Goal: Information Seeking & Learning: Learn about a topic

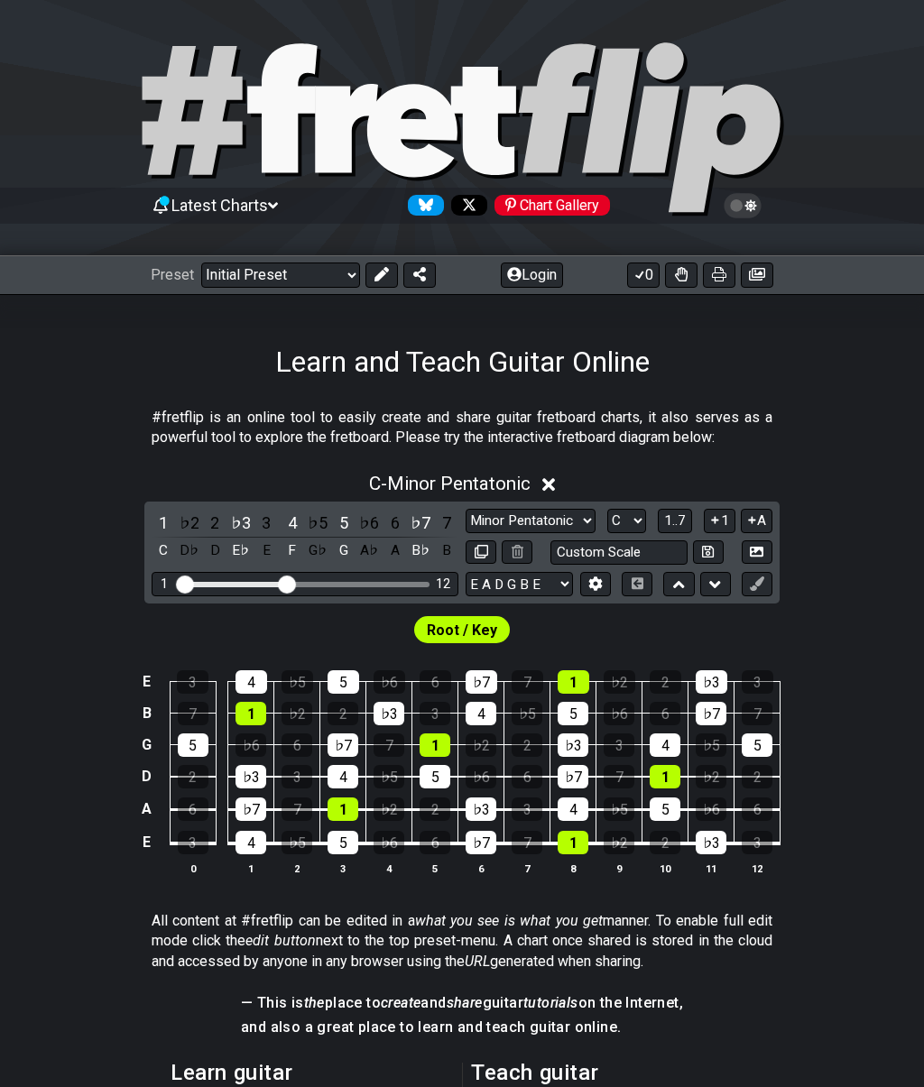
click at [486, 630] on span "Root / Key" at bounding box center [462, 630] width 70 height 26
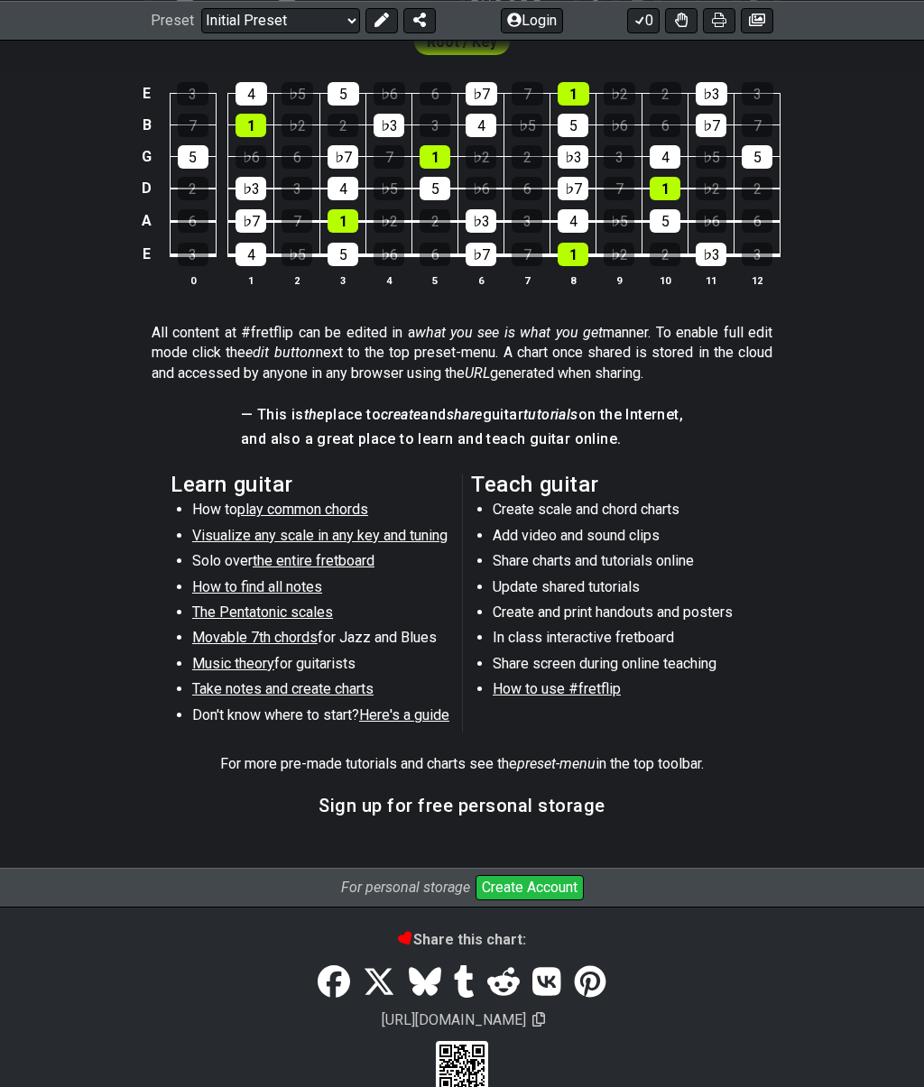
scroll to position [621, 0]
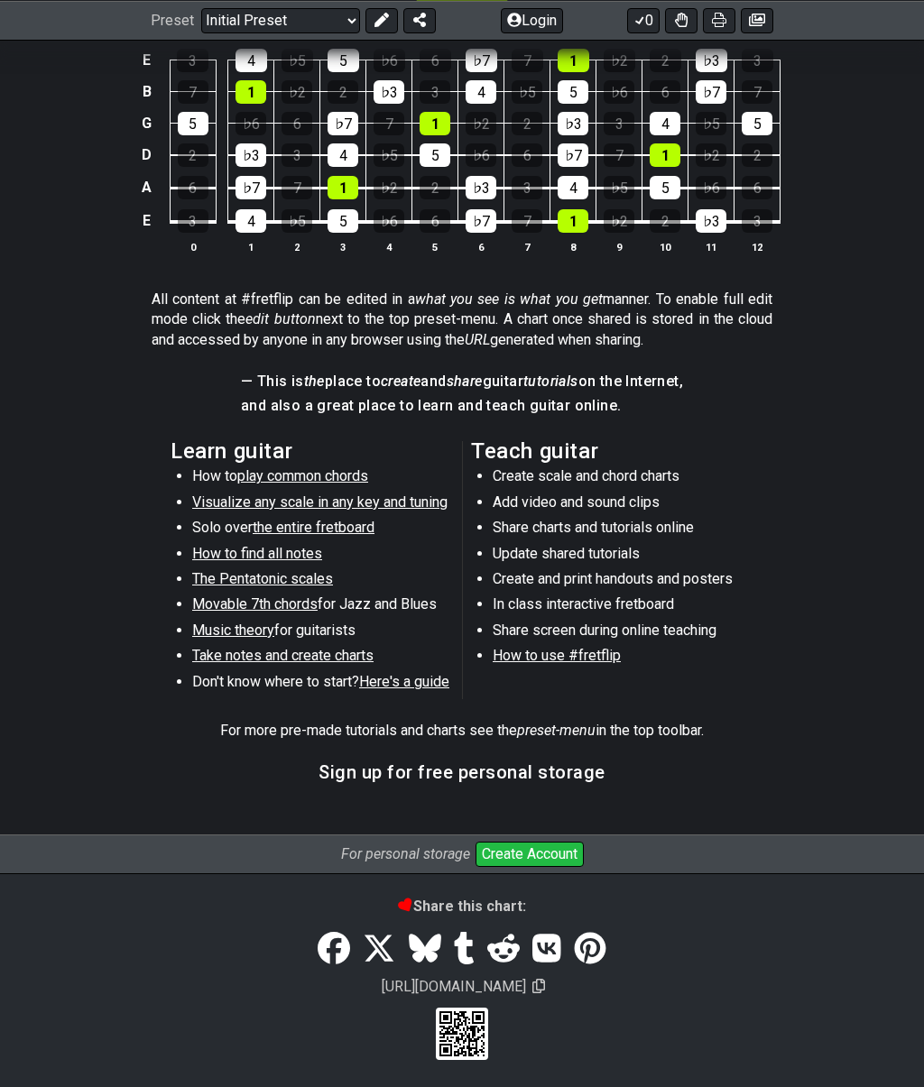
click at [545, 849] on button "Create Account" at bounding box center [529, 853] width 108 height 25
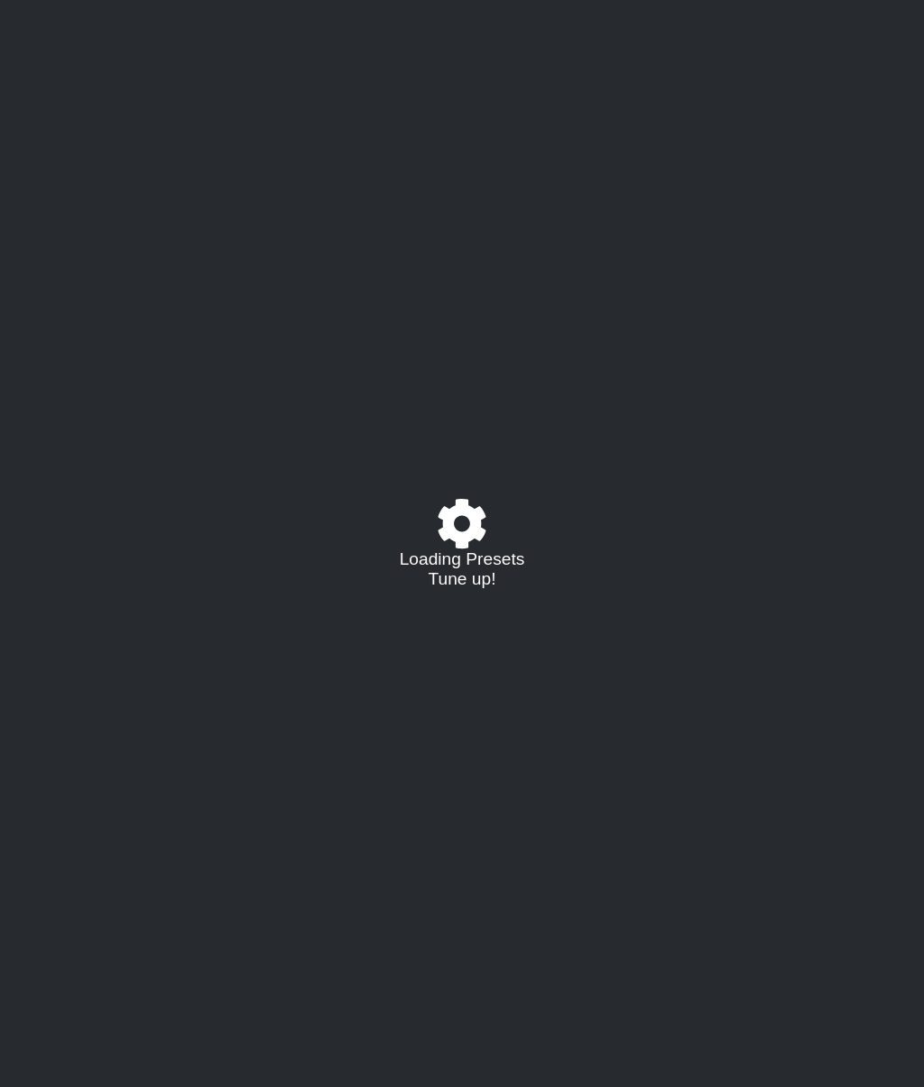
select select "C"
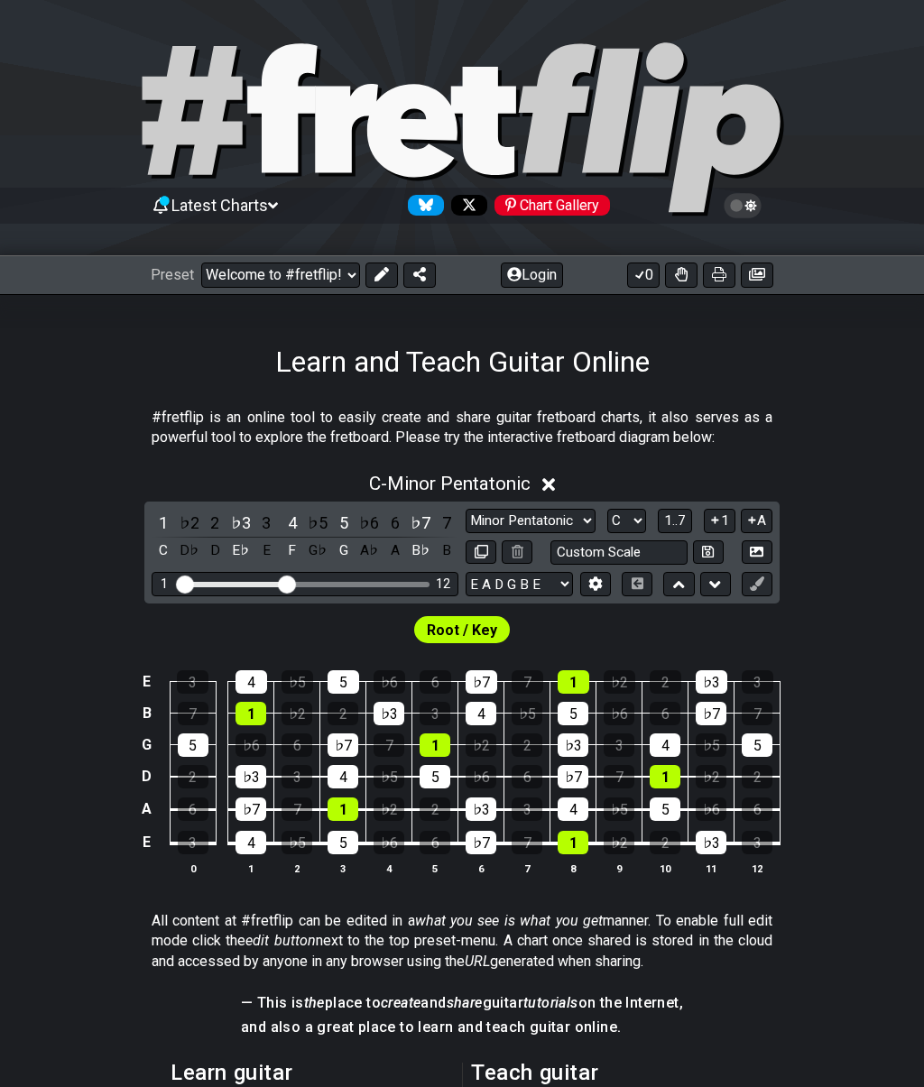
select select "C"
click at [555, 258] on div "Preset Welcome to #fretflip! Initial Preset Custom Preset Minor Pentatonic Majo…" at bounding box center [462, 275] width 924 height 40
click at [557, 272] on button at bounding box center [550, 274] width 32 height 25
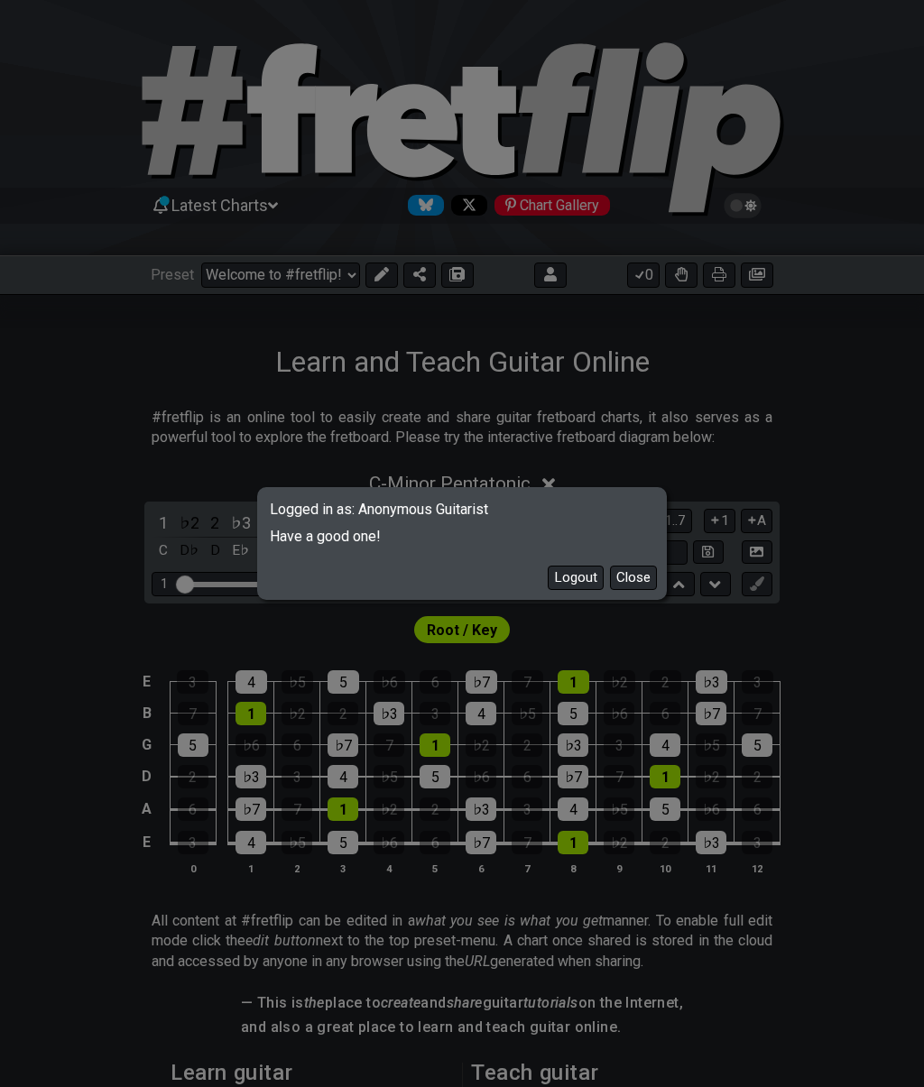
click at [646, 577] on button "Close" at bounding box center [633, 577] width 47 height 24
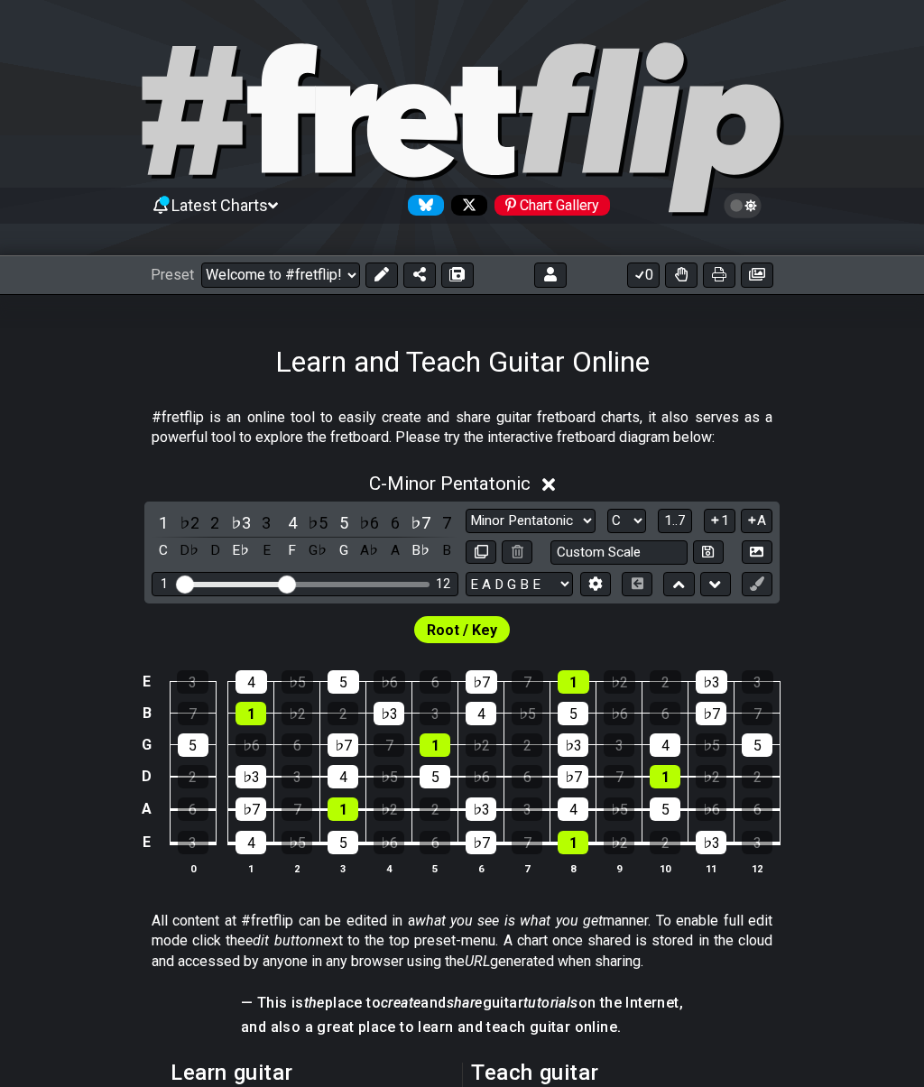
click at [540, 516] on select "Minor Pentatonic Click to edit Minor Pentatonic Major Pentatonic Minor Blues Ma…" at bounding box center [530, 521] width 130 height 24
select select "Major"
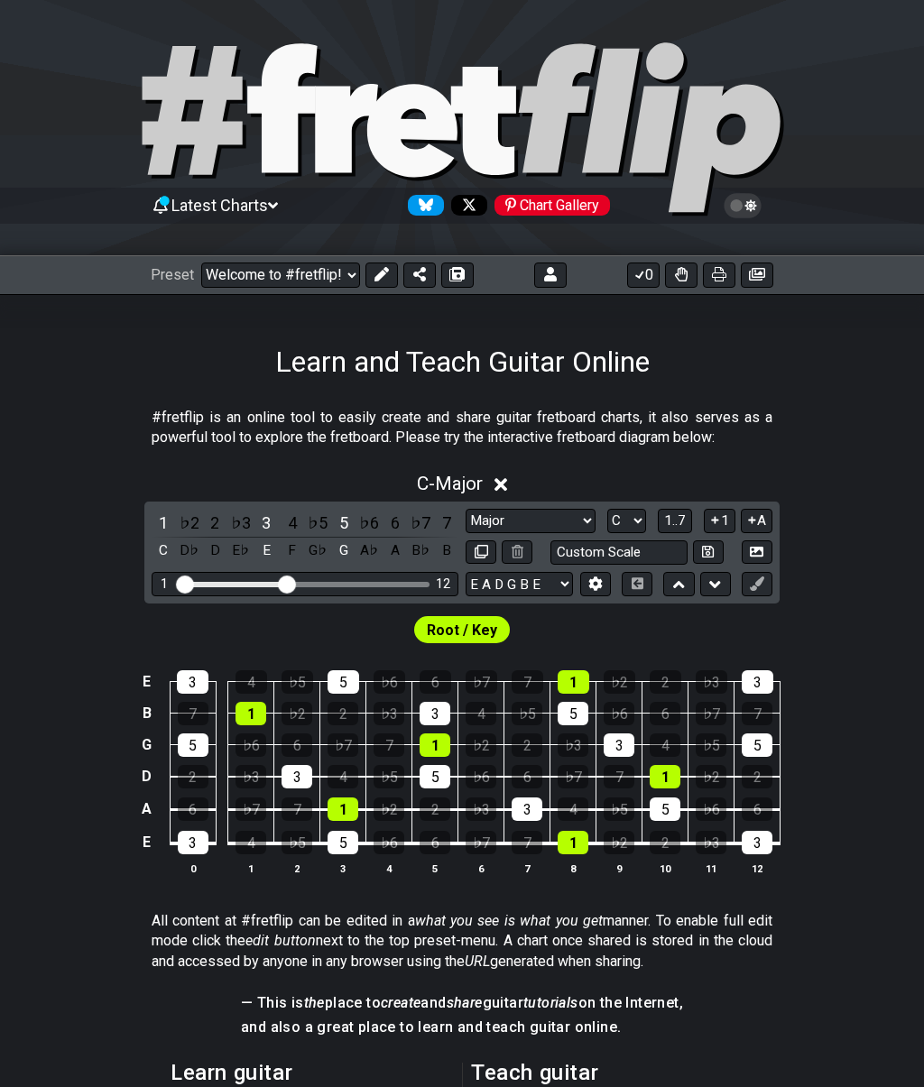
click at [147, 533] on div "1 ♭2 2 ♭3 3 4 ♭5 5 ♭6 6 ♭7 7 C D♭ D E♭ E F G♭ G A♭ A B♭ B Minor Pentatonic Clic…" at bounding box center [461, 552] width 635 height 102
click at [152, 539] on div "C" at bounding box center [163, 550] width 23 height 24
click at [280, 583] on input "Visible fret range" at bounding box center [305, 583] width 256 height 0
click at [288, 583] on input "Visible fret range" at bounding box center [305, 583] width 256 height 0
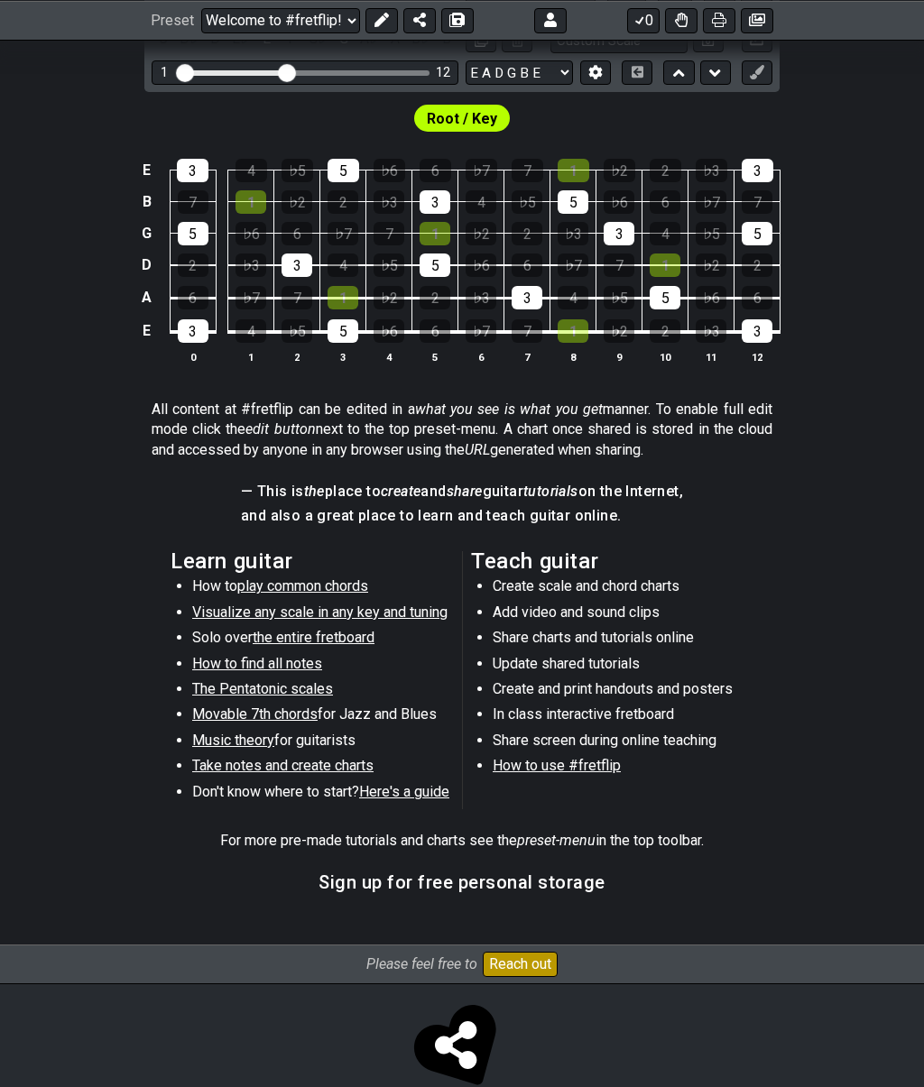
scroll to position [544, 0]
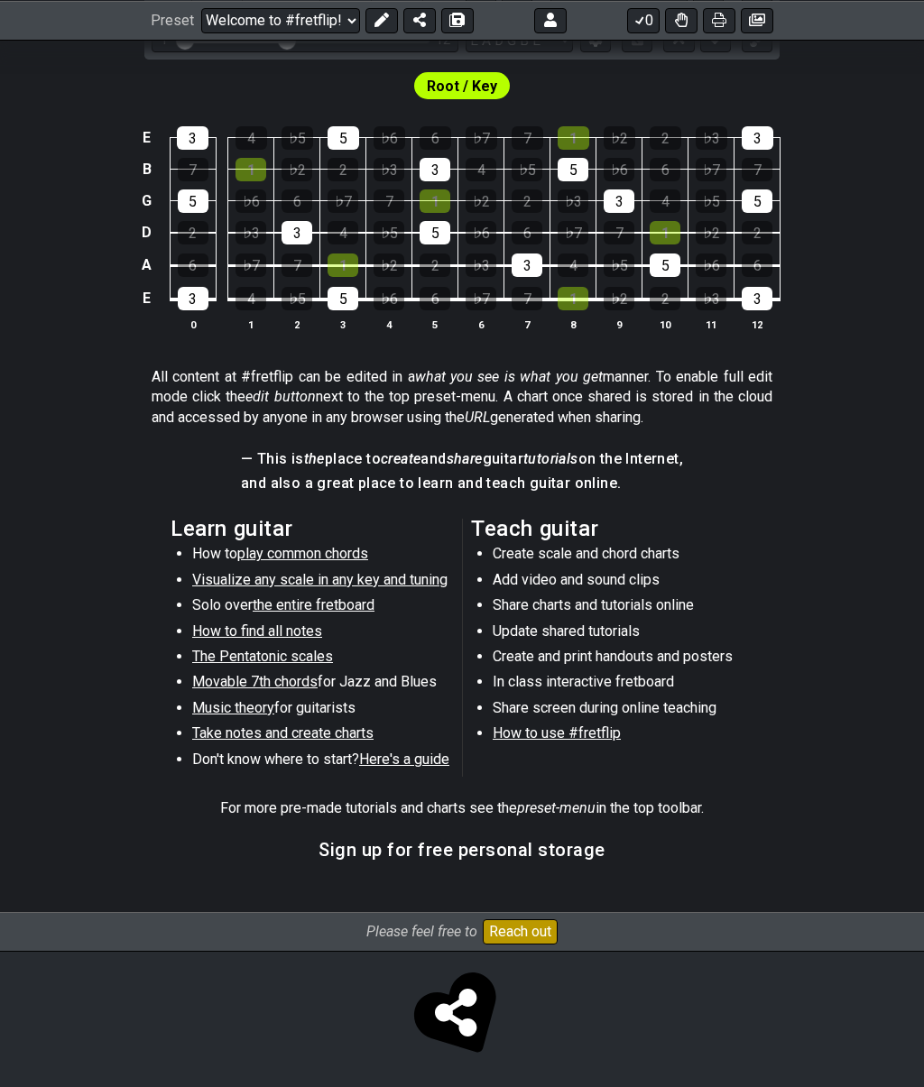
click at [423, 762] on span "Here's a guide" at bounding box center [404, 758] width 90 height 17
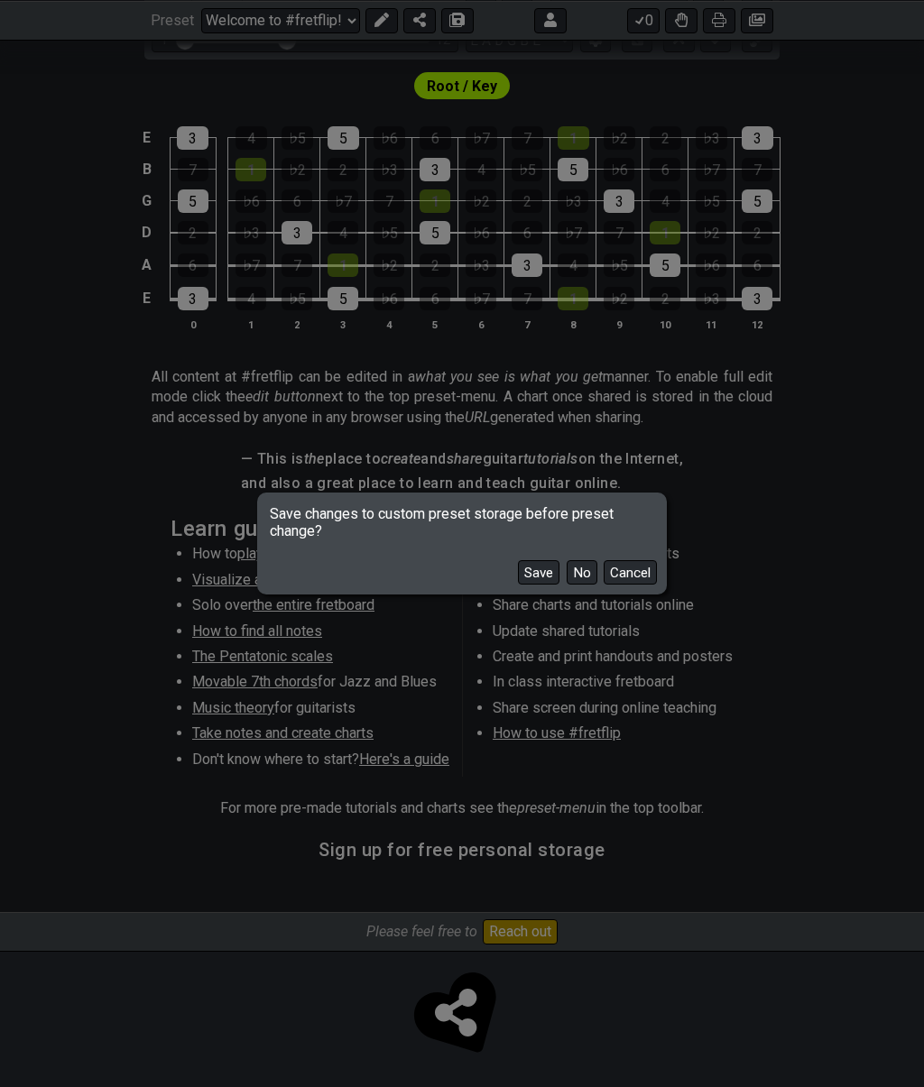
click at [582, 573] on button "No" at bounding box center [581, 572] width 31 height 24
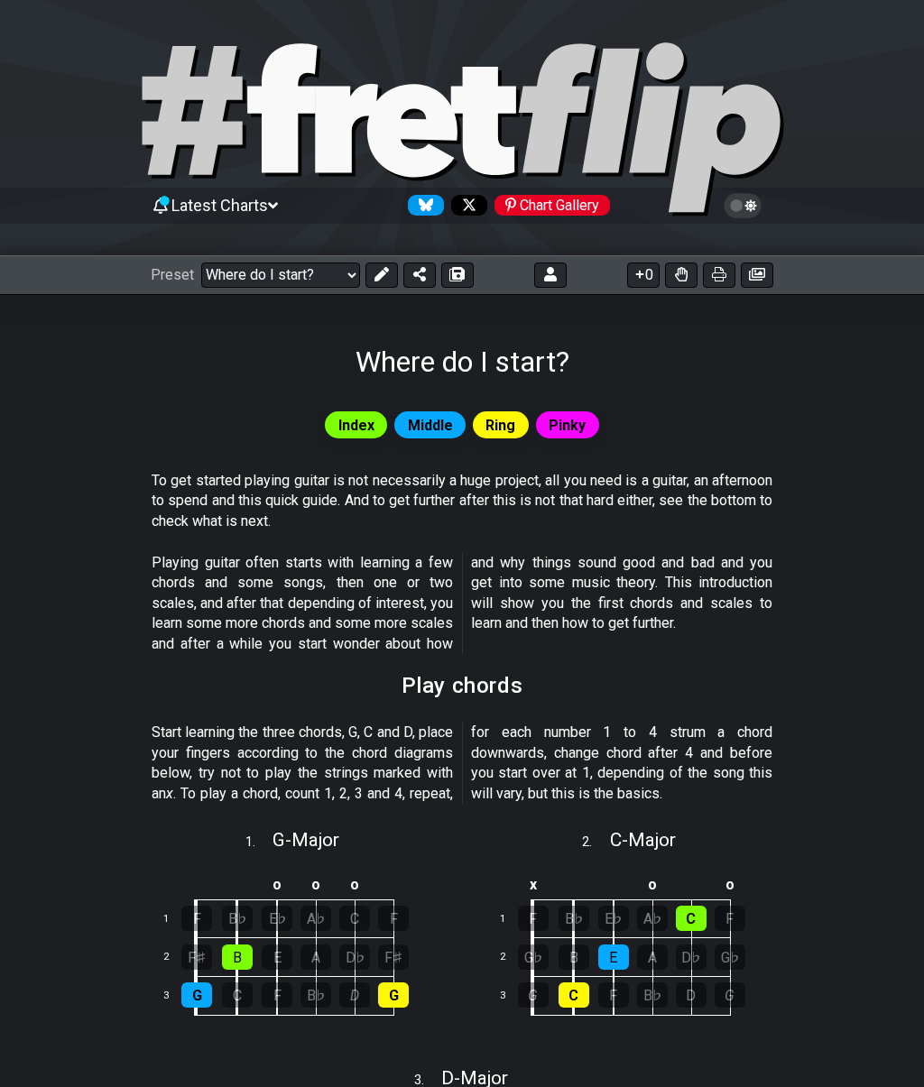
click at [216, 207] on span "Latest Charts" at bounding box center [219, 205] width 97 height 19
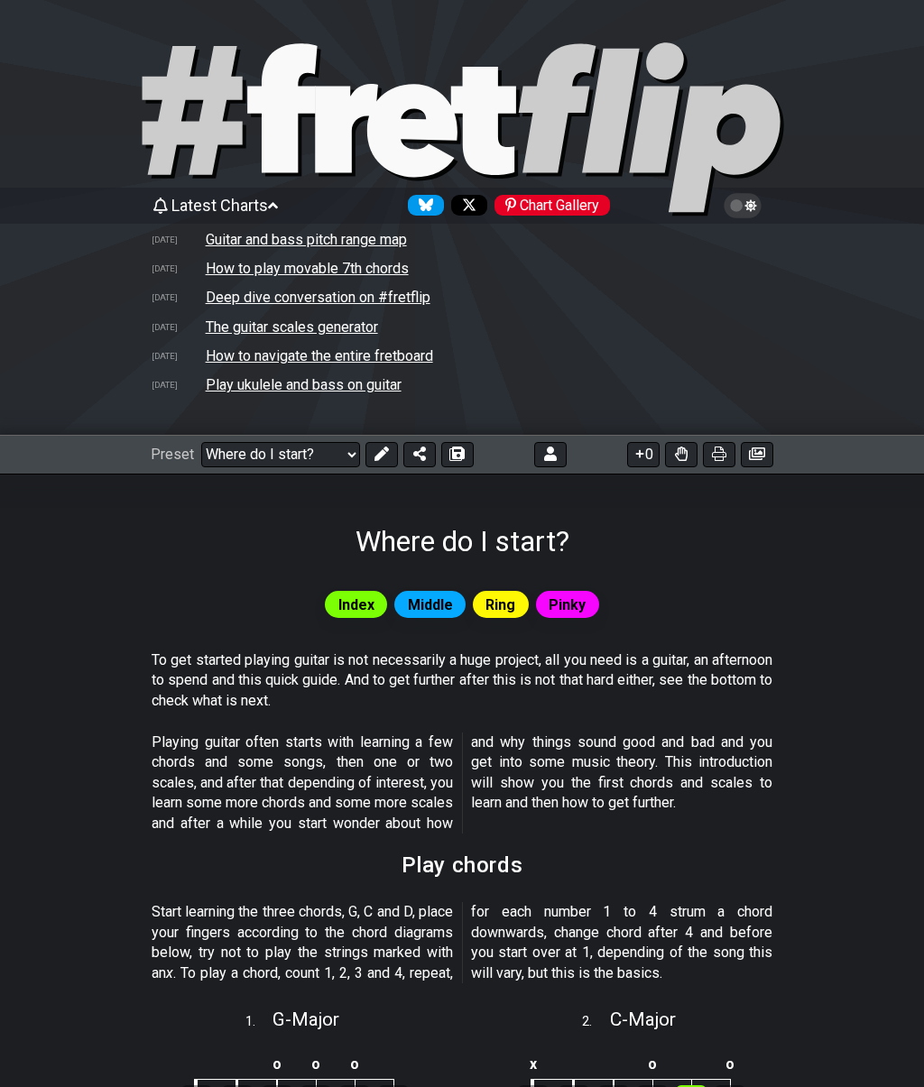
click at [244, 346] on td "How to navigate the entire fretboard" at bounding box center [319, 355] width 229 height 19
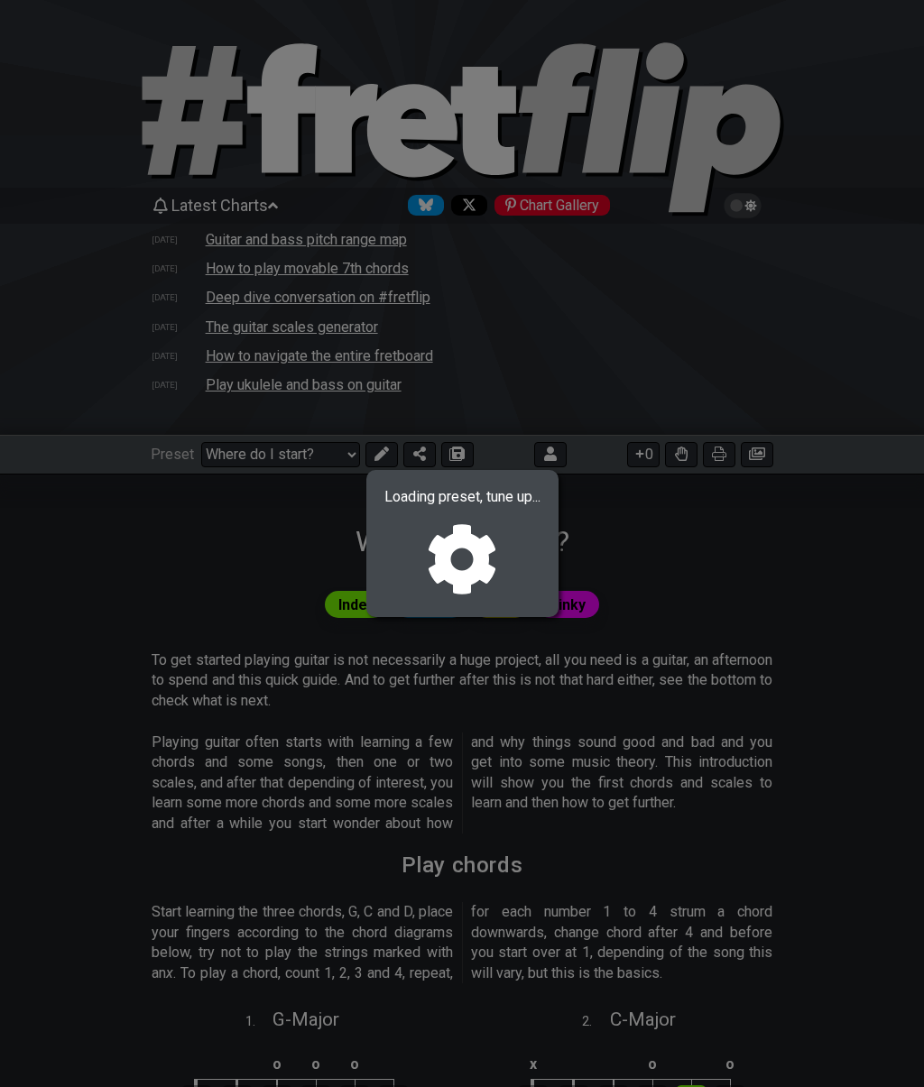
select select "/welcome"
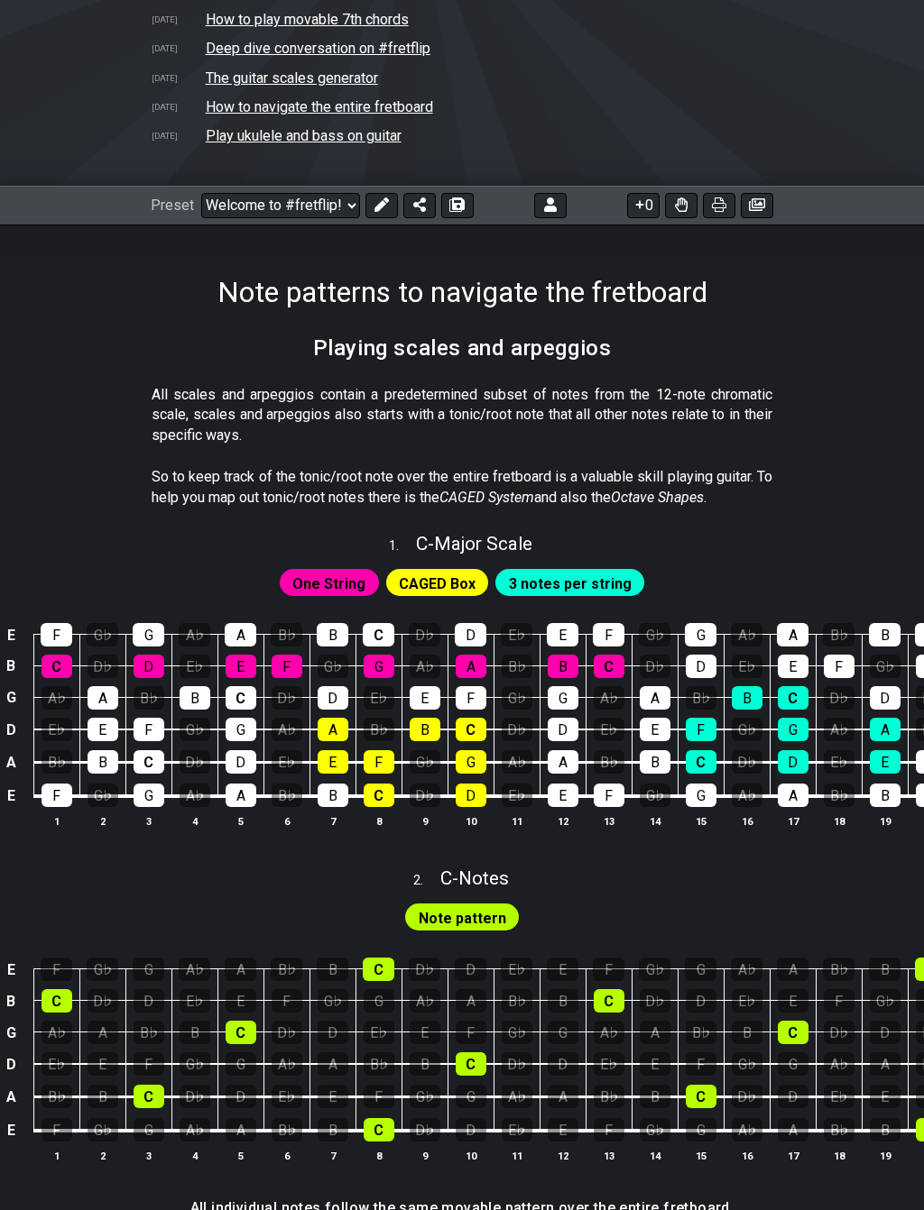
scroll to position [250, 0]
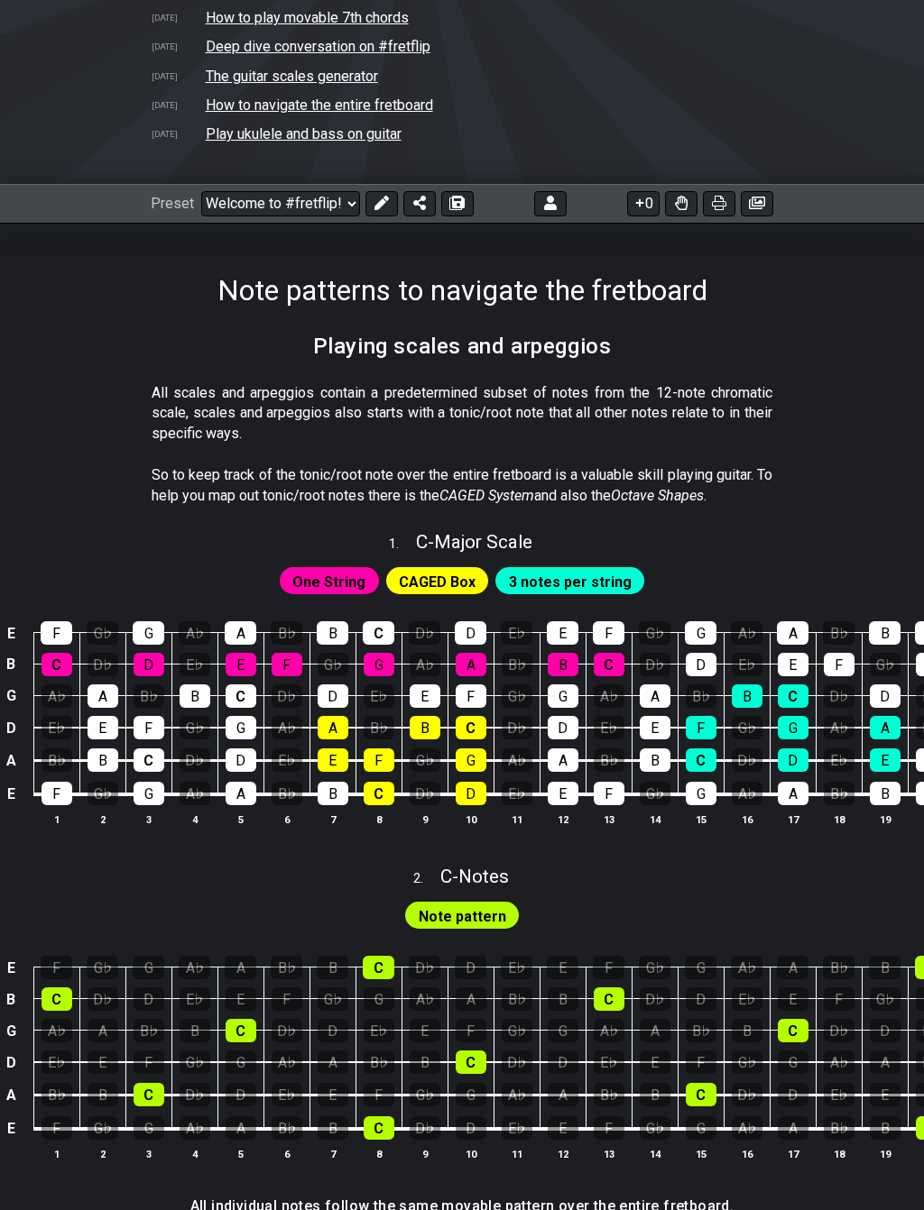
click at [805, 856] on div "2 . C - Notes" at bounding box center [462, 873] width 924 height 34
select select "C"
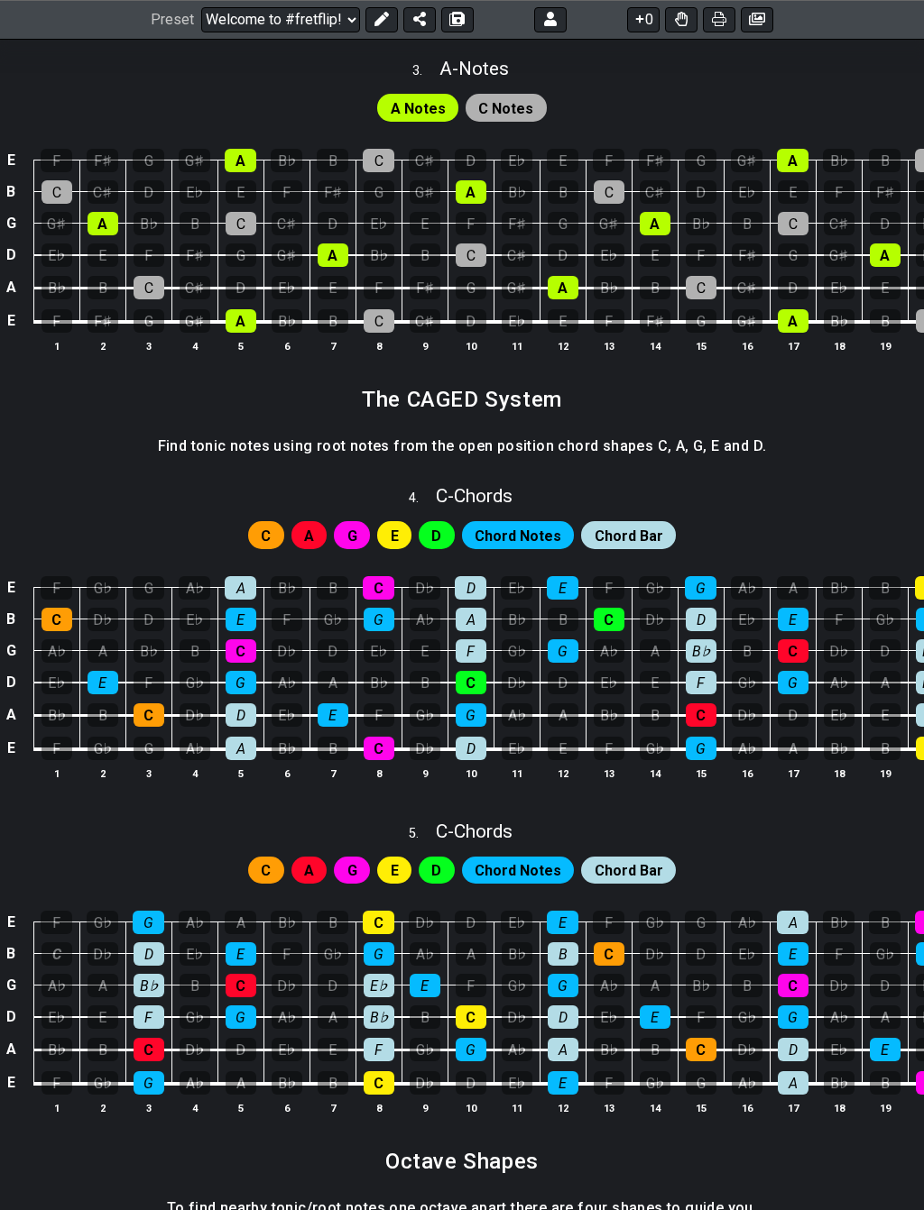
scroll to position [0, 0]
click at [844, 816] on div "5 . C - Chords" at bounding box center [462, 827] width 924 height 34
select select "C"
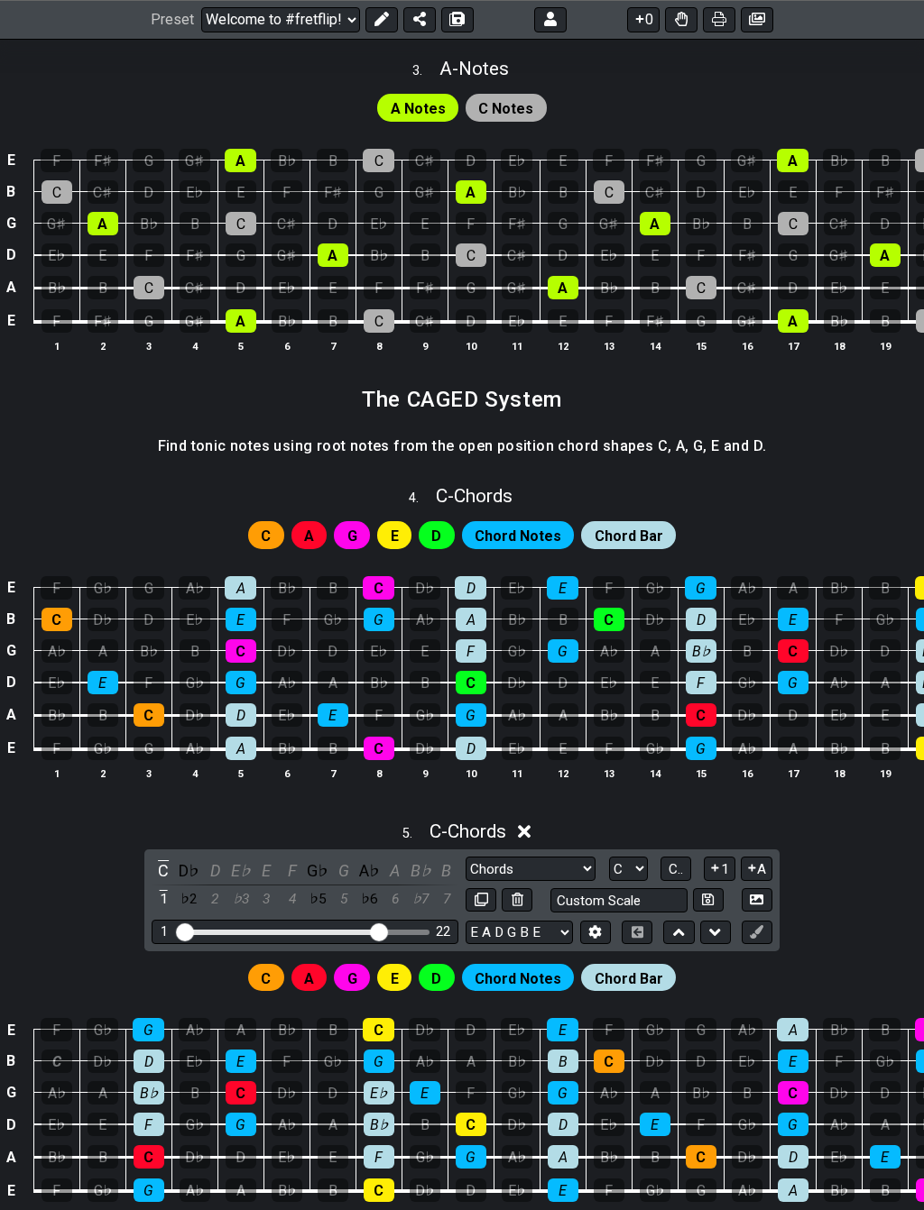
click at [869, 810] on div "5 . C - Chords" at bounding box center [462, 827] width 924 height 34
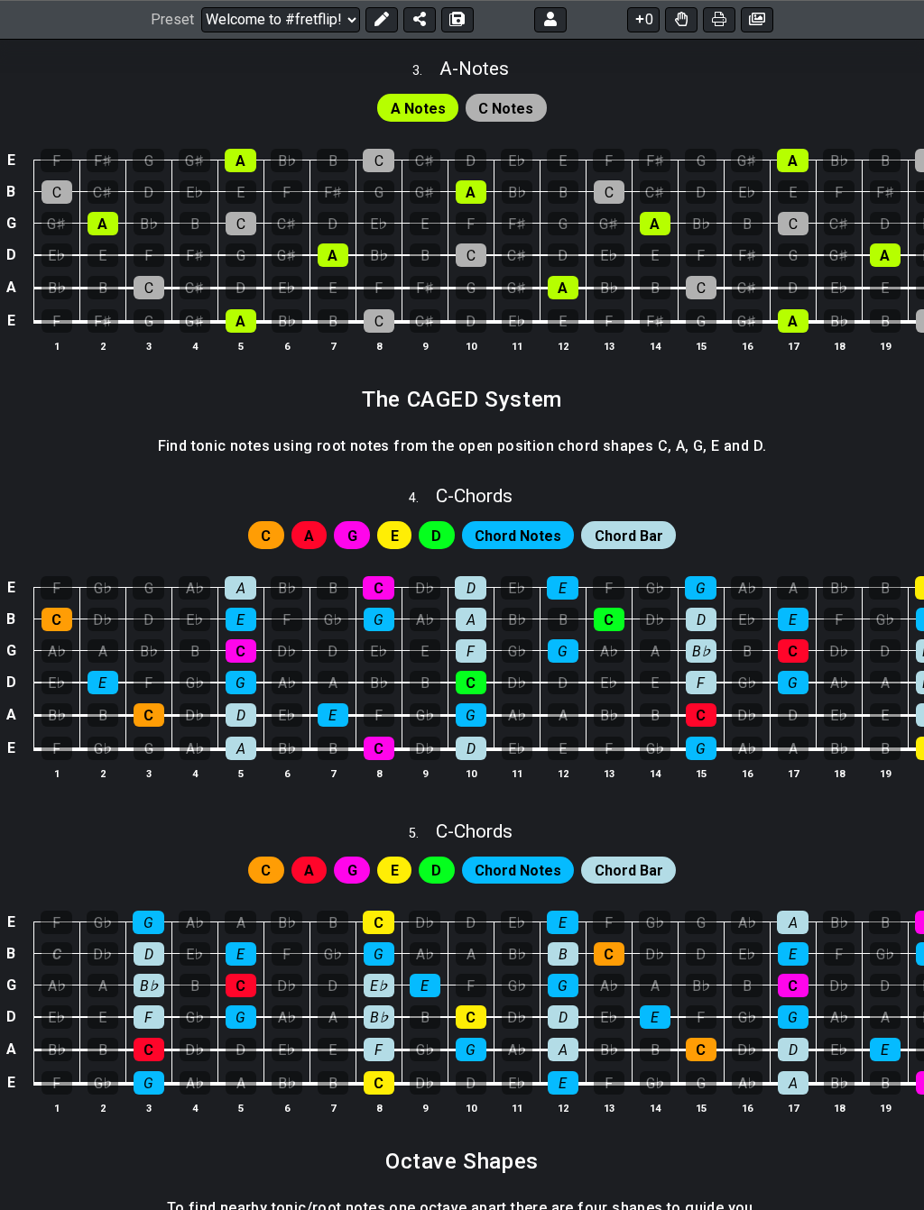
click at [867, 810] on div "5 . C - Chords" at bounding box center [462, 827] width 924 height 34
select select "C"
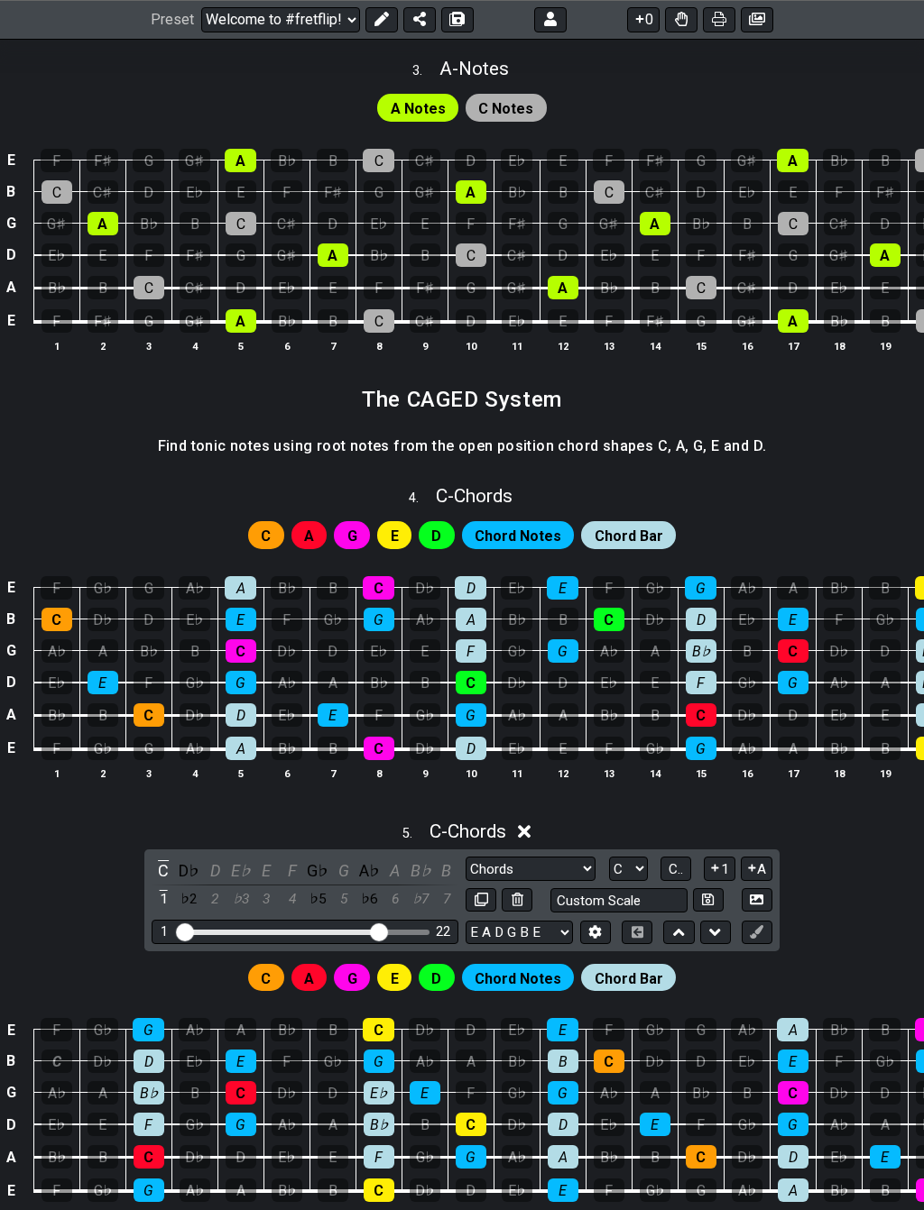
click at [874, 810] on div "5 . C - Chords" at bounding box center [462, 827] width 924 height 34
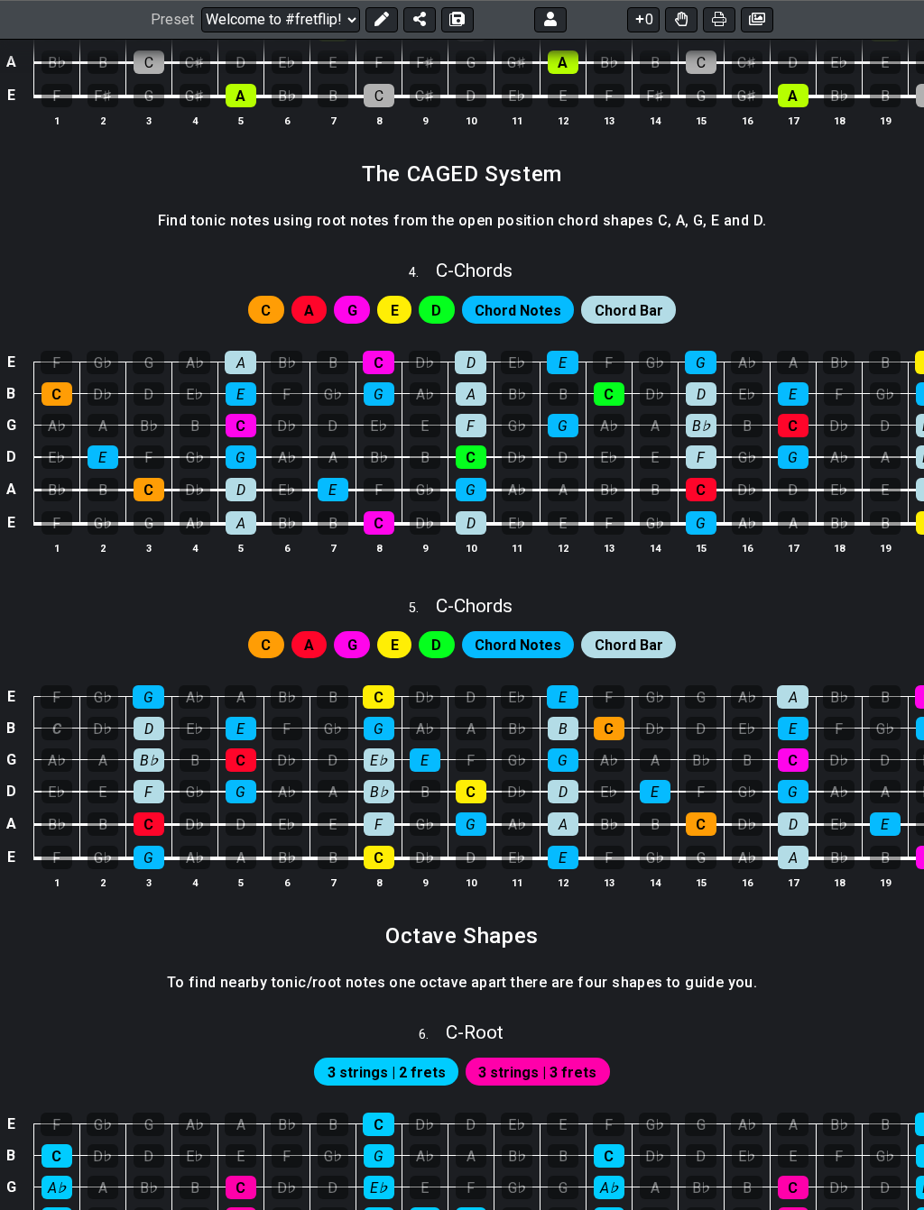
scroll to position [1772, 0]
click at [815, 873] on th "18" at bounding box center [838, 882] width 46 height 19
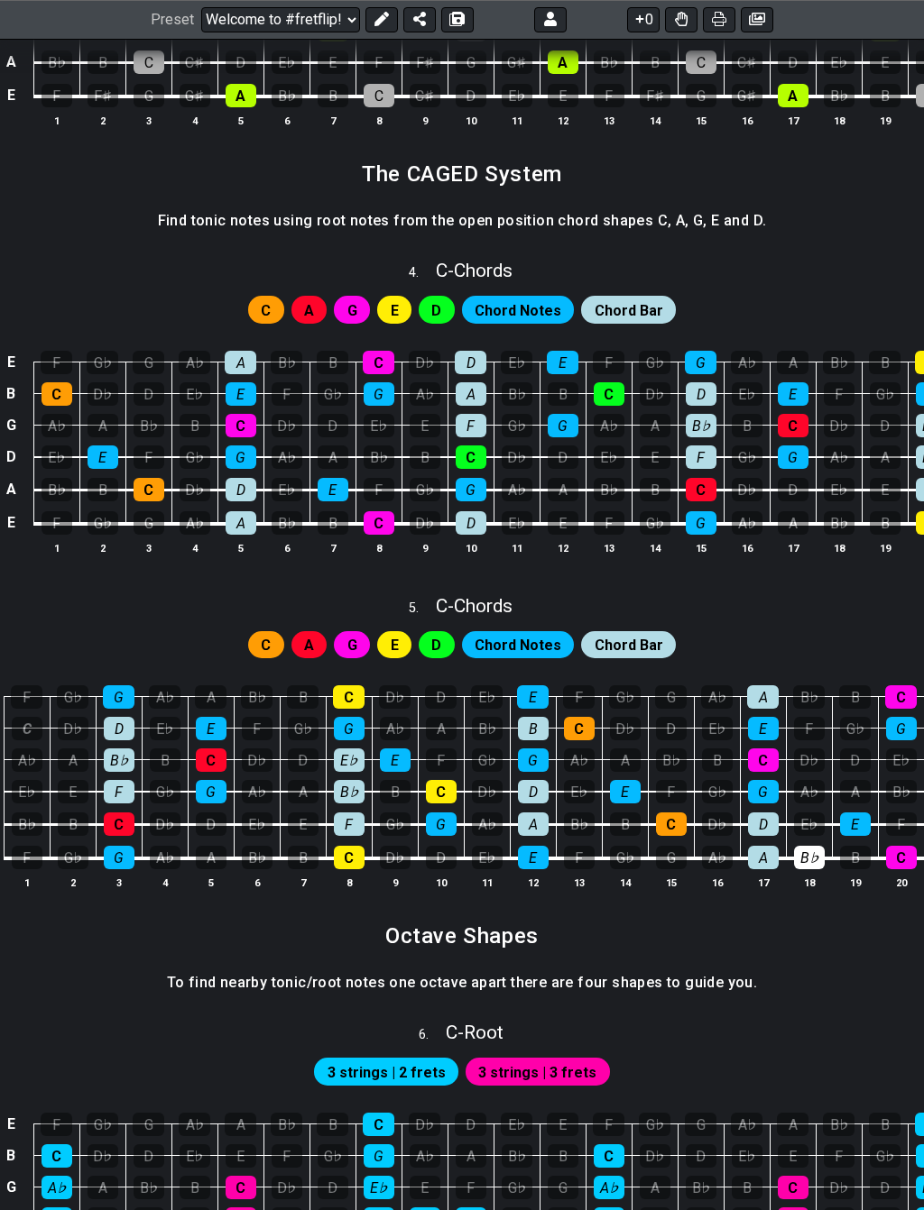
scroll to position [0, 20]
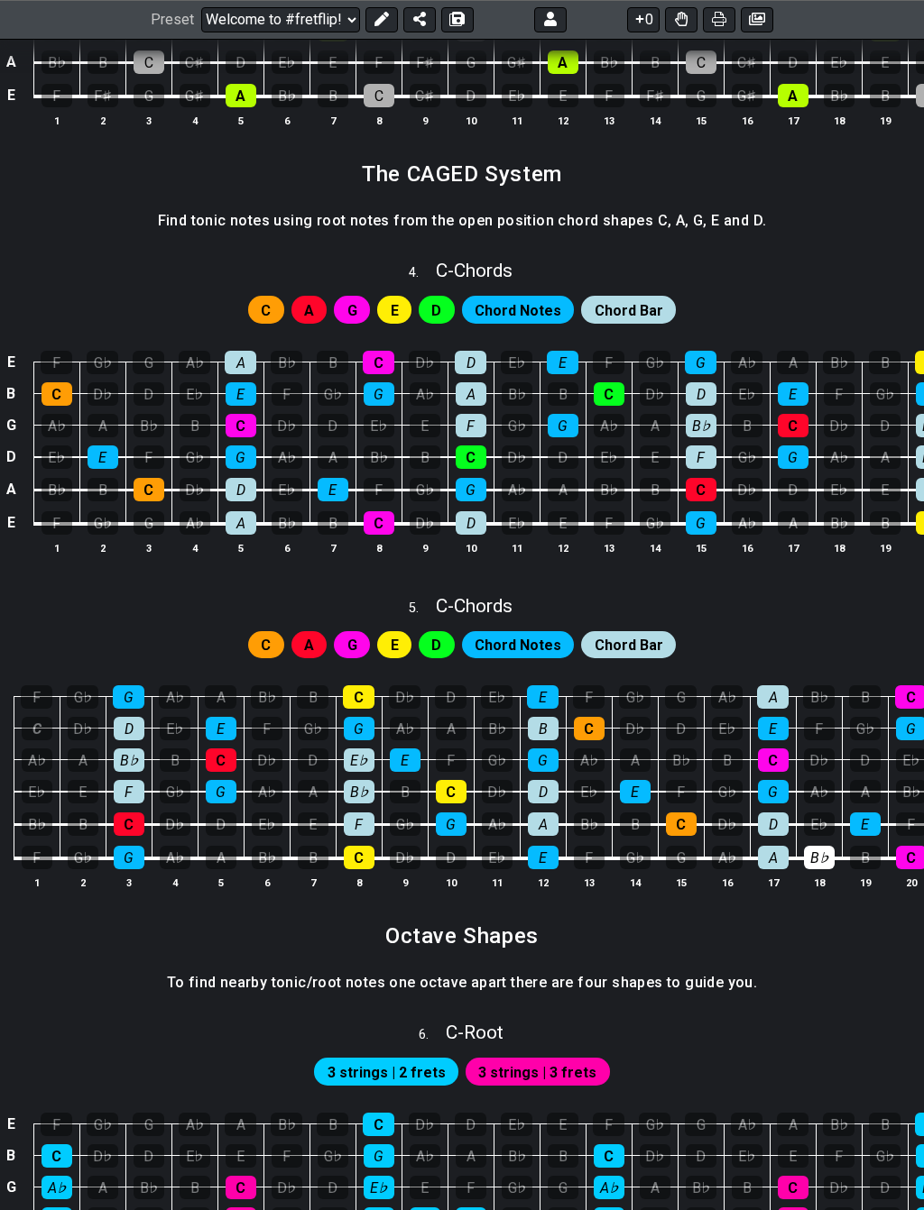
click at [818, 906] on div "E F G♭ G A♭ A B♭ B C D♭ D E♭ E F G♭ G A♭ A B♭ B C D♭ D B C D♭ D E♭ E F G♭ G A♭ …" at bounding box center [462, 788] width 924 height 253
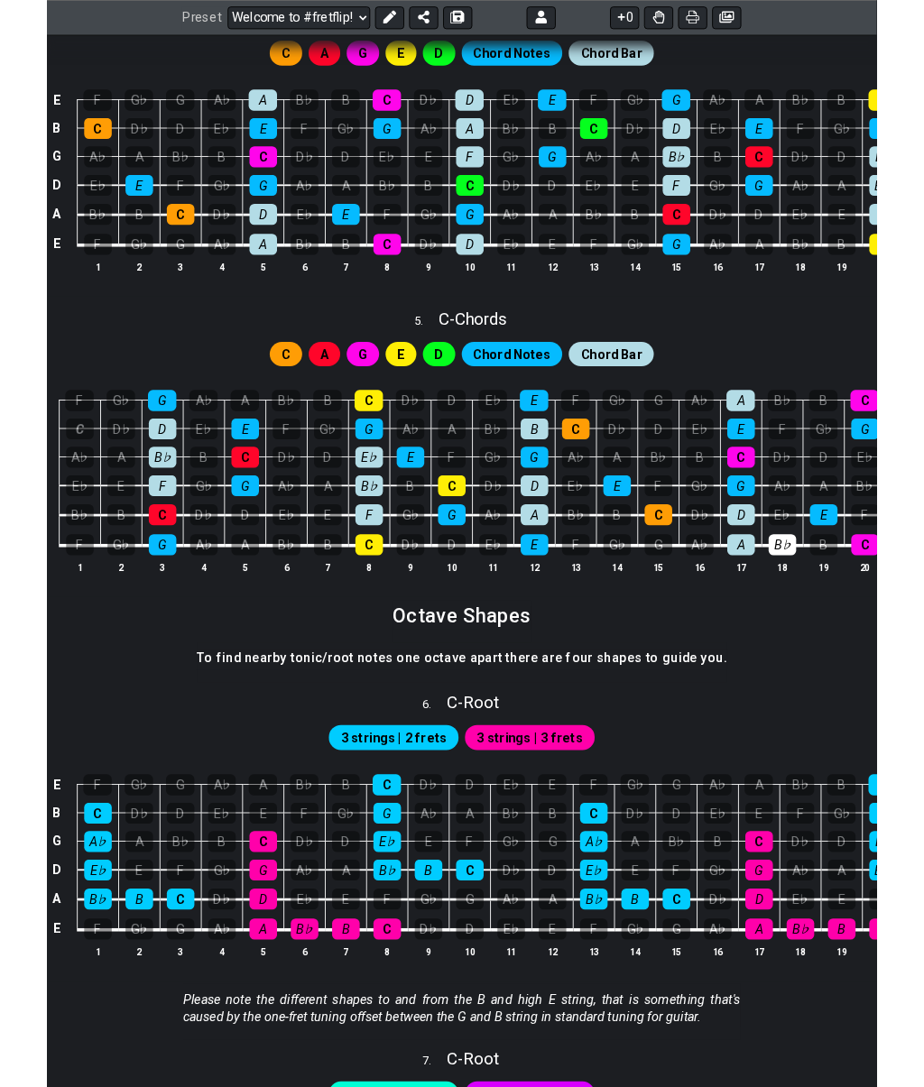
scroll to position [2021, 0]
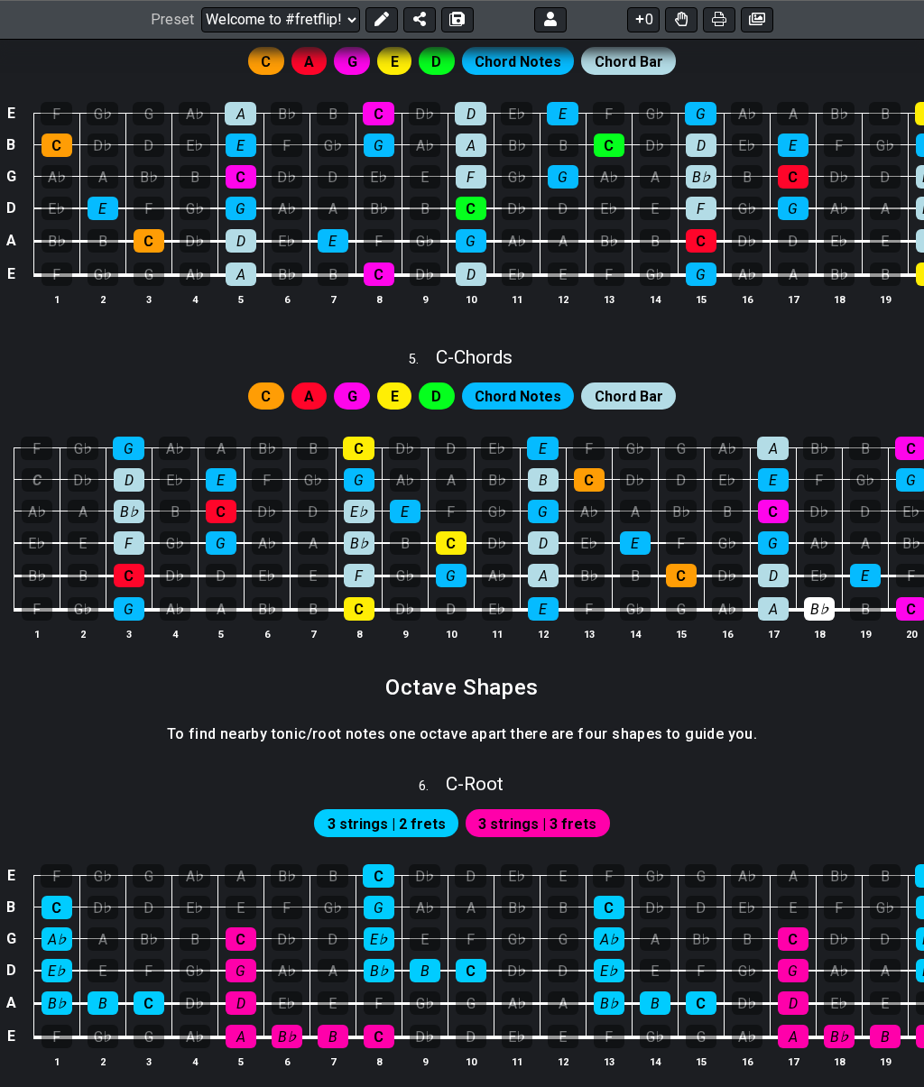
click at [849, 777] on div "6 . C - Root" at bounding box center [462, 779] width 924 height 34
select select "C"
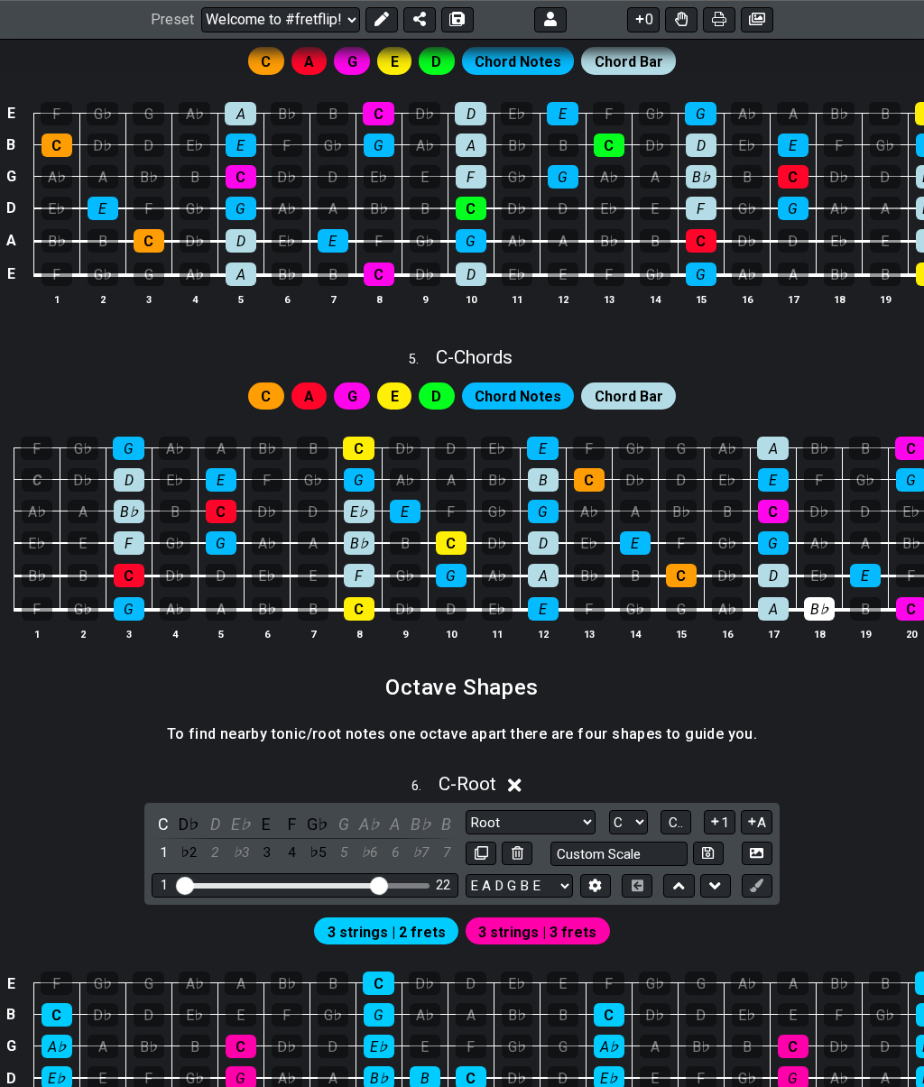
click at [862, 763] on div "6 . C - Root" at bounding box center [462, 779] width 924 height 34
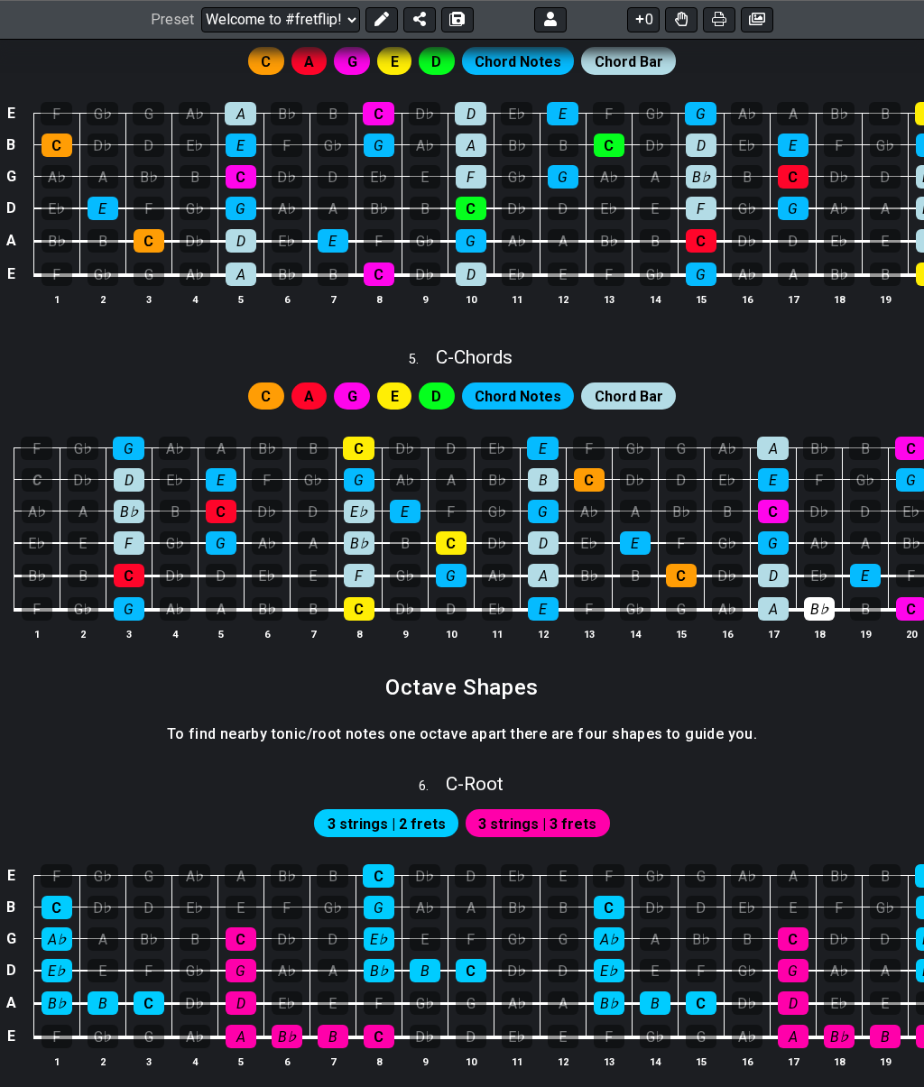
click at [864, 762] on div "6 . C - Root" at bounding box center [462, 779] width 924 height 34
select select "C"
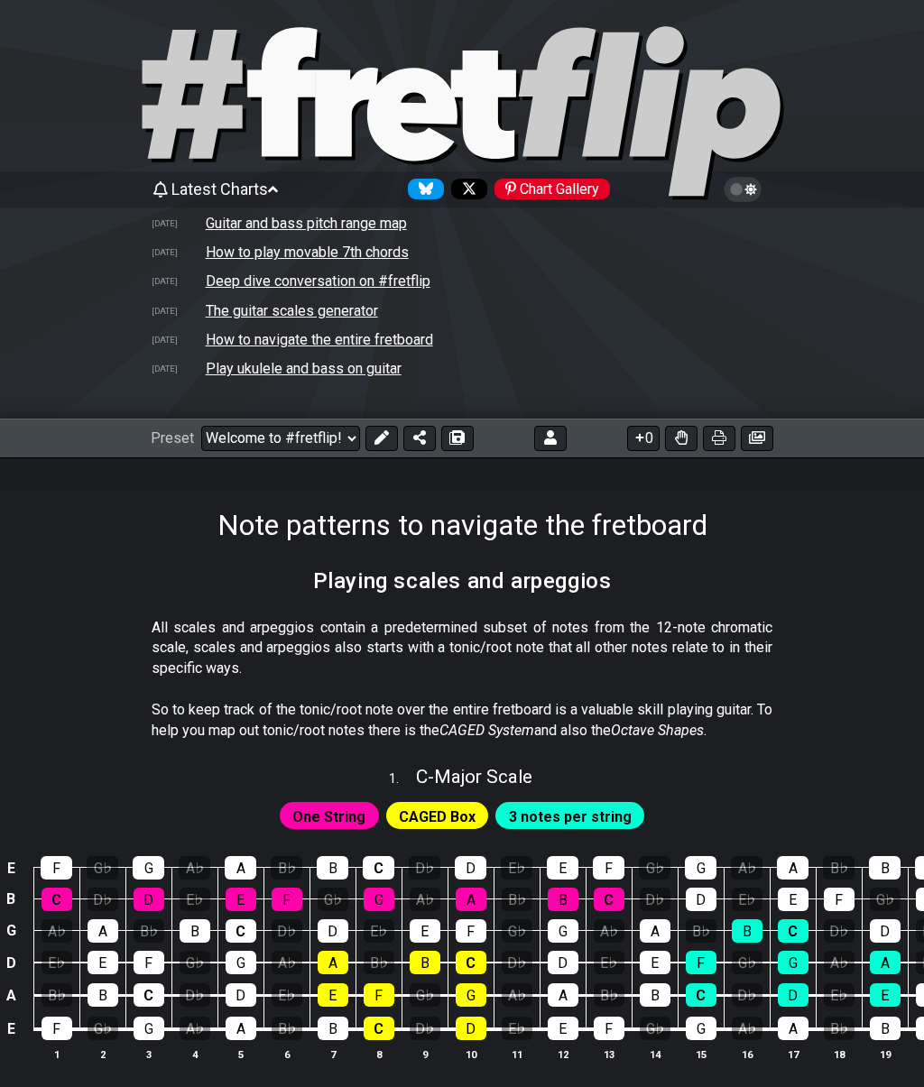
scroll to position [0, 0]
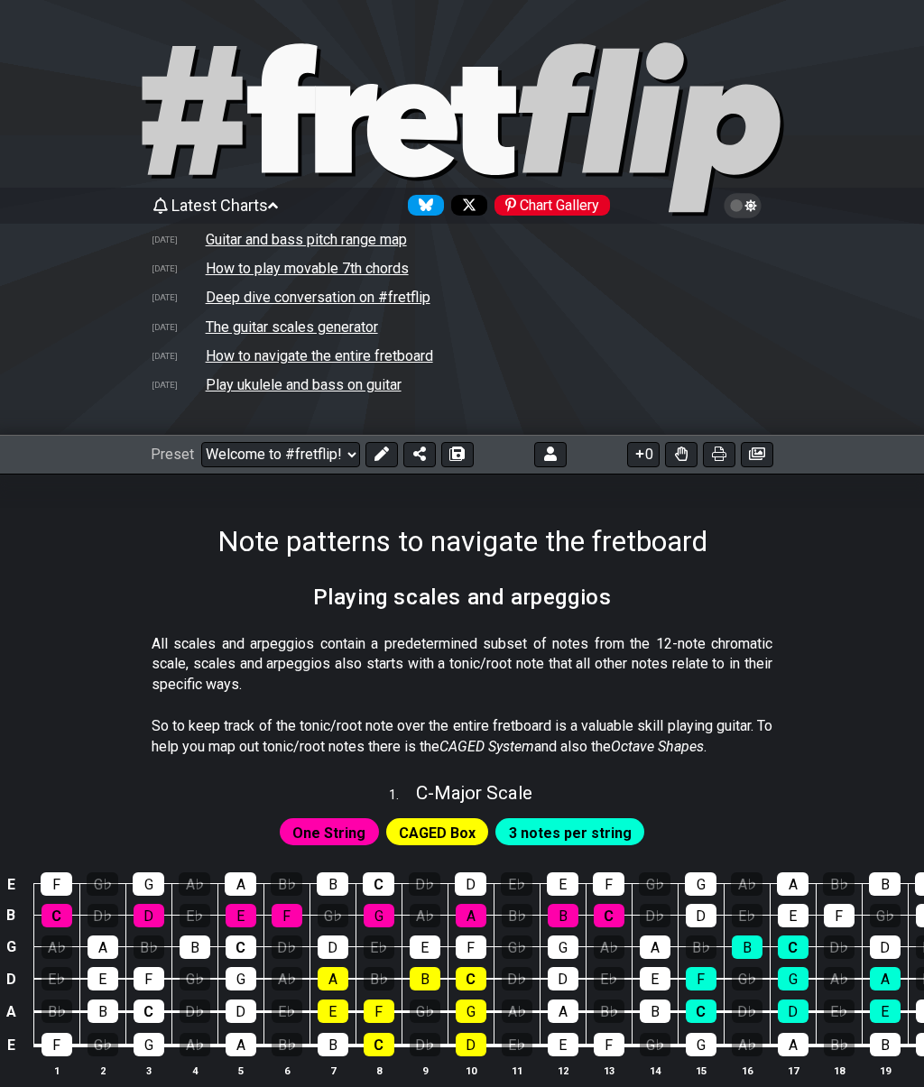
click at [230, 328] on td "The guitar scales generator" at bounding box center [292, 326] width 174 height 19
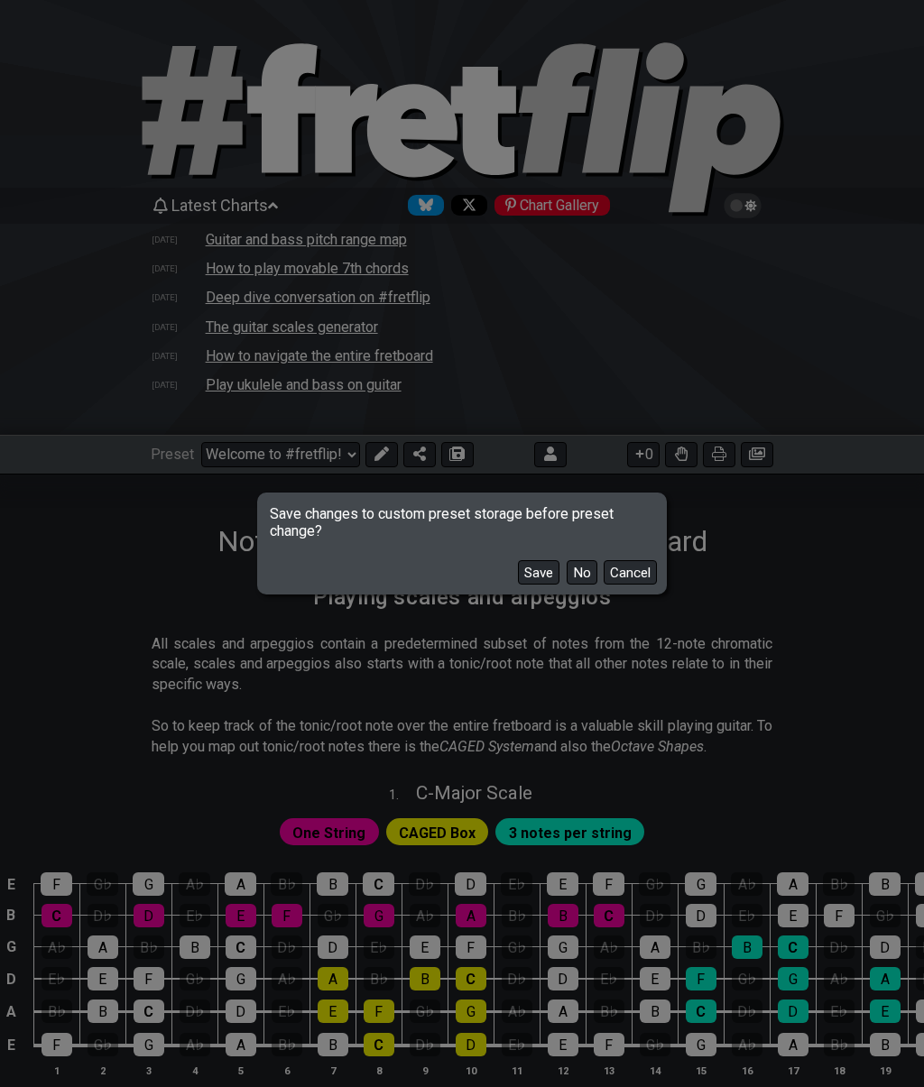
click at [584, 565] on button "No" at bounding box center [581, 572] width 31 height 24
select select "/guitar-scales-generator"
select select "A"
select select "Root"
select select "A"
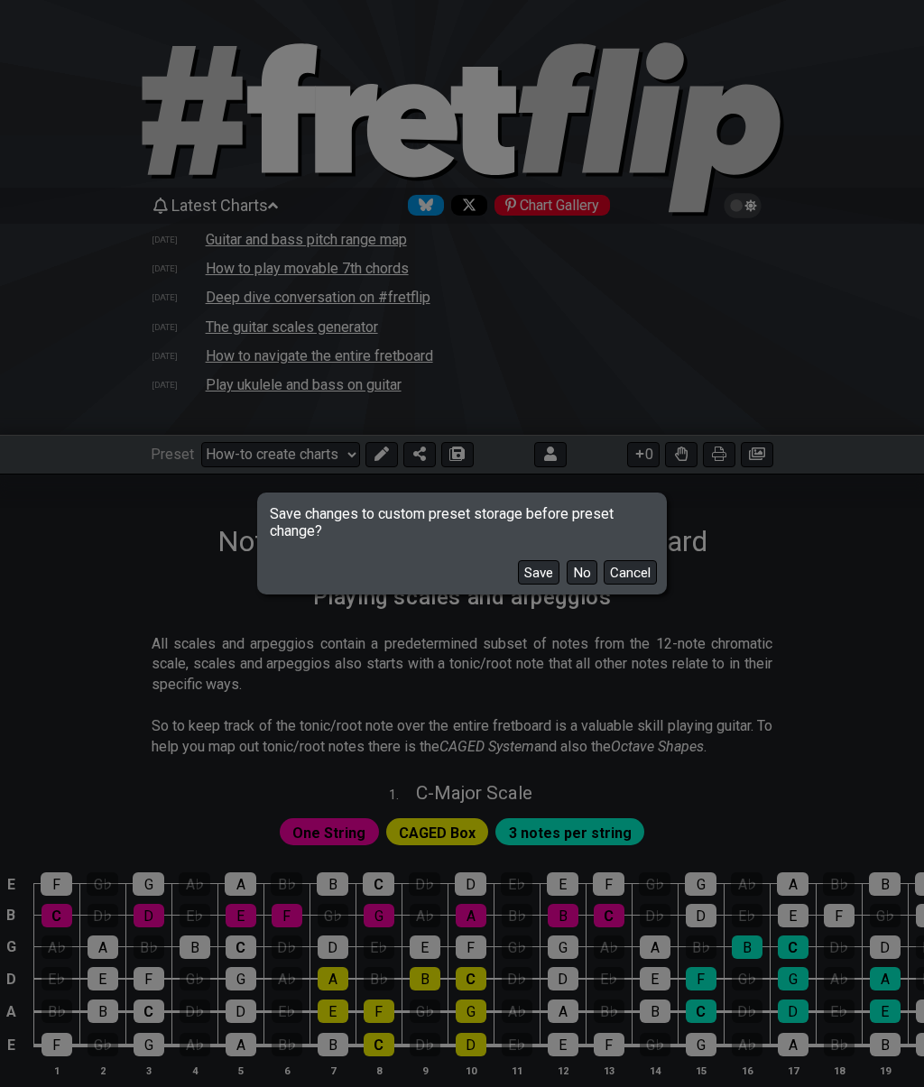
select select "A"
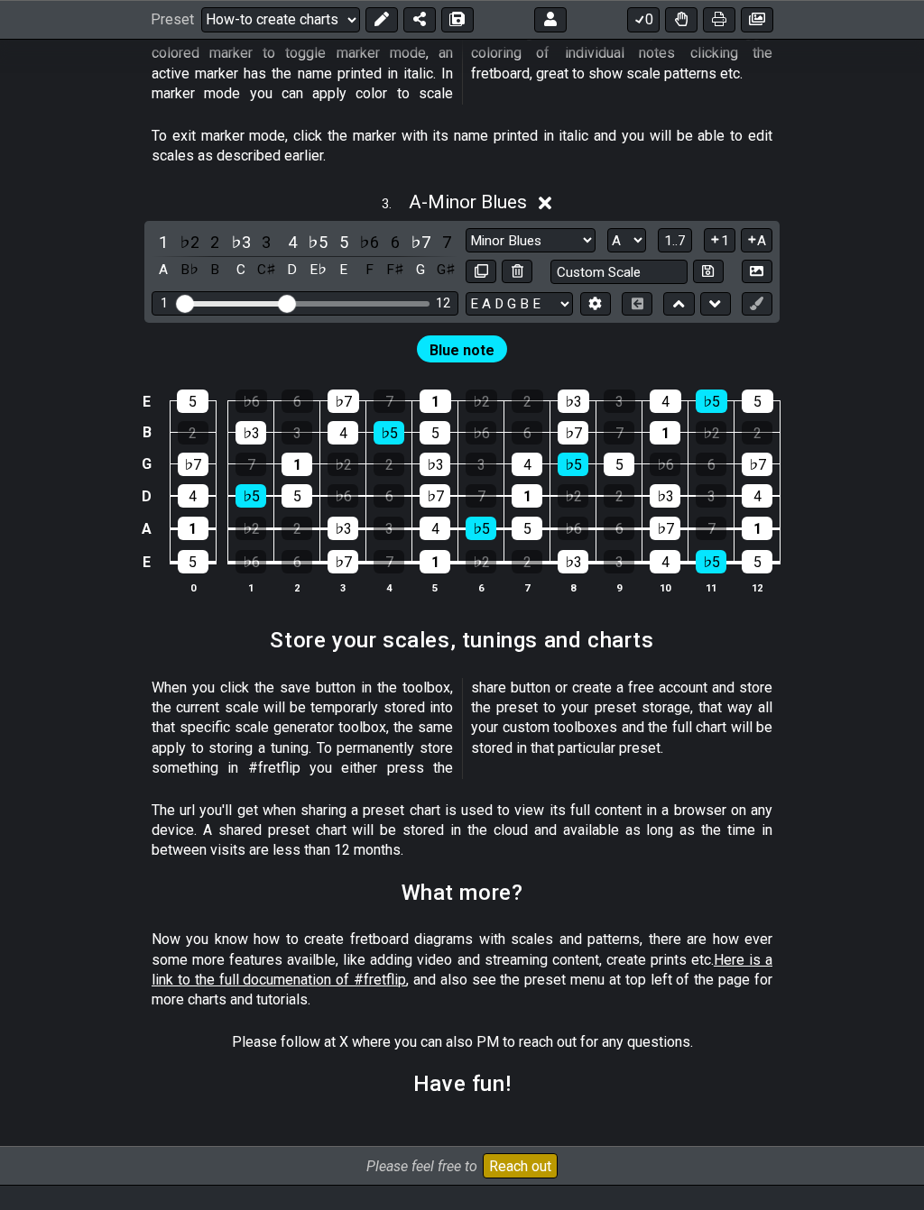
scroll to position [2106, 0]
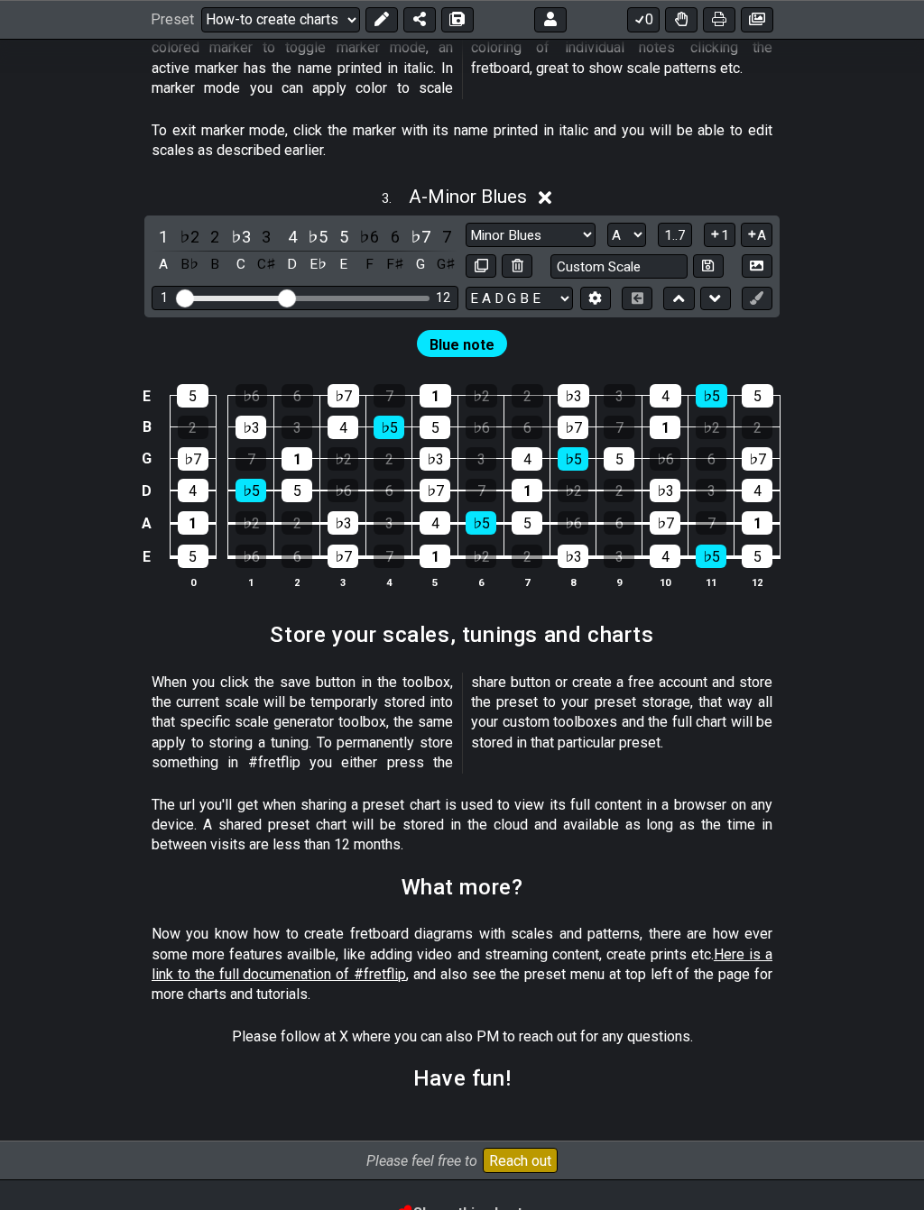
click at [809, 870] on section "What more?" at bounding box center [462, 893] width 924 height 47
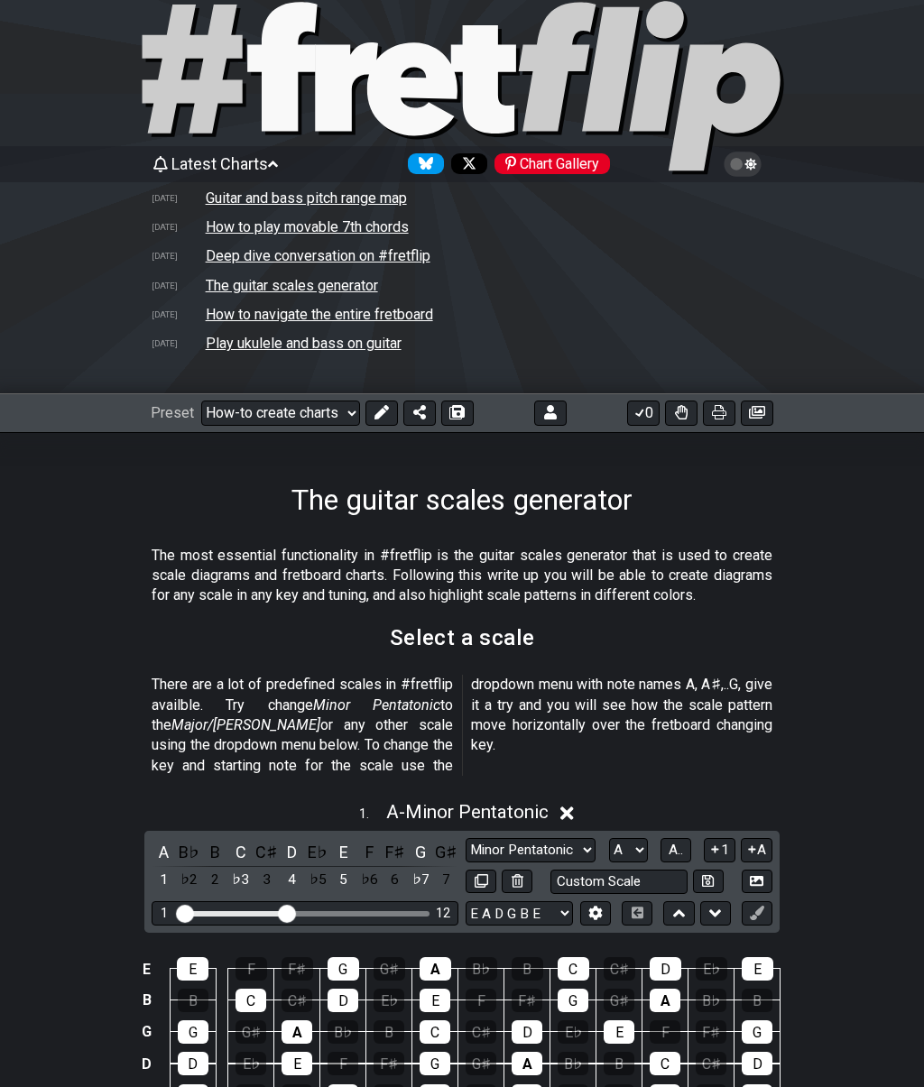
scroll to position [0, 0]
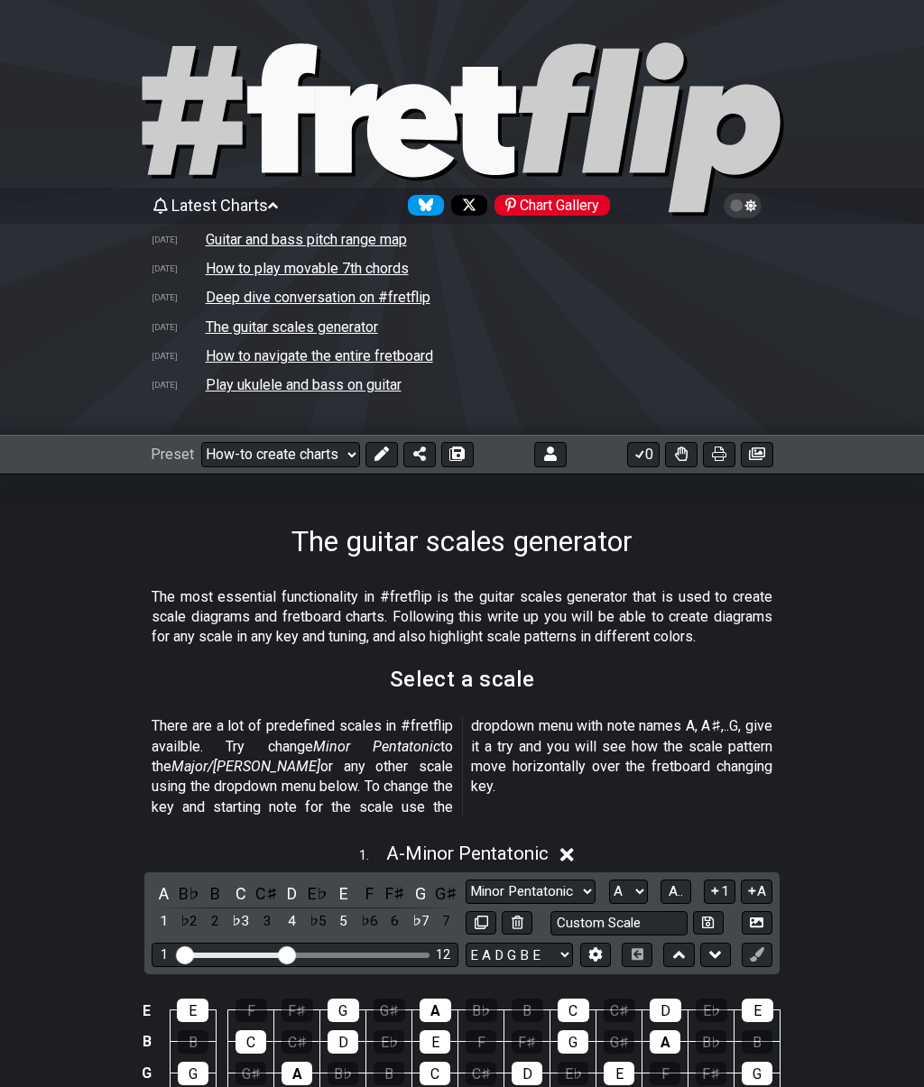
click at [224, 304] on td "Deep dive conversation on #fretflip" at bounding box center [318, 297] width 226 height 19
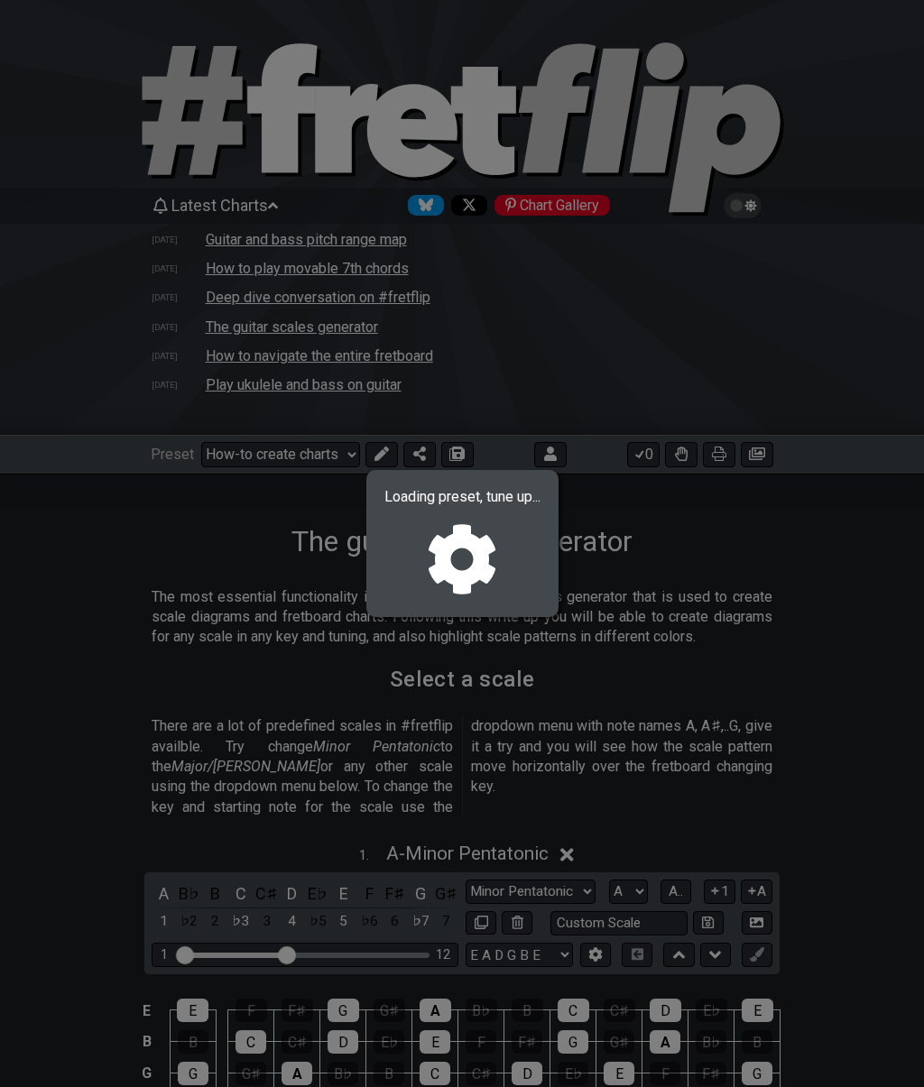
select select "/welcome"
select select "C"
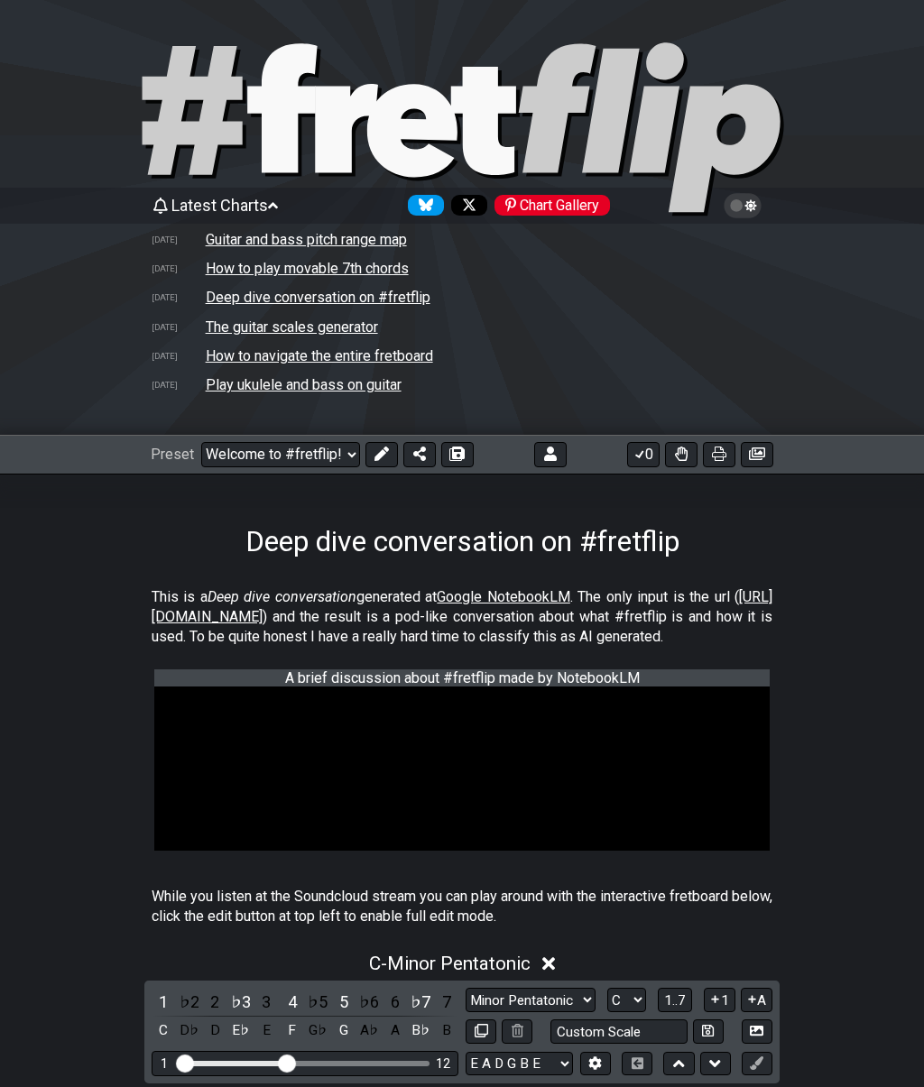
click at [212, 260] on td "How to play movable 7th chords" at bounding box center [307, 268] width 205 height 19
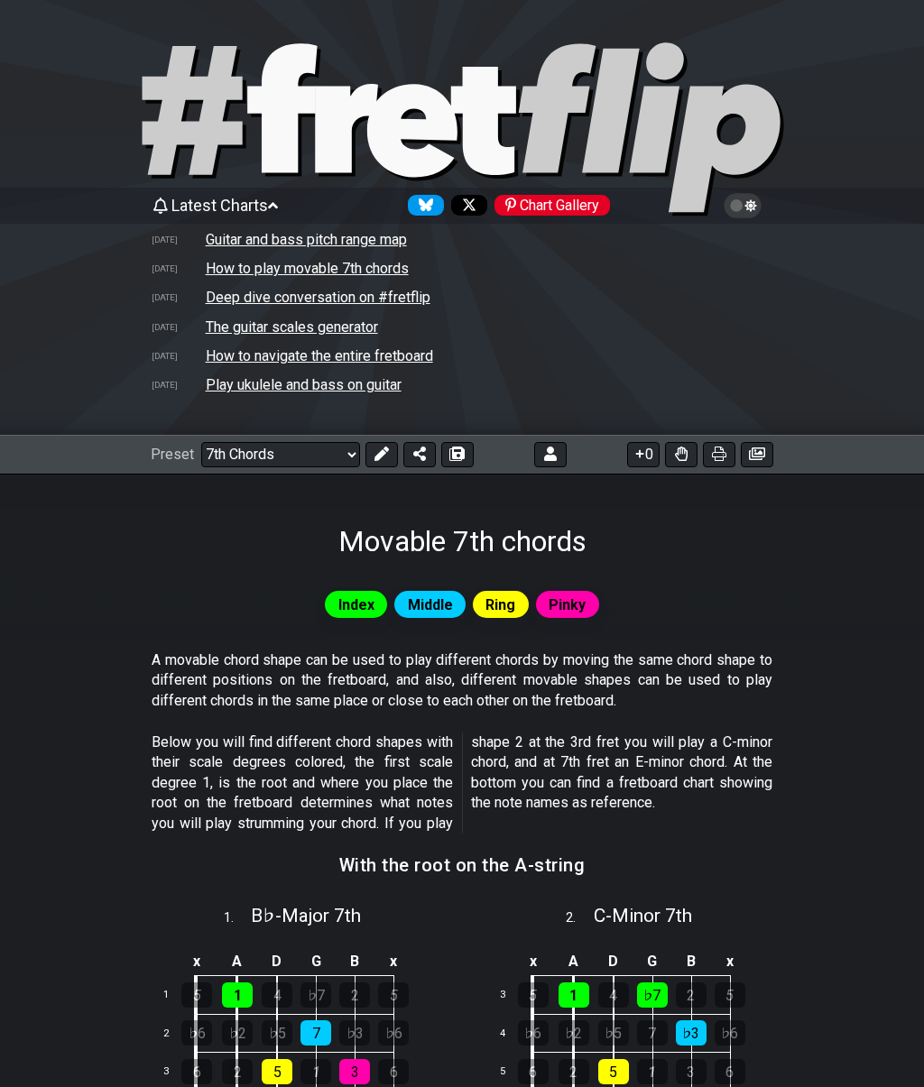
click at [256, 446] on select "Welcome to #fretflip! Initial Preset Custom Preset Minor Pentatonic Major Penta…" at bounding box center [280, 454] width 159 height 25
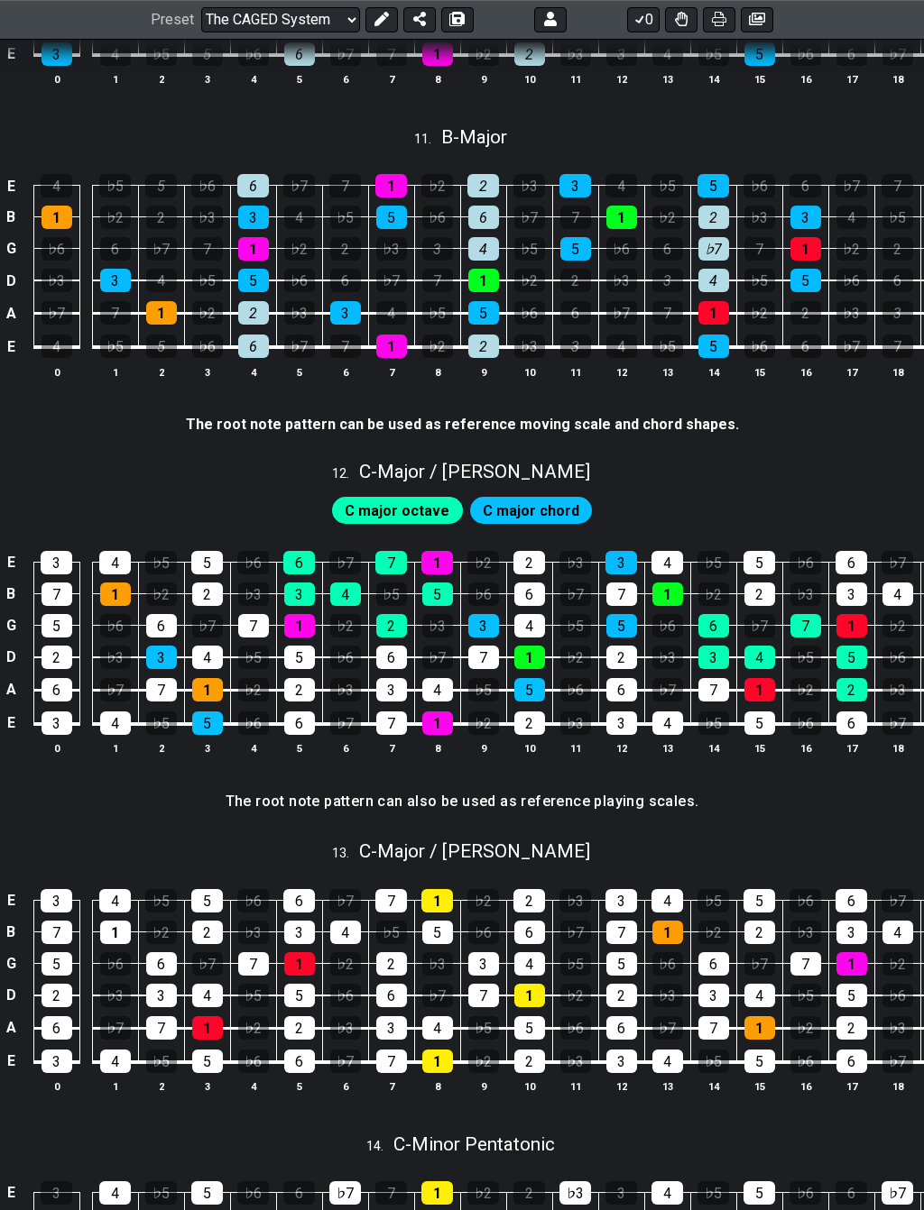
scroll to position [3574, 0]
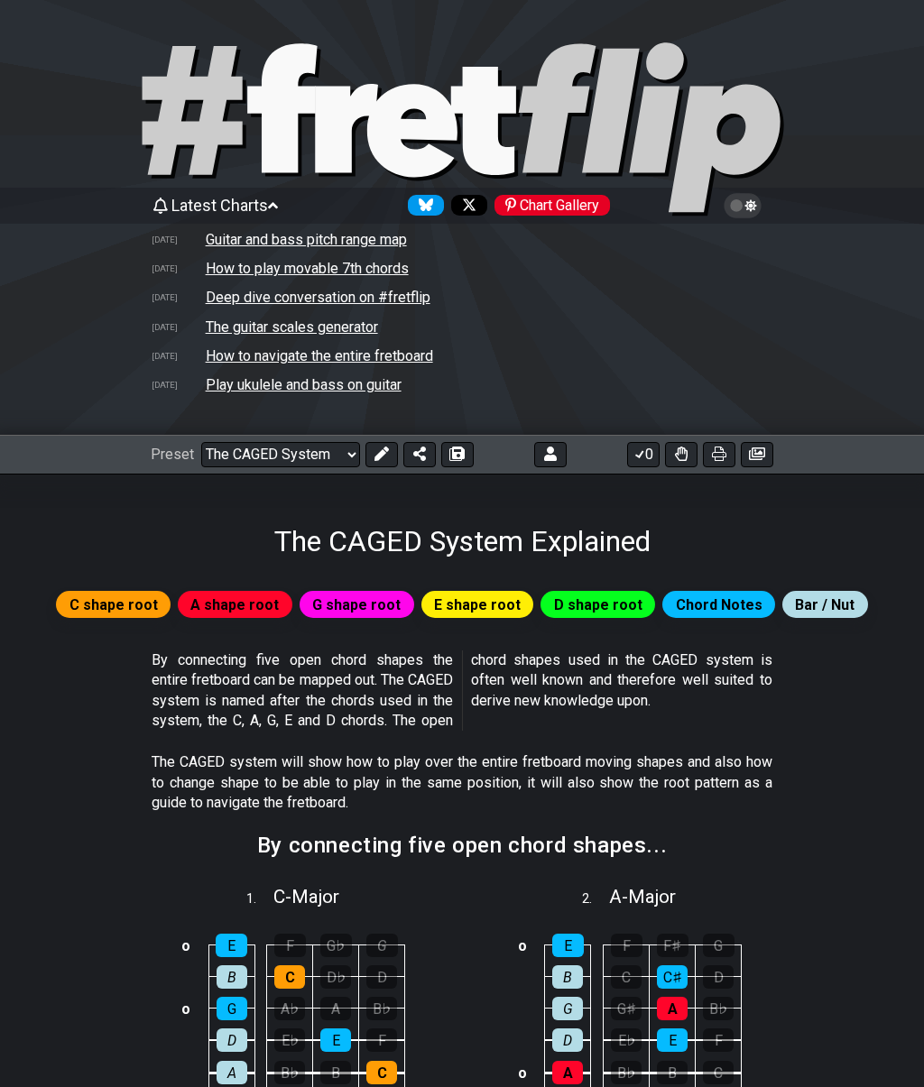
click at [241, 464] on select "Welcome to #fretflip! Initial Preset Custom Preset Minor Pentatonic Major Penta…" at bounding box center [280, 454] width 159 height 25
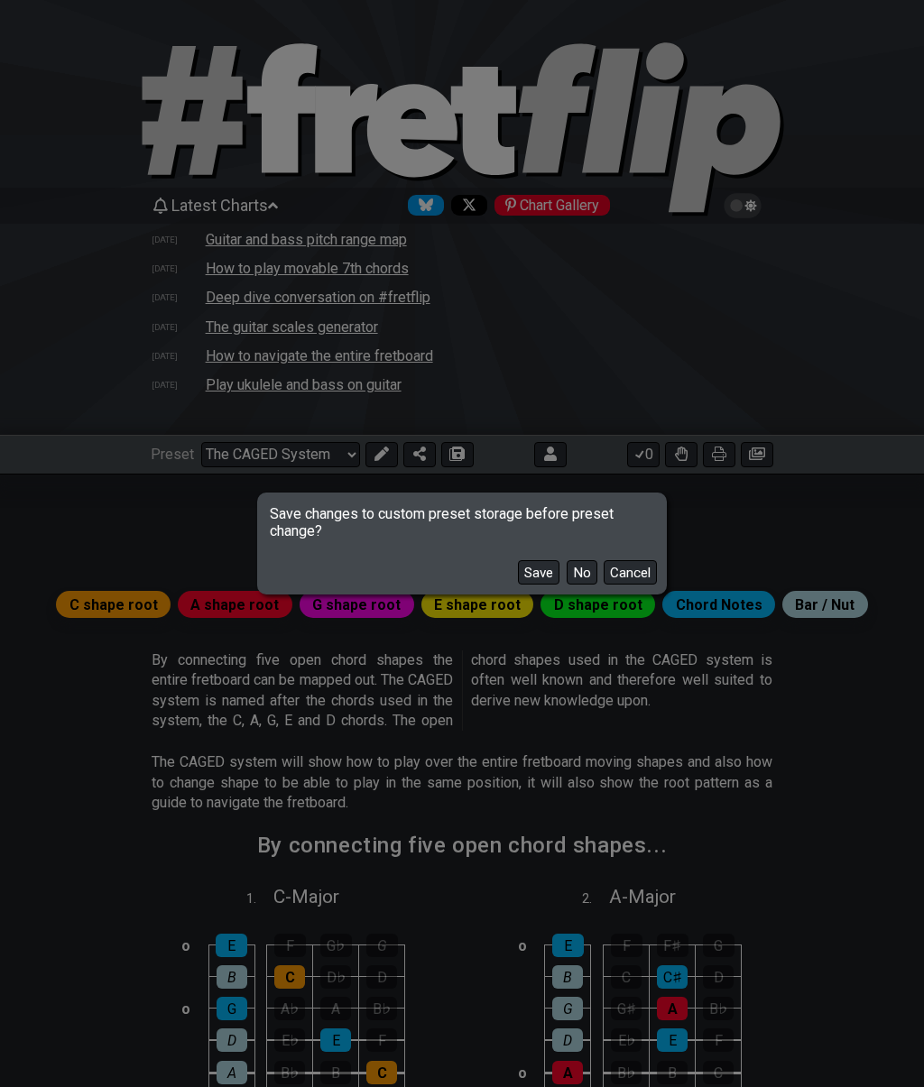
click at [580, 576] on button "No" at bounding box center [581, 572] width 31 height 24
select select "/guitar-scales-generator"
select select "A"
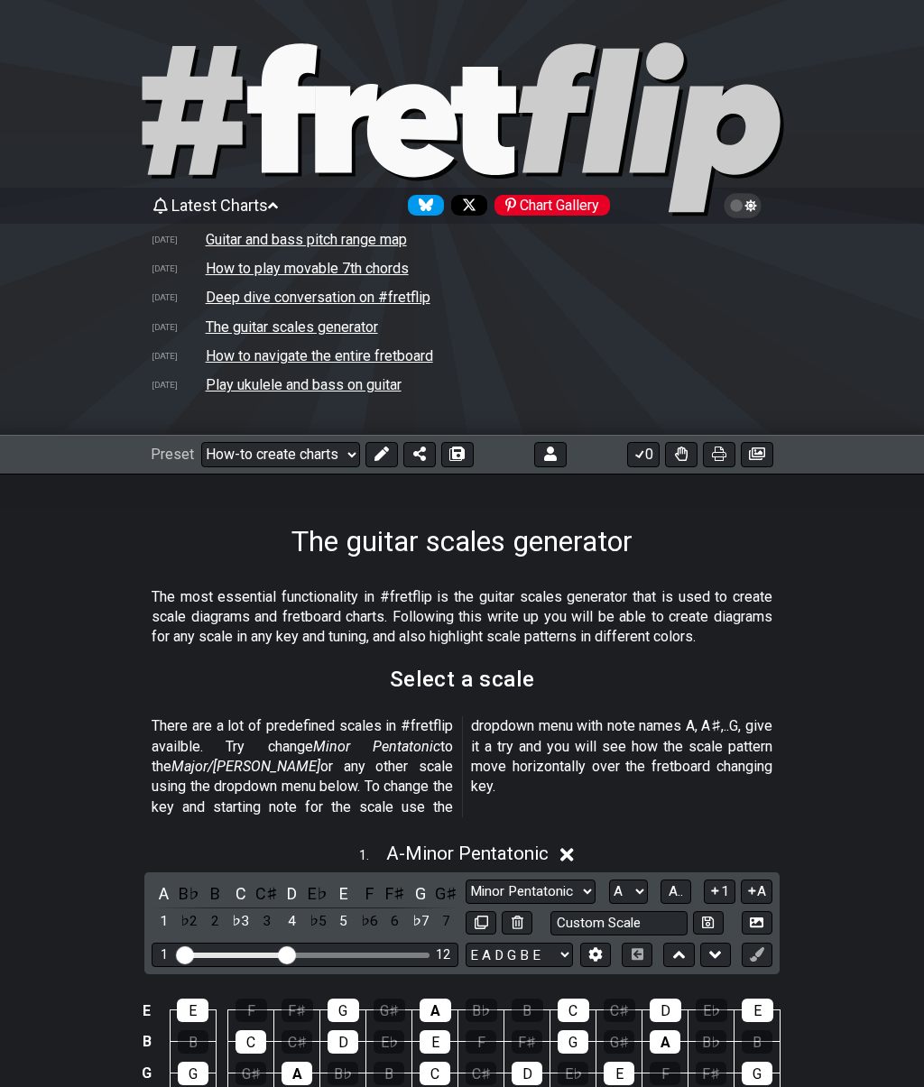
click at [246, 455] on select "Welcome to #fretflip! Initial Preset Custom Preset Minor Pentatonic Major Penta…" at bounding box center [280, 454] width 159 height 25
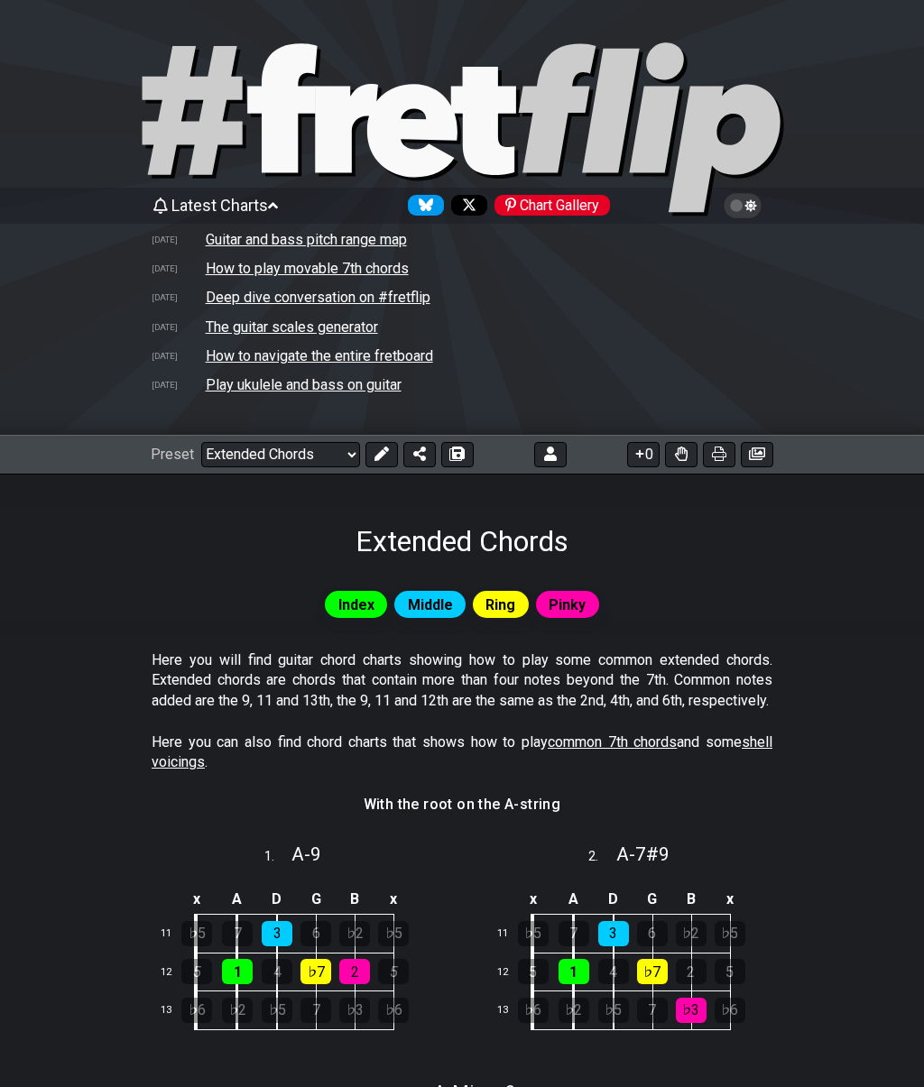
click at [245, 446] on select "Welcome to #fretflip! Initial Preset Custom Preset Minor Pentatonic Major Penta…" at bounding box center [280, 454] width 159 height 25
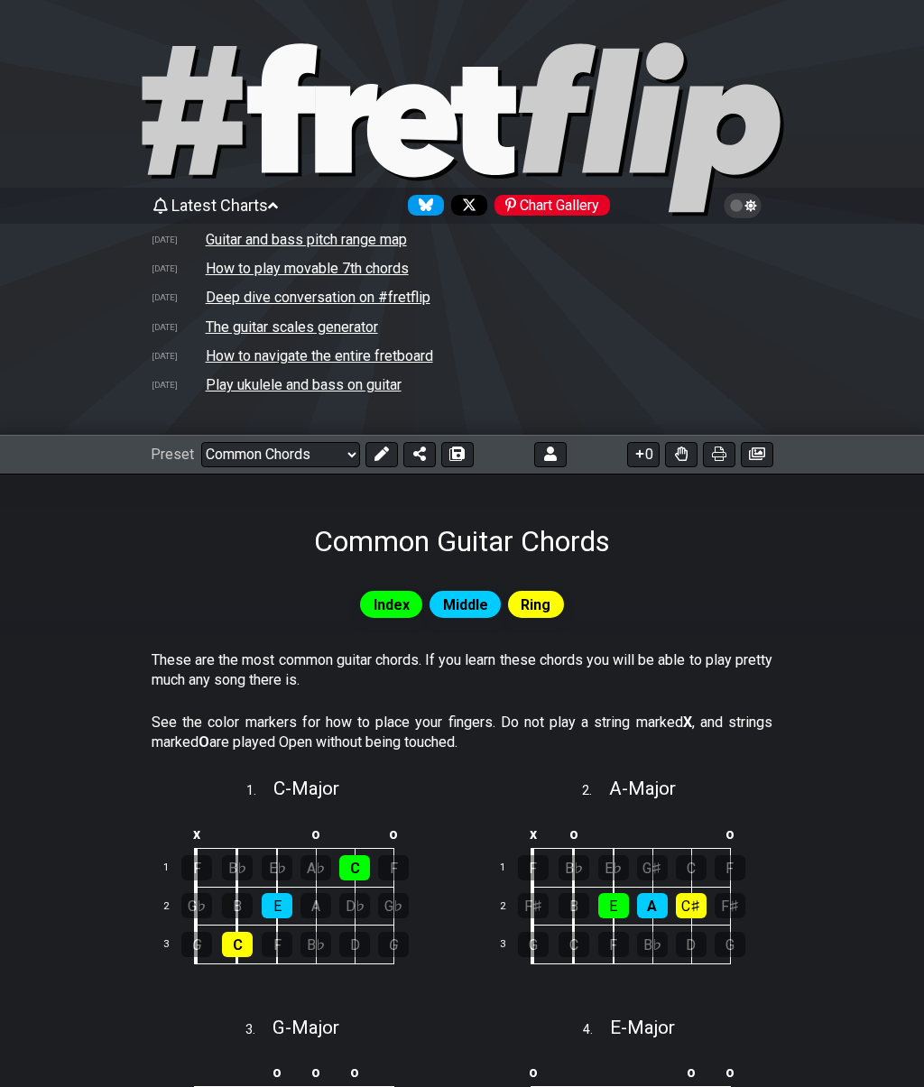
click at [246, 454] on select "Welcome to #fretflip! Initial Preset Custom Preset Minor Pentatonic Major Penta…" at bounding box center [280, 454] width 159 height 25
select select "/guitar-scales"
select select "C"
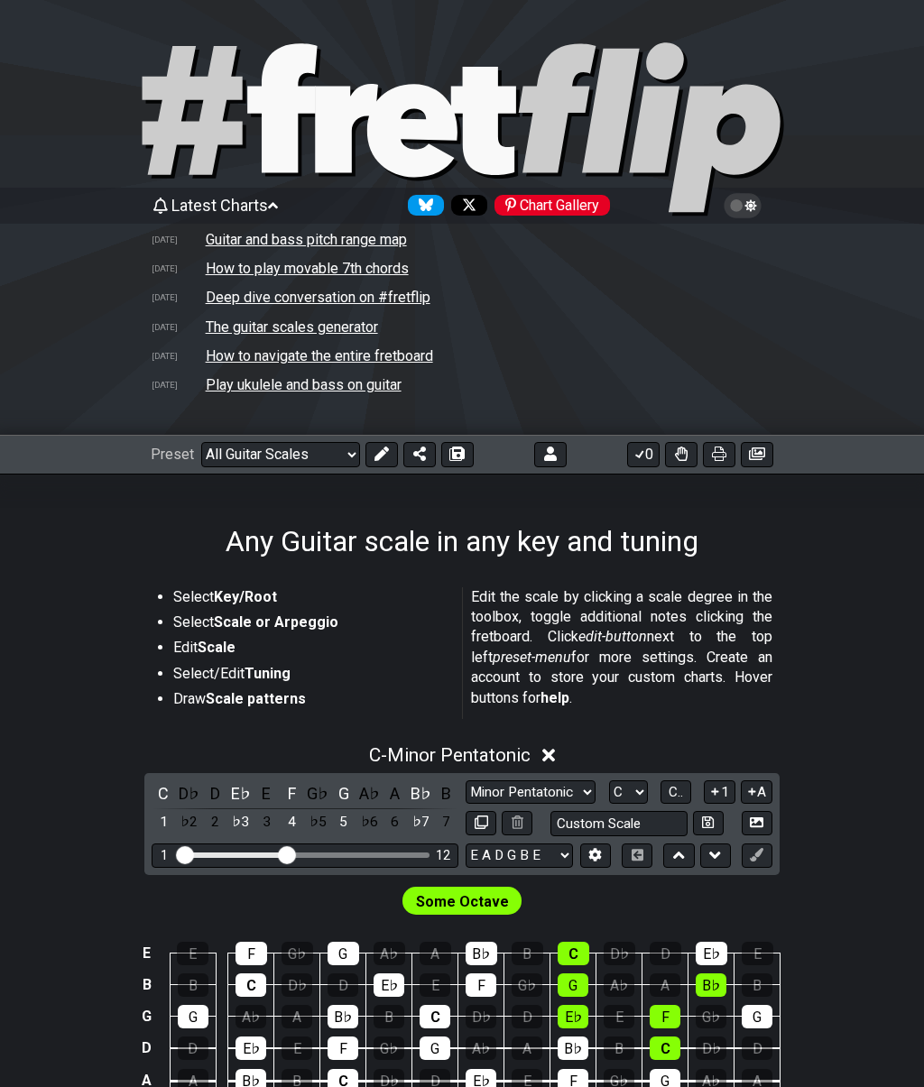
click at [156, 813] on div "1" at bounding box center [163, 822] width 23 height 24
click at [235, 788] on div "E♭" at bounding box center [240, 793] width 23 height 24
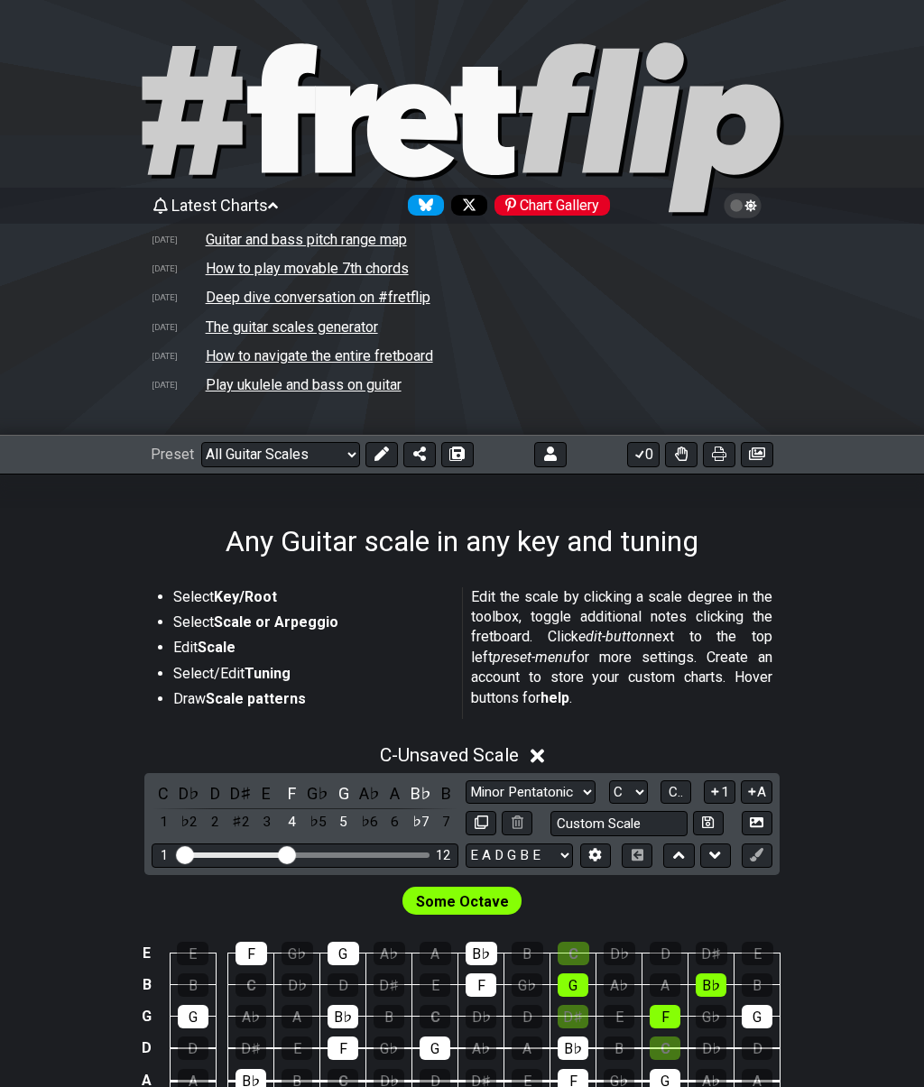
click at [284, 784] on div "F" at bounding box center [291, 793] width 23 height 24
click at [333, 800] on div "G" at bounding box center [343, 793] width 23 height 24
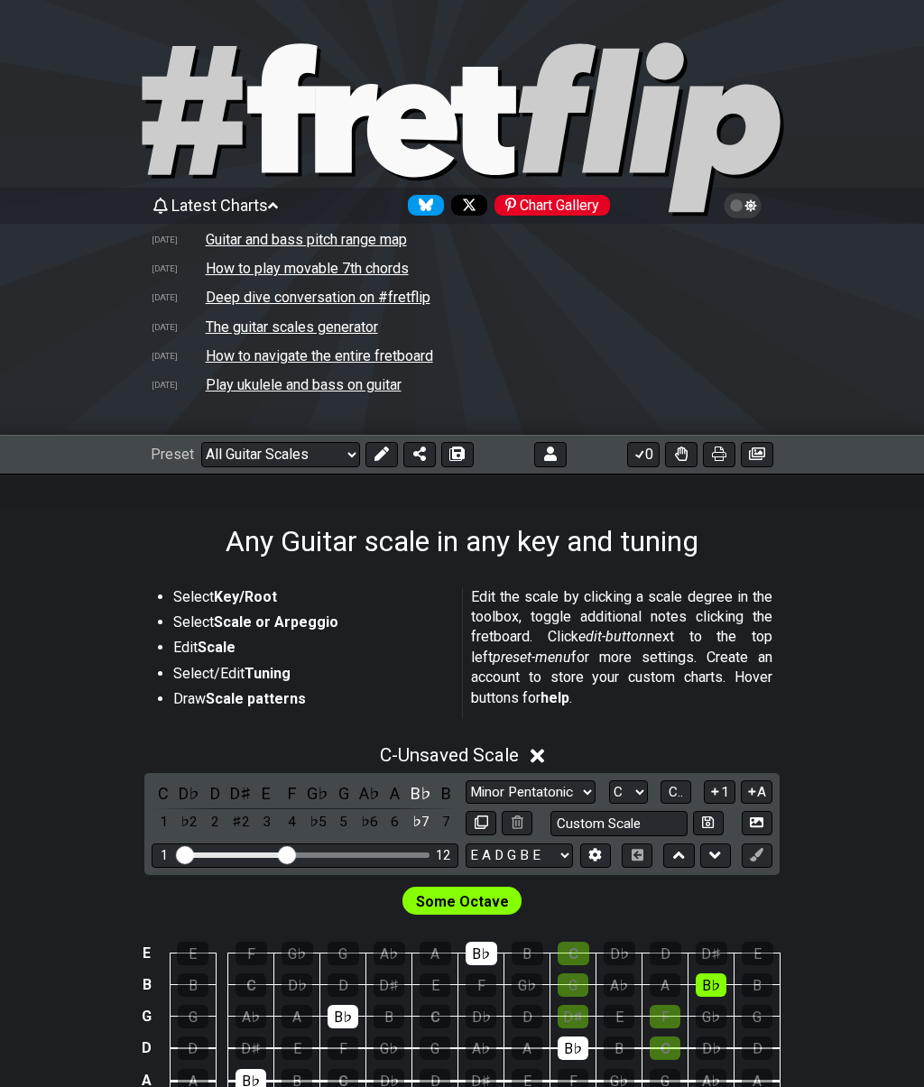
click at [435, 791] on div "B" at bounding box center [446, 793] width 23 height 24
click at [445, 796] on div "B" at bounding box center [446, 793] width 23 height 24
click at [420, 795] on div "B♭" at bounding box center [420, 793] width 23 height 24
click at [584, 802] on select "Minor Pentatonic Root Minor Pentatonic Major Pentatonic Minor Blues Major Blues…" at bounding box center [530, 792] width 130 height 24
select select "Major"
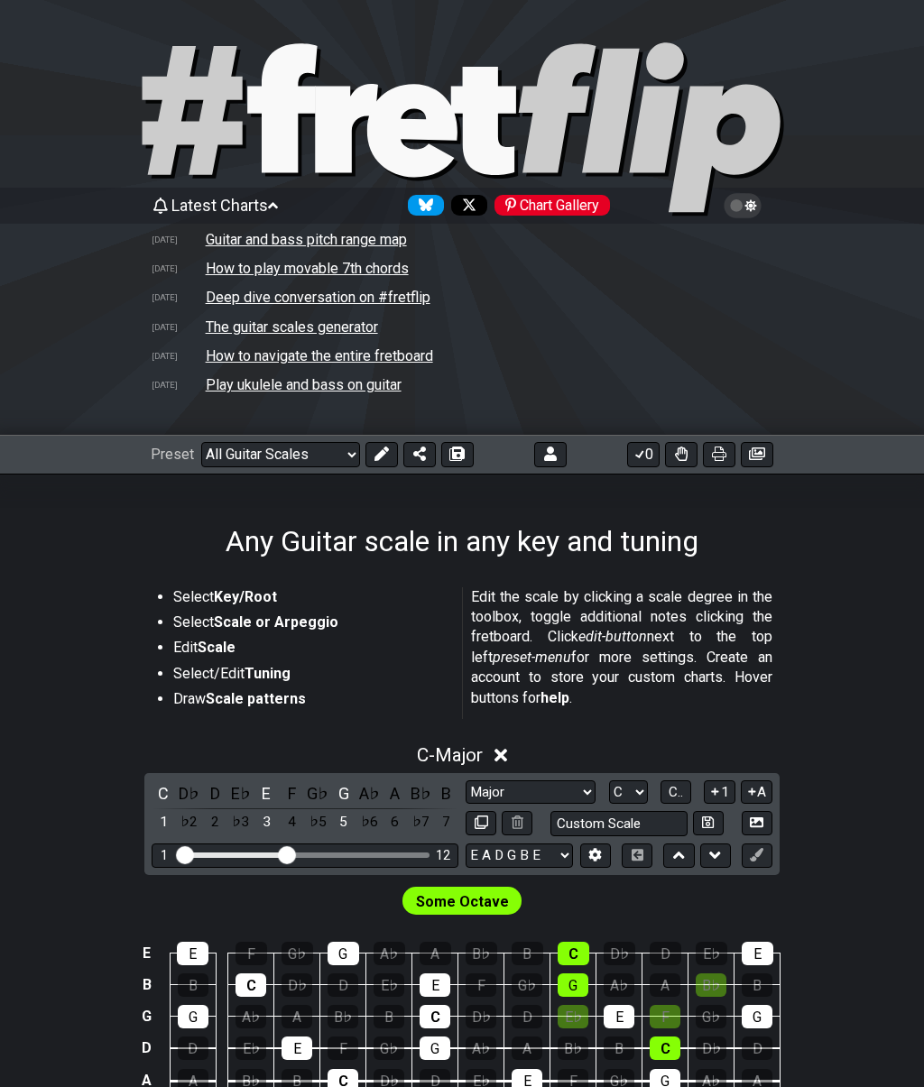
click at [262, 787] on div "E" at bounding box center [265, 793] width 23 height 24
click at [338, 810] on div "5" at bounding box center [343, 822] width 23 height 24
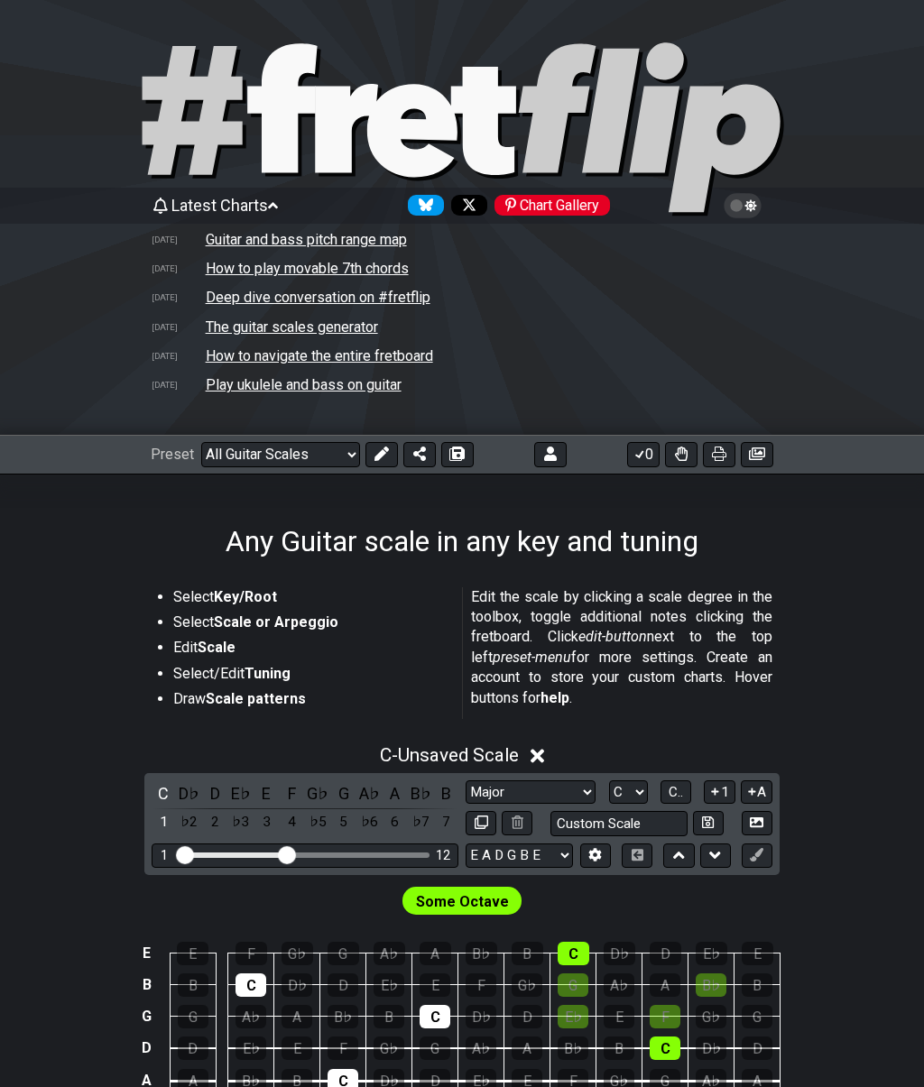
click at [654, 822] on input "Custom Scale" at bounding box center [618, 823] width 137 height 24
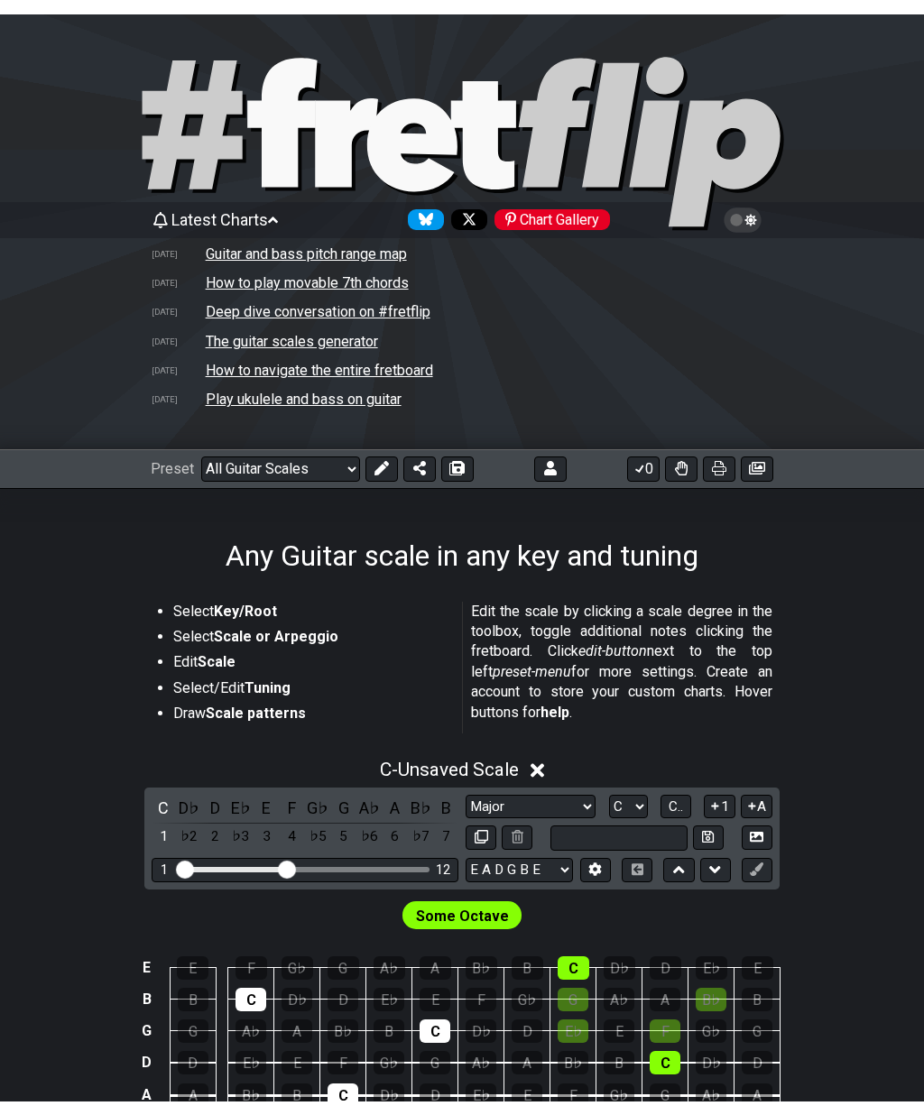
scroll to position [106, 0]
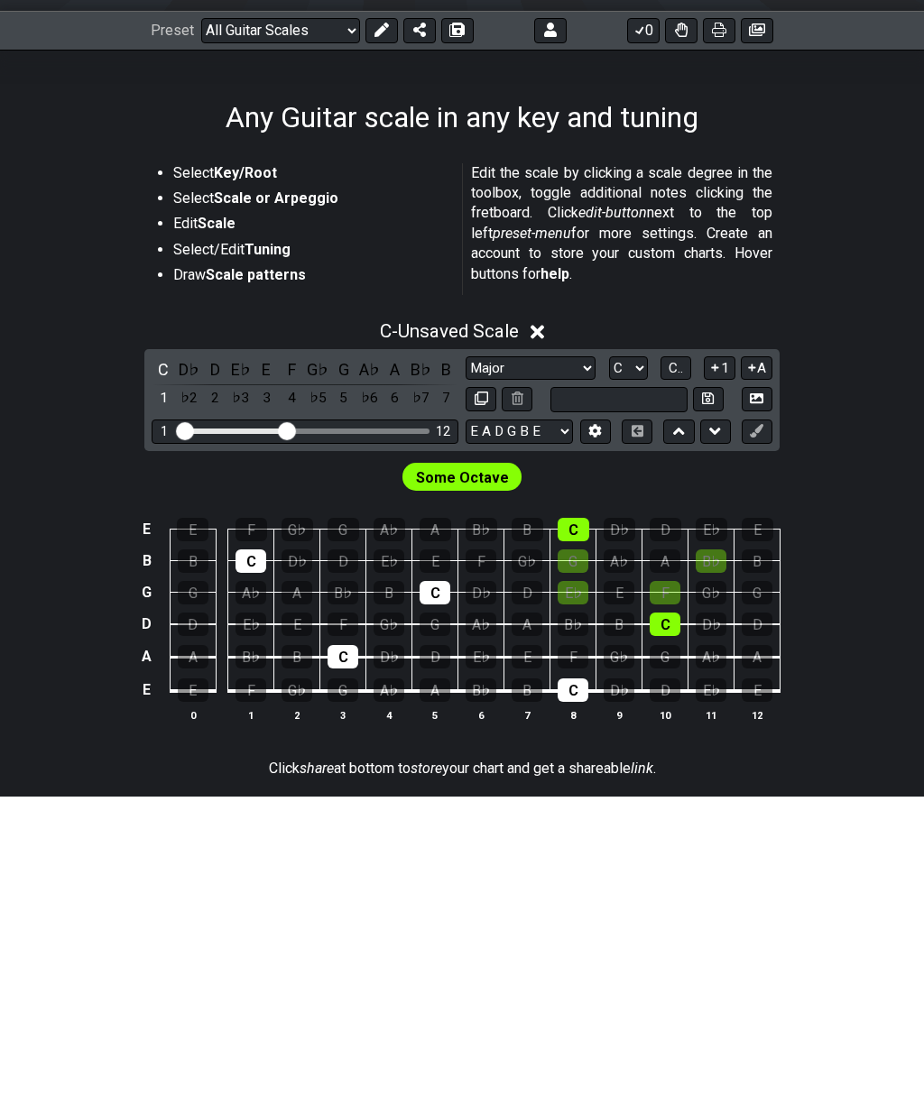
click at [586, 675] on select "Minor Pentatonic Root Minor Pentatonic Major Pentatonic Minor Blues Major Blues…" at bounding box center [530, 687] width 130 height 24
type input "Custom Scale"
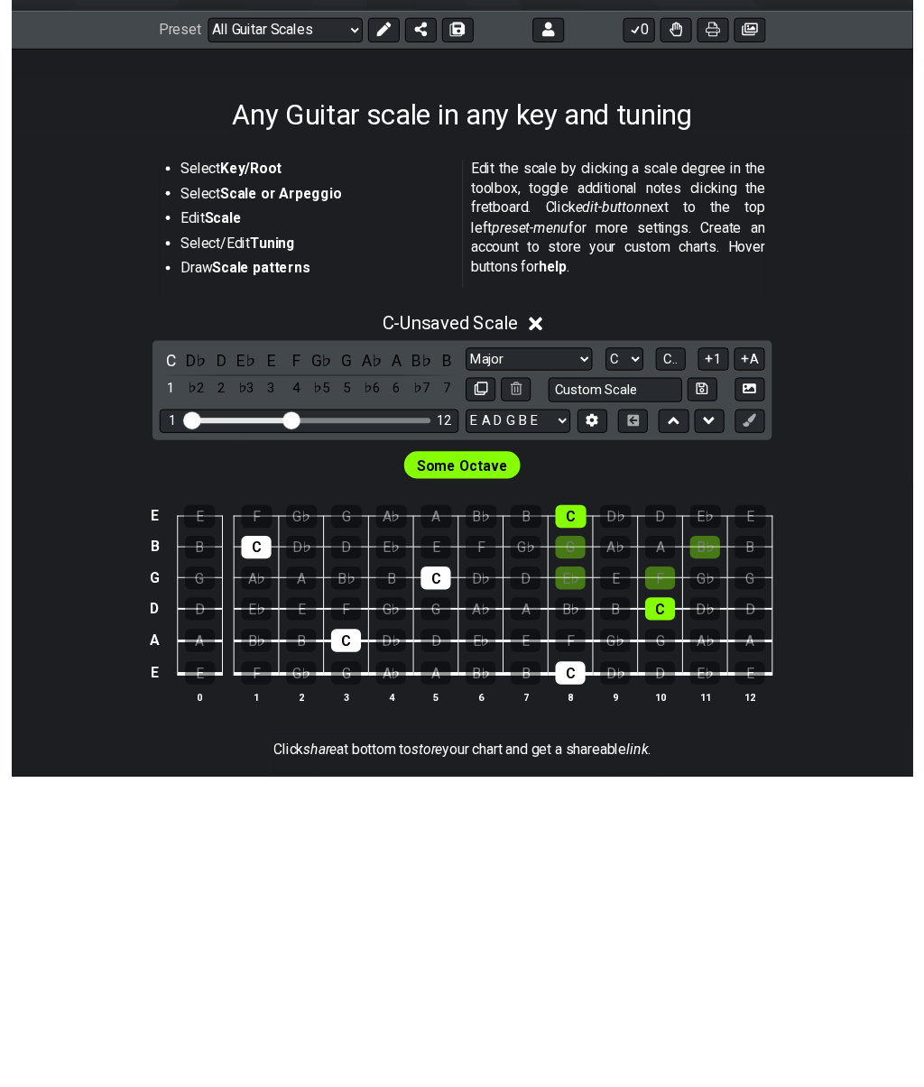
scroll to position [381, 0]
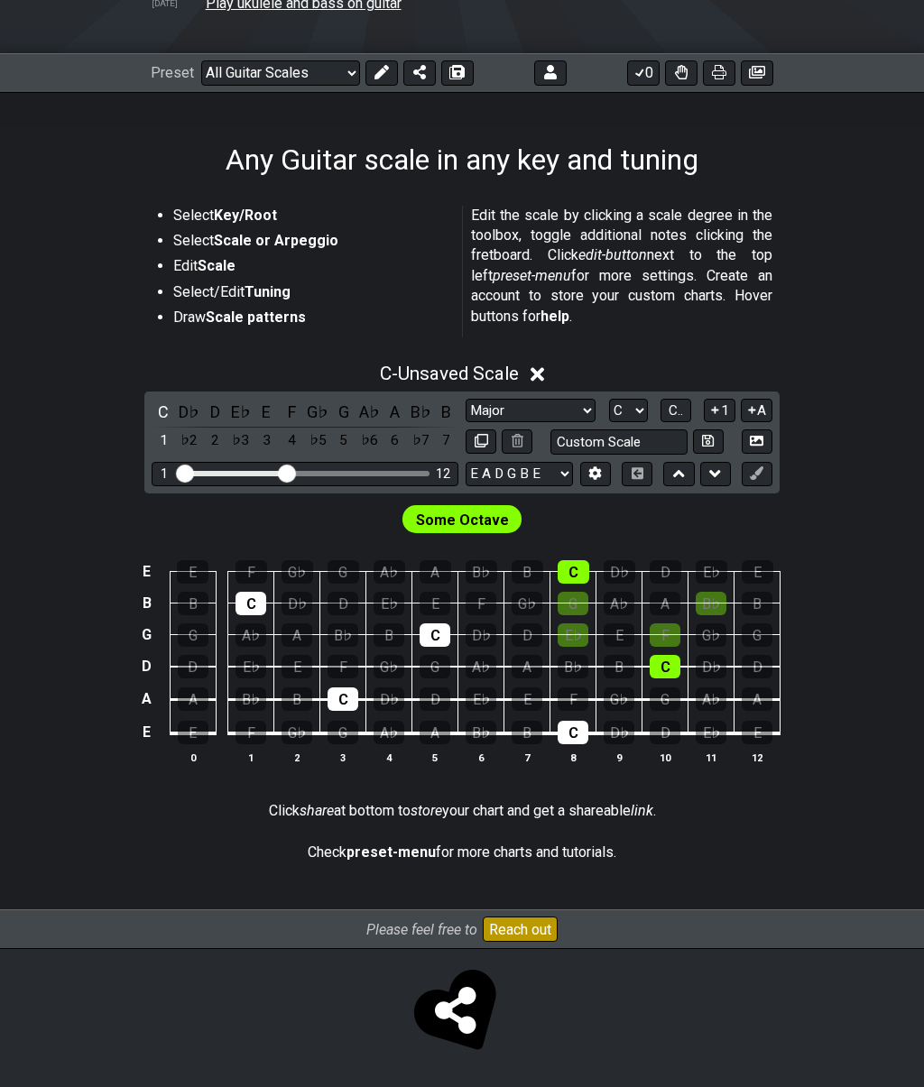
click at [562, 409] on select "Minor Pentatonic Root Minor Pentatonic Major Pentatonic Minor Blues Major Blues…" at bounding box center [530, 411] width 130 height 24
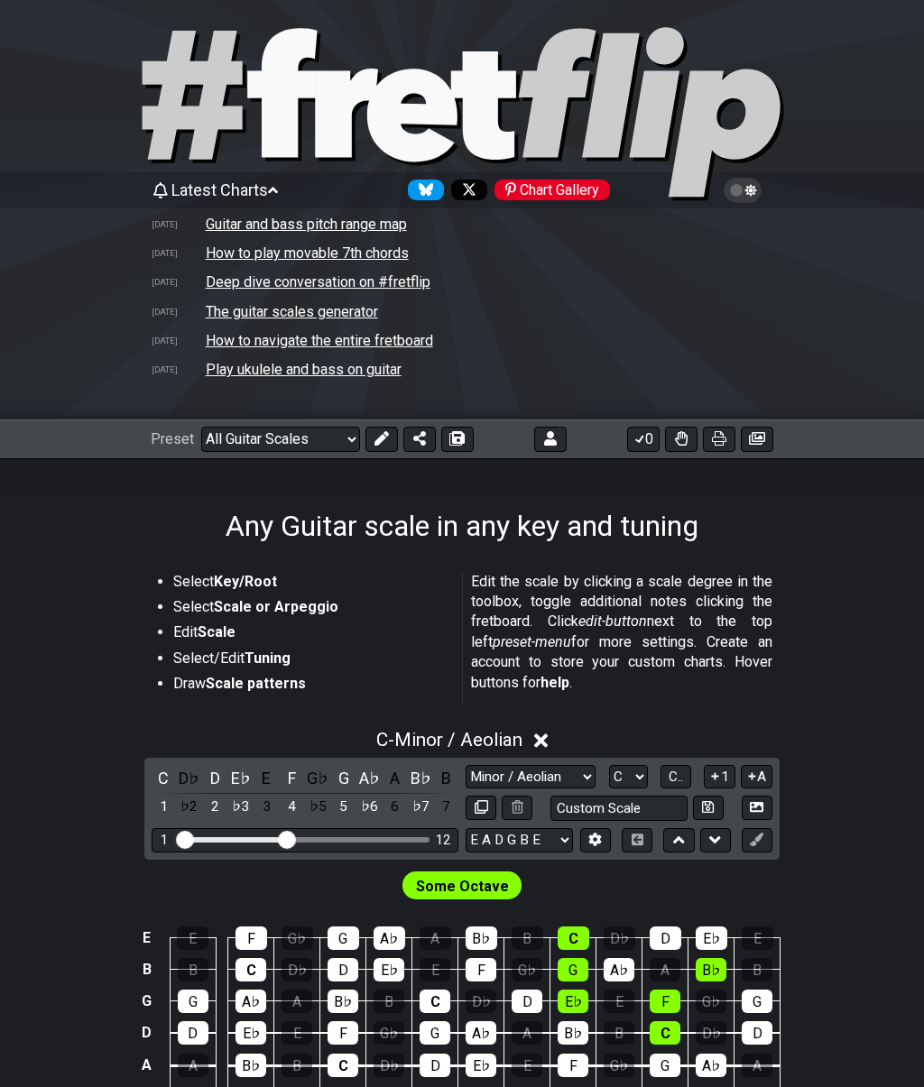
scroll to position [0, 0]
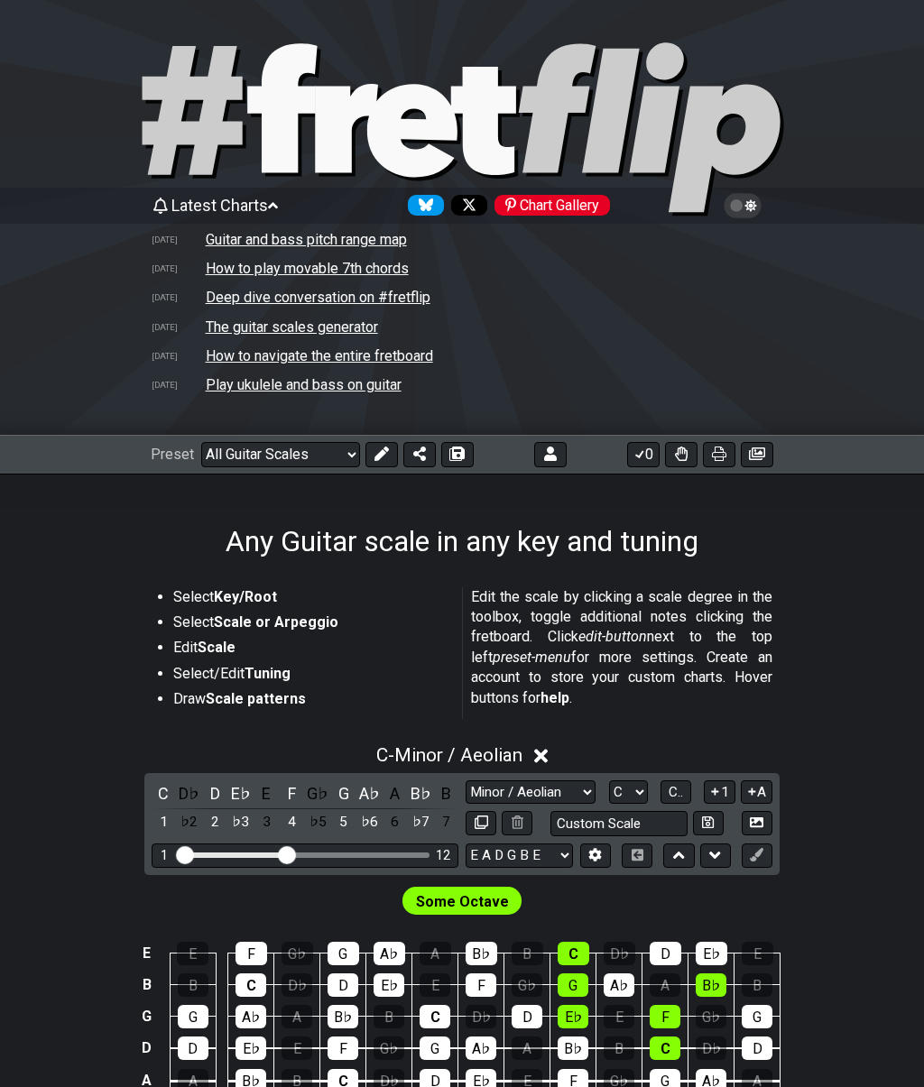
click at [559, 795] on select "Minor Pentatonic Root Minor Pentatonic Major Pentatonic Minor Blues Major Blues…" at bounding box center [530, 792] width 130 height 24
select select "Major / [PERSON_NAME]"
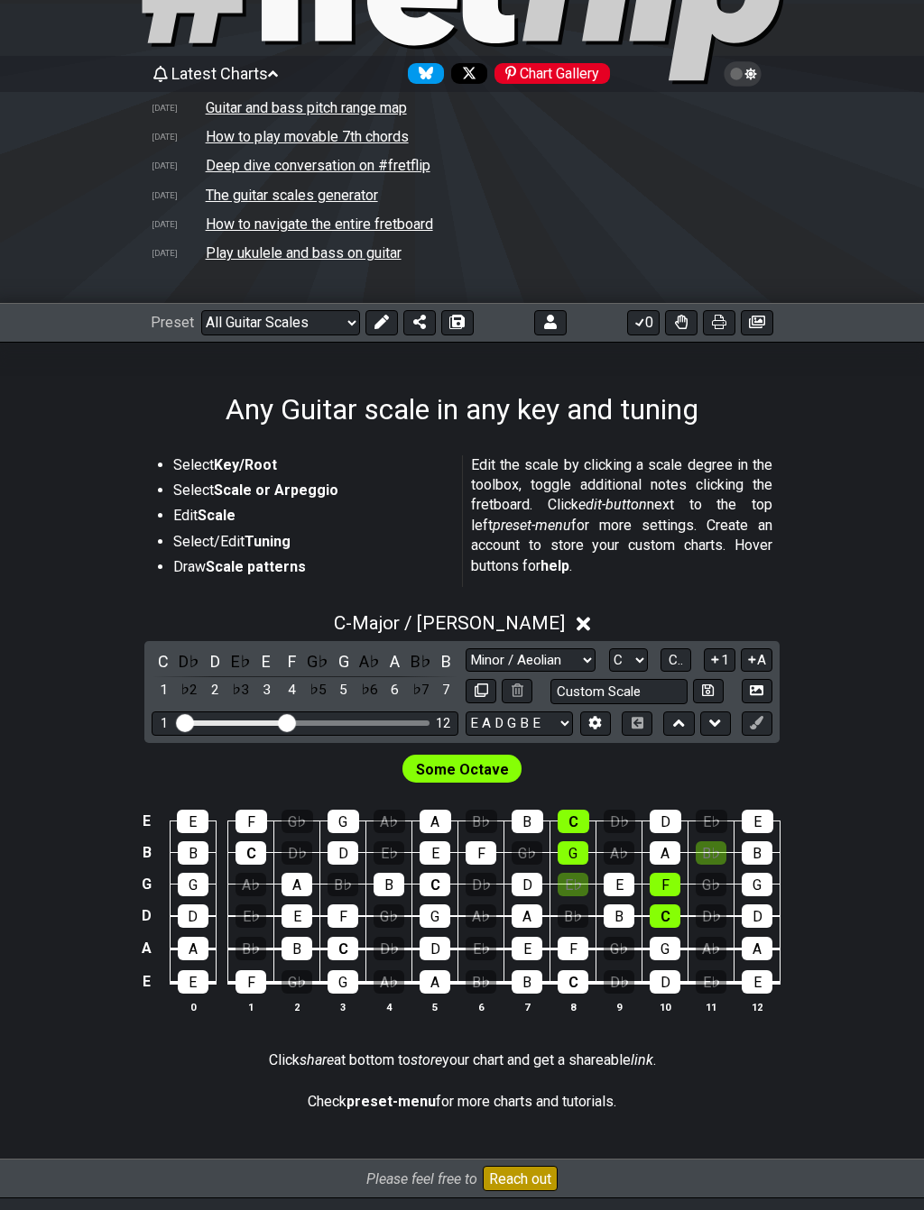
scroll to position [132, 0]
click at [440, 655] on div "B" at bounding box center [446, 661] width 23 height 24
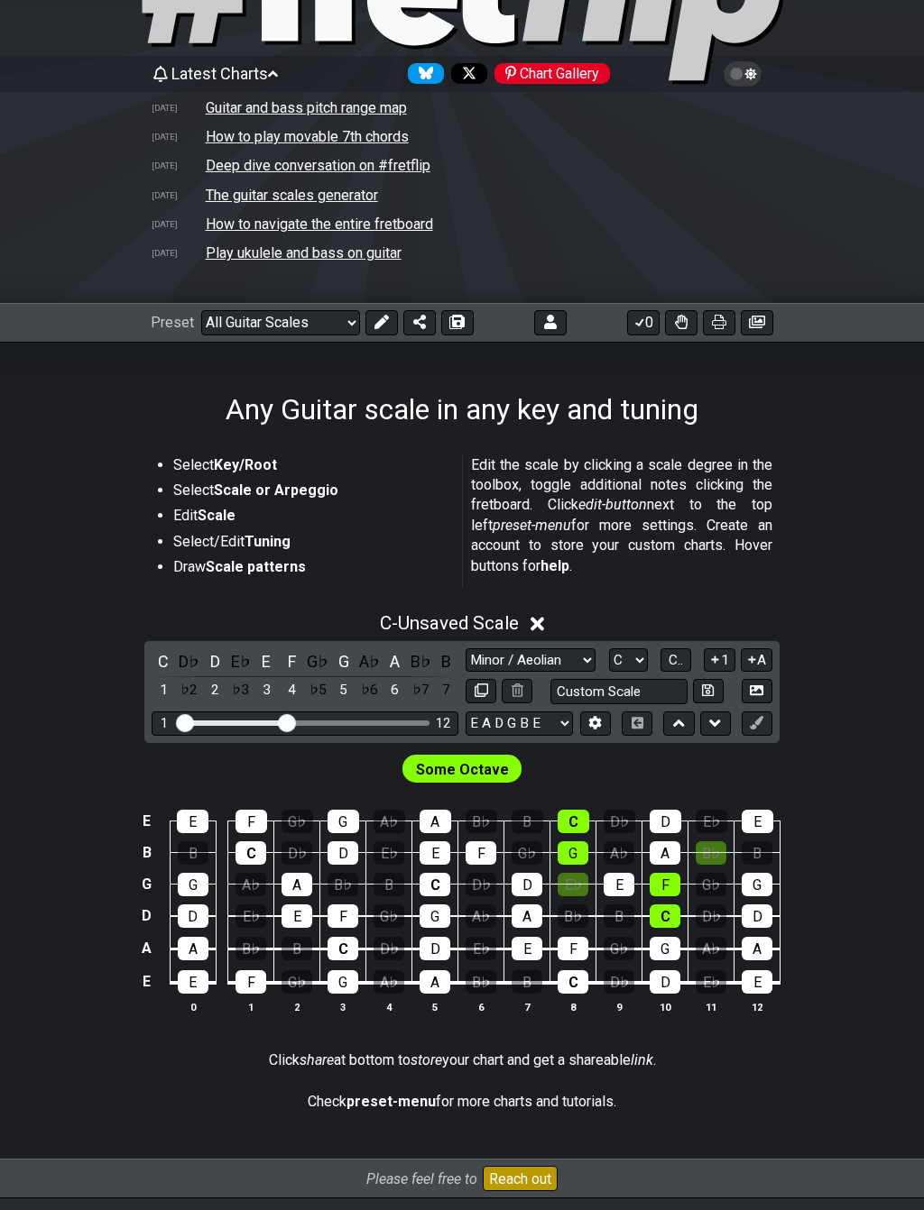
click at [390, 659] on div "A" at bounding box center [394, 661] width 23 height 24
click at [345, 662] on div "G" at bounding box center [343, 661] width 23 height 24
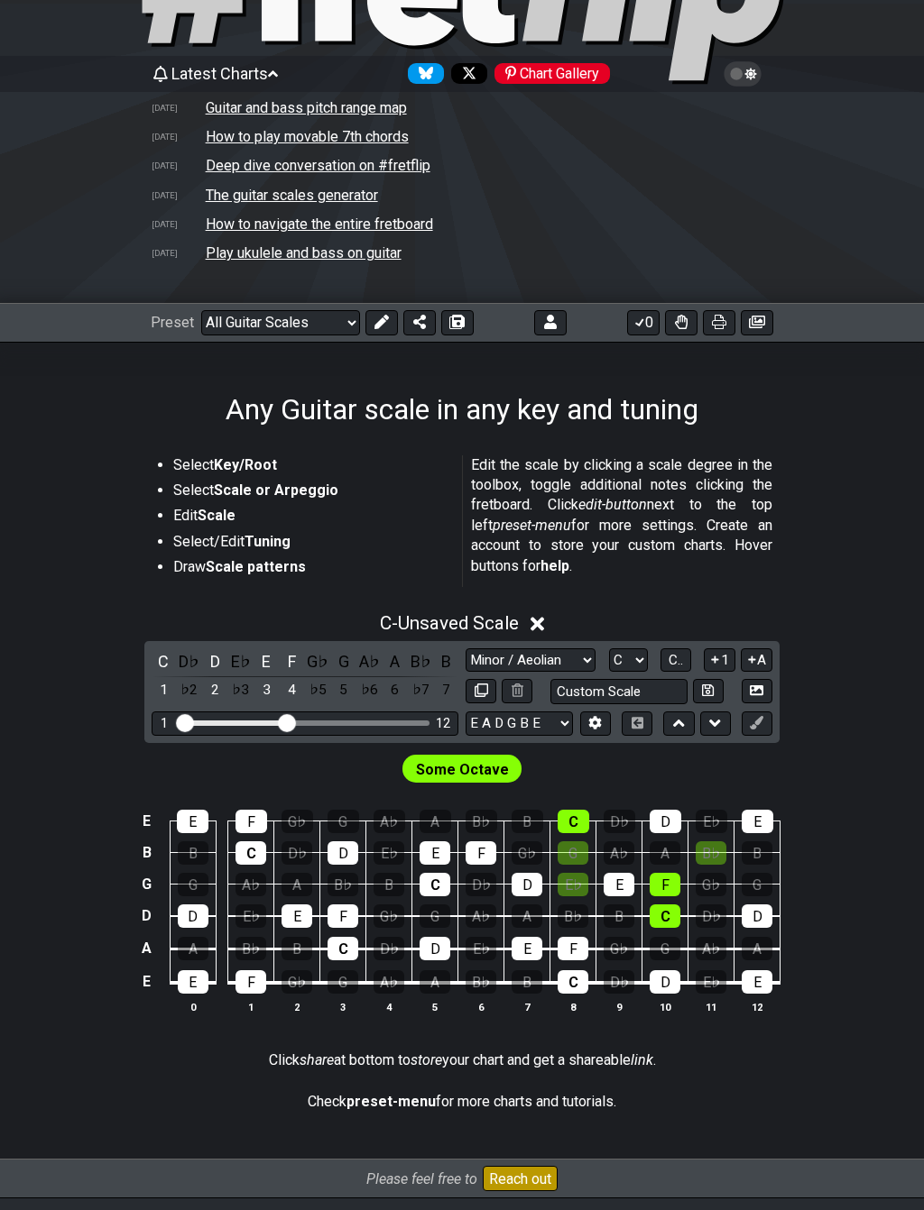
click at [293, 661] on div "F" at bounding box center [291, 661] width 23 height 24
click at [266, 654] on div "E" at bounding box center [265, 661] width 23 height 24
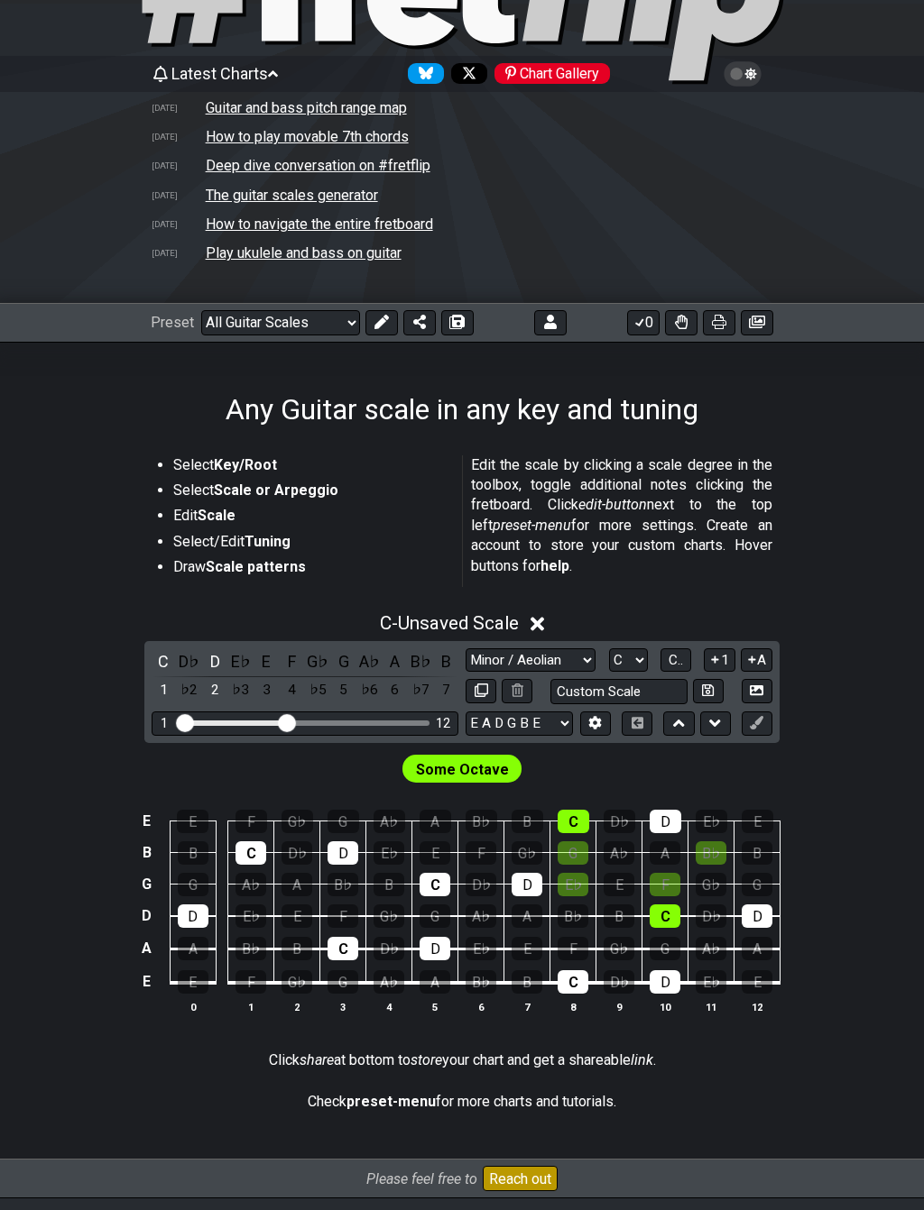
click at [221, 654] on div "D" at bounding box center [214, 661] width 23 height 24
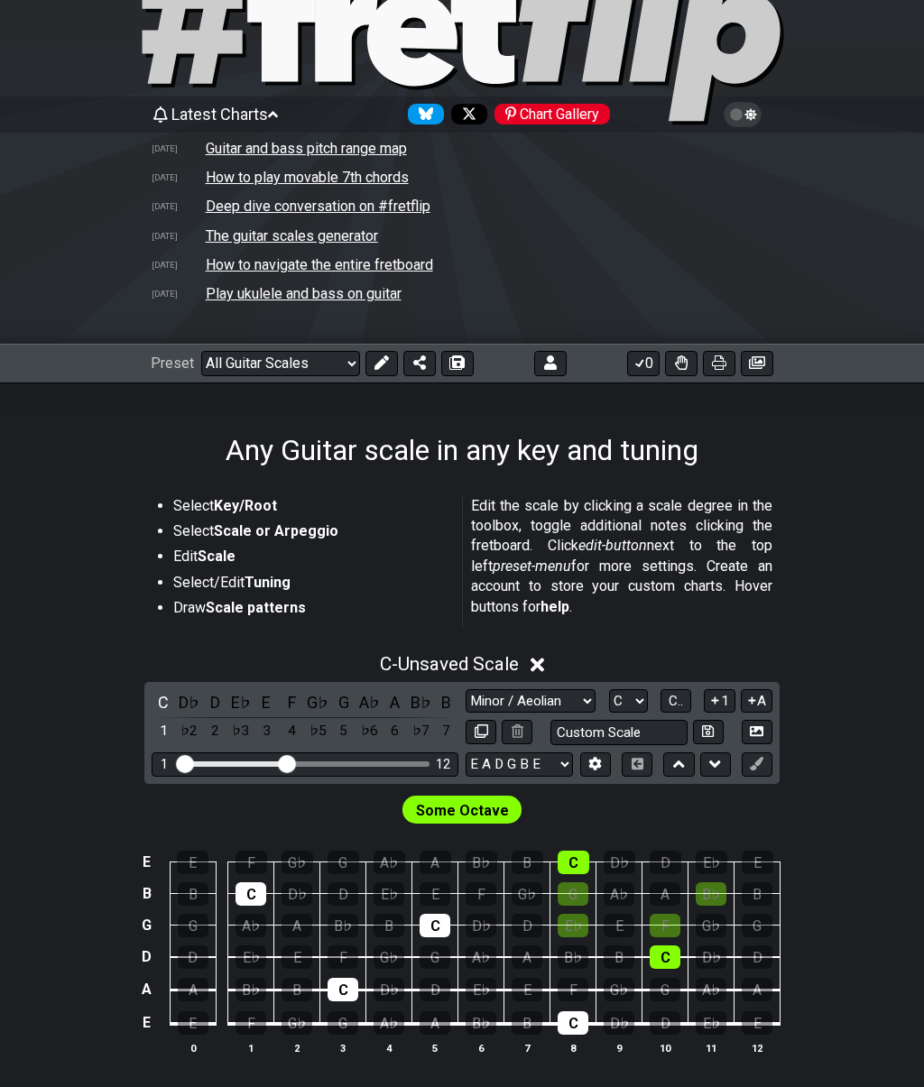
scroll to position [0, 0]
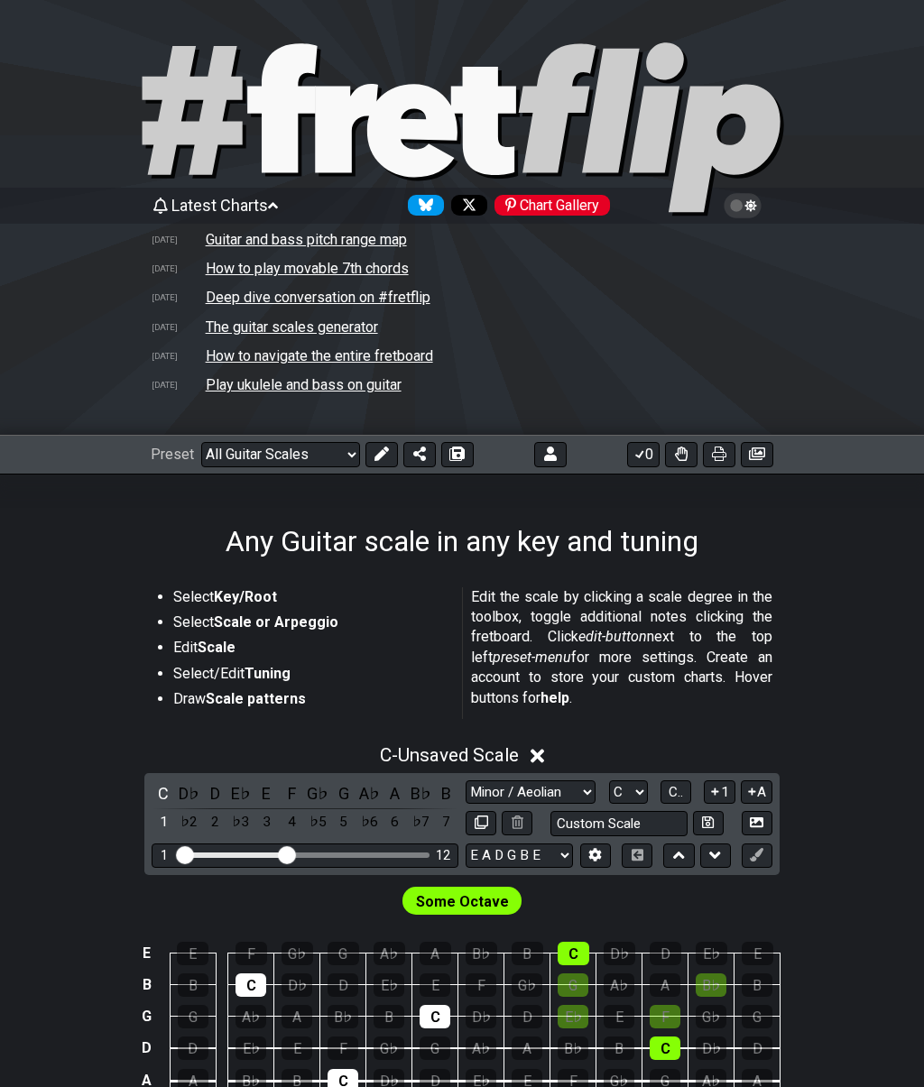
click at [673, 818] on input "Custom Scale" at bounding box center [618, 823] width 137 height 24
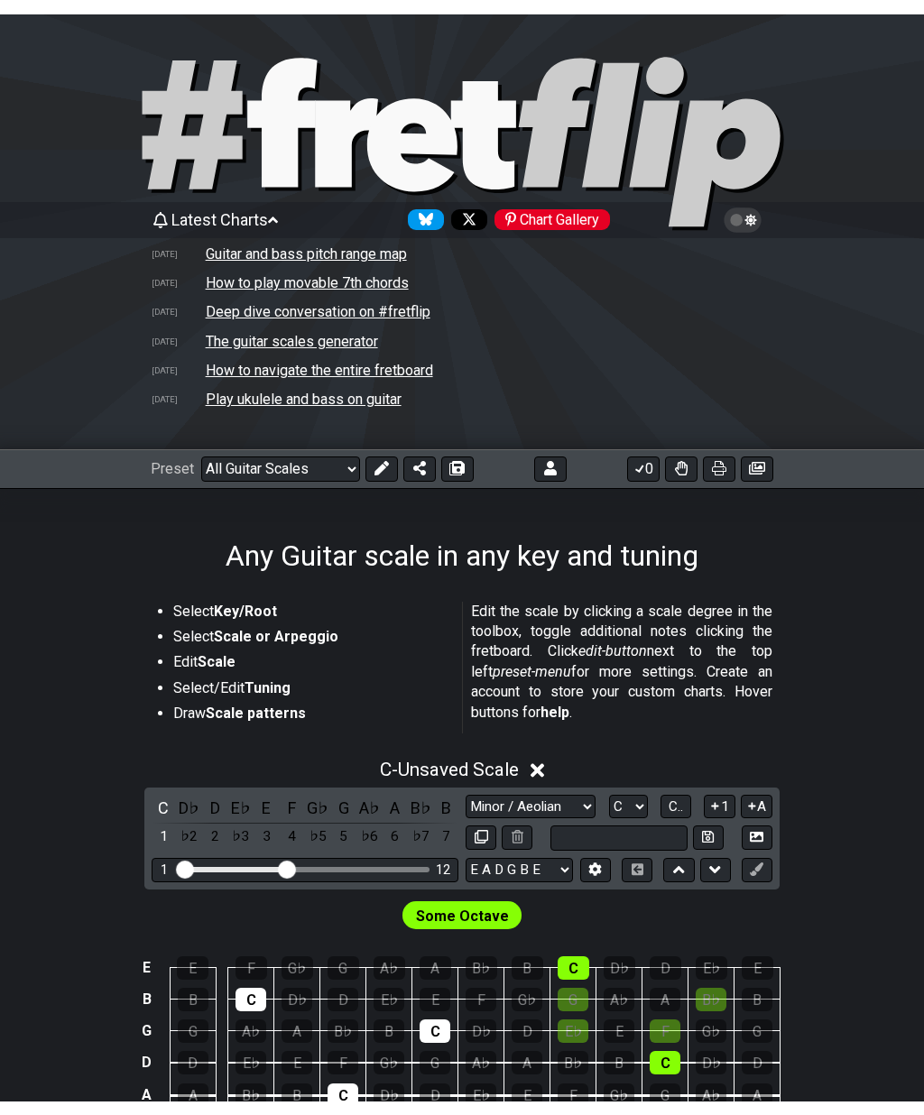
scroll to position [106, 0]
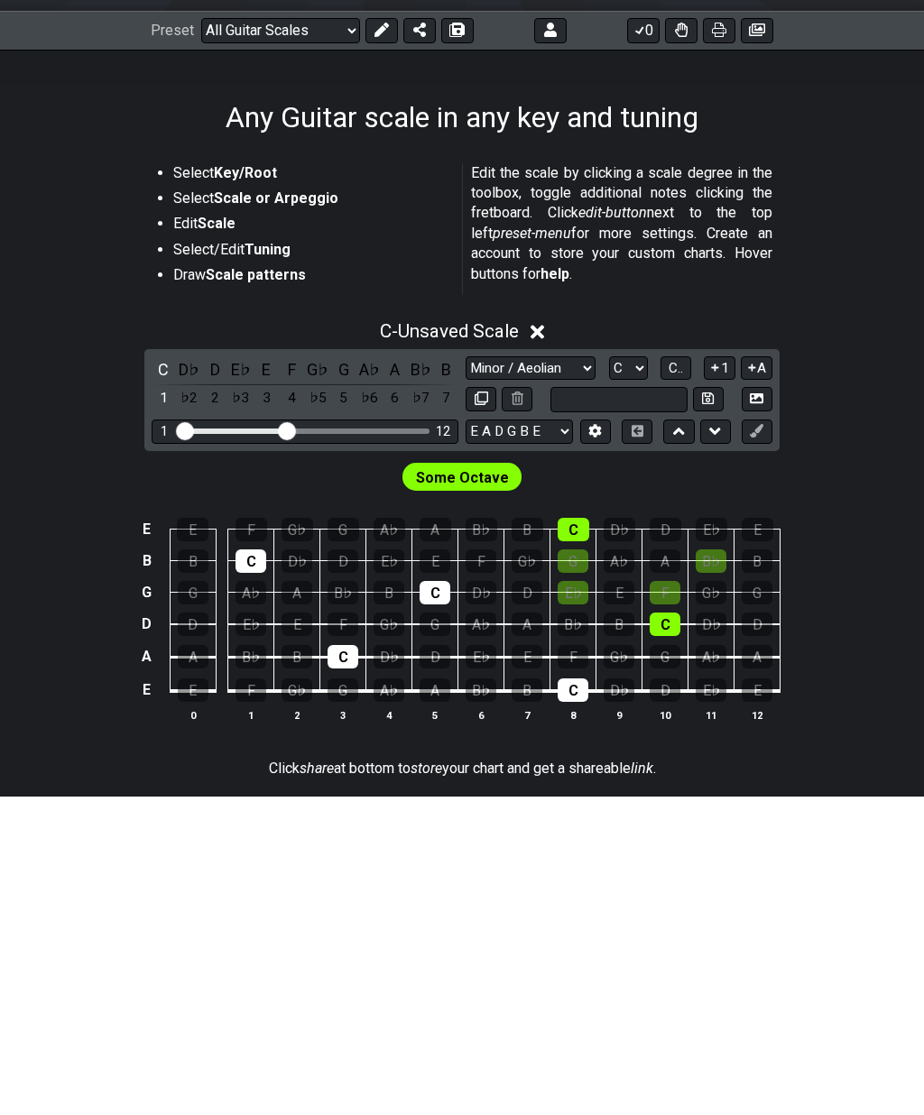
click at [579, 675] on select "Minor Pentatonic Root Minor Pentatonic Major Pentatonic Minor Blues Major Blues…" at bounding box center [530, 687] width 130 height 24
type input "Custom Scale"
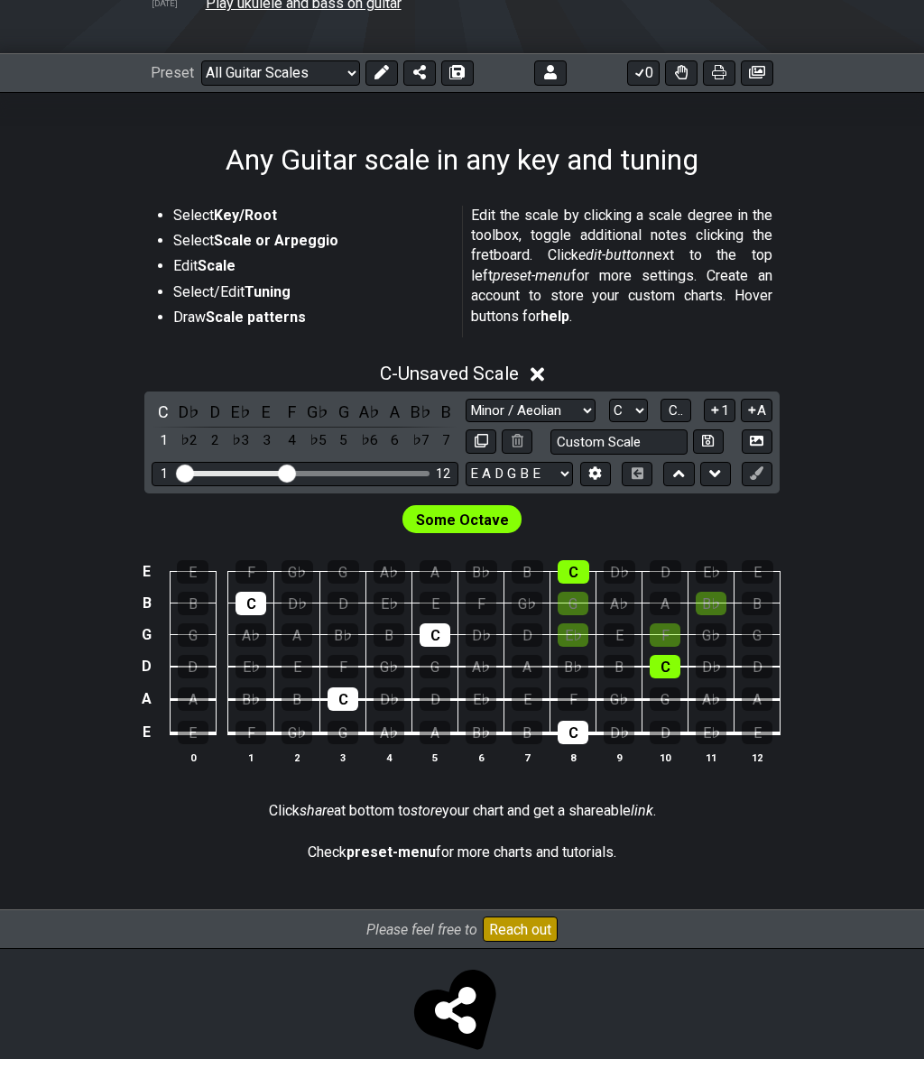
scroll to position [381, 0]
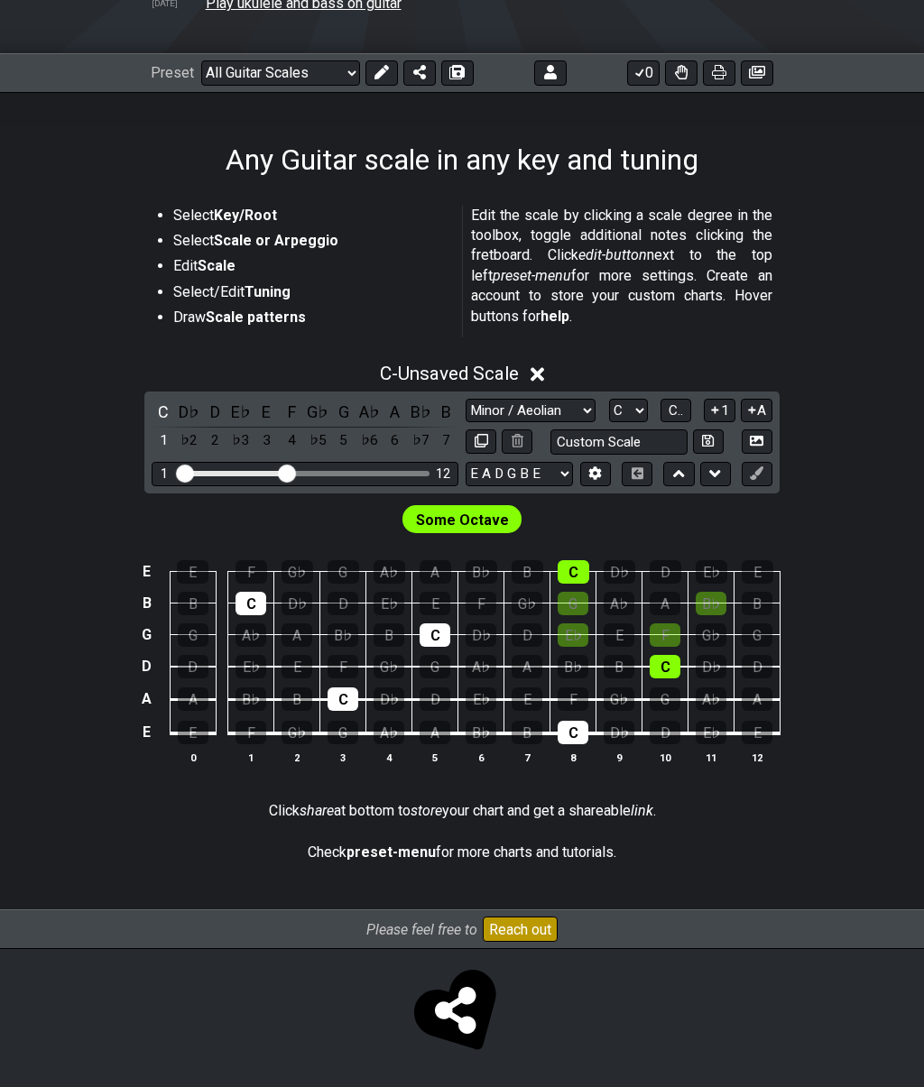
select select "Major Blues"
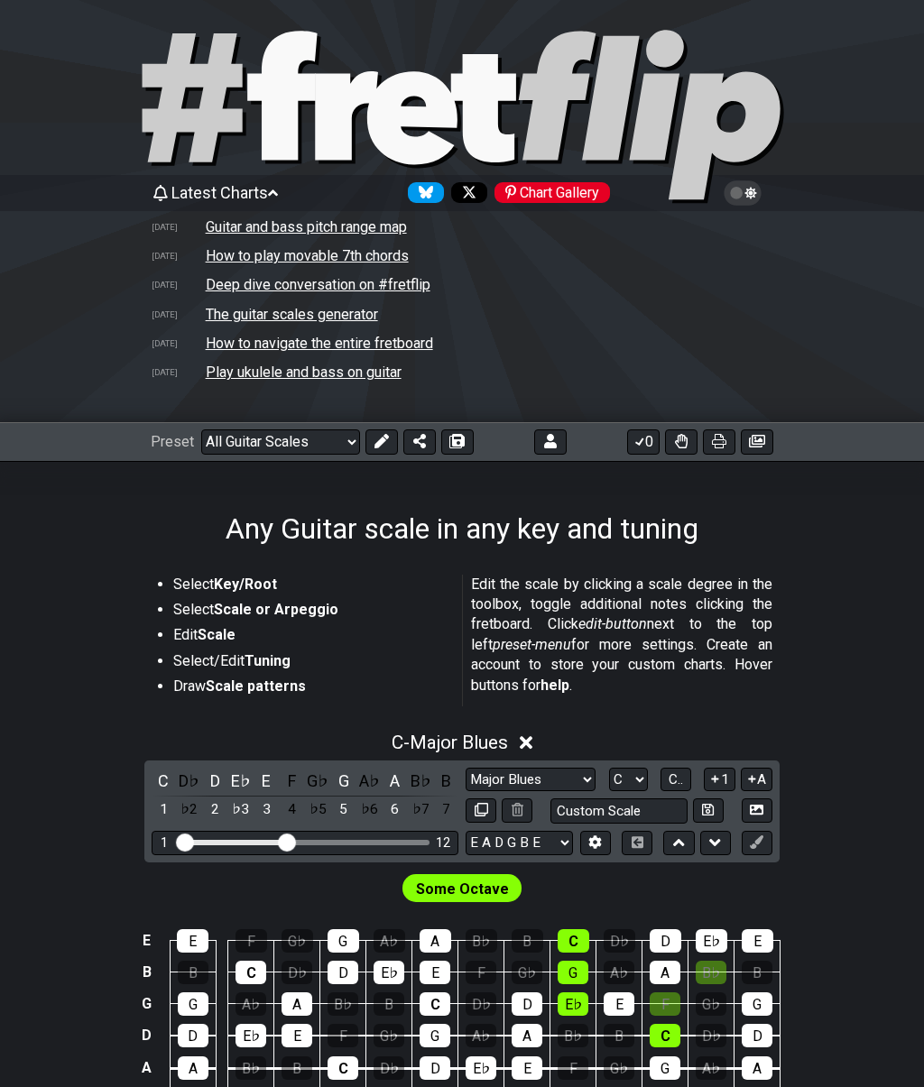
scroll to position [0, 0]
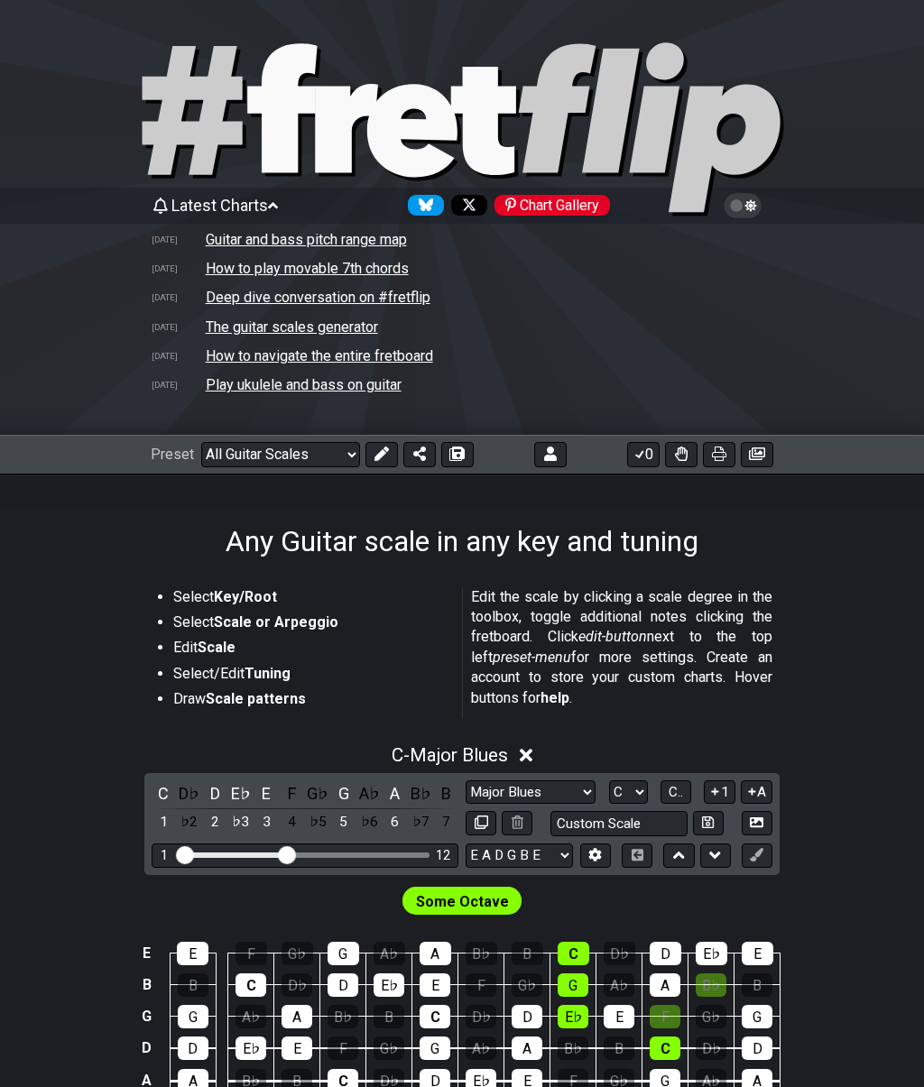
click at [226, 349] on td "How to navigate the entire fretboard" at bounding box center [319, 355] width 229 height 19
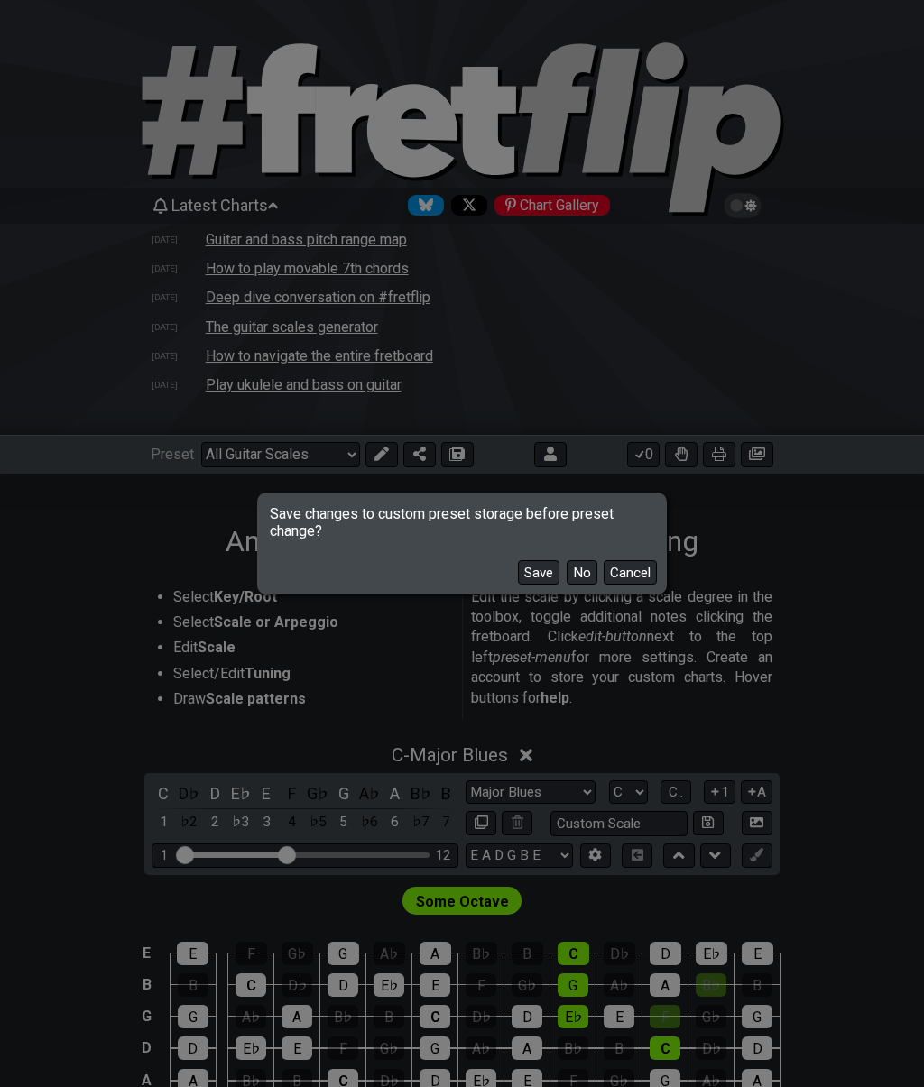
click at [593, 570] on button "No" at bounding box center [581, 572] width 31 height 24
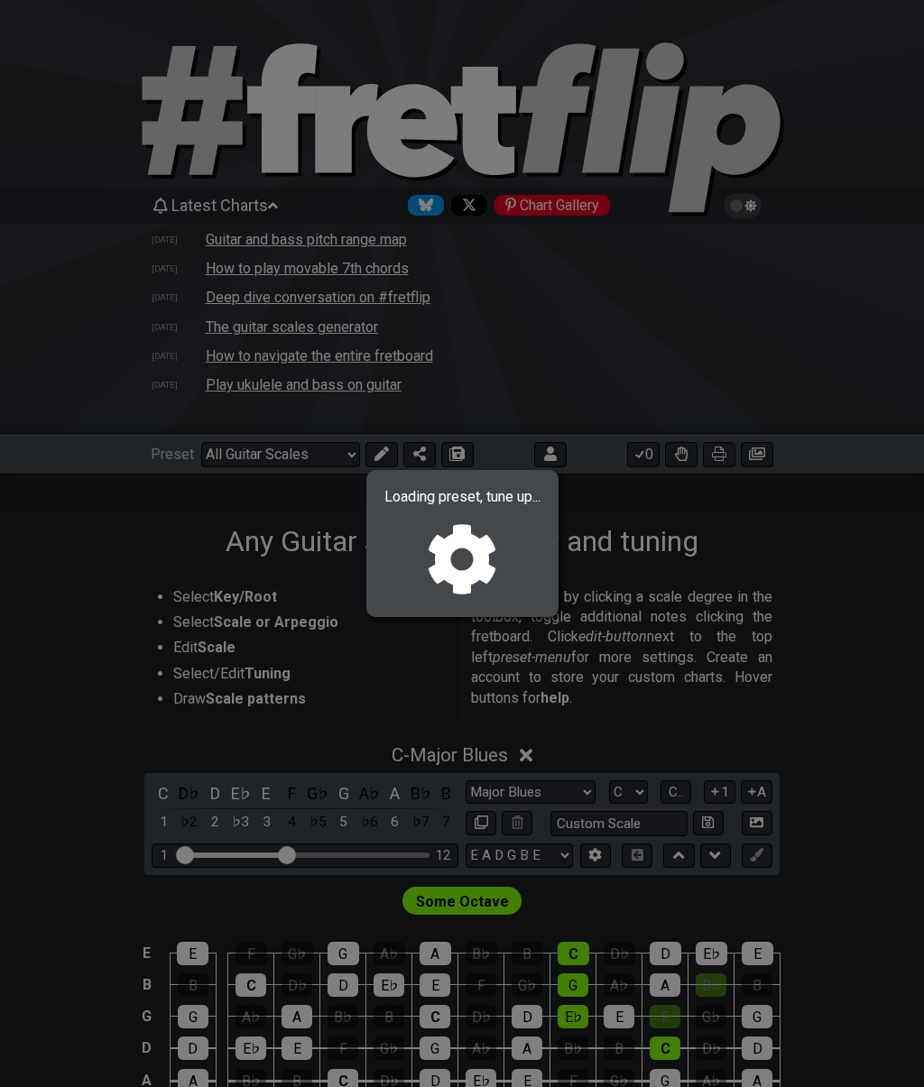
select select "/welcome"
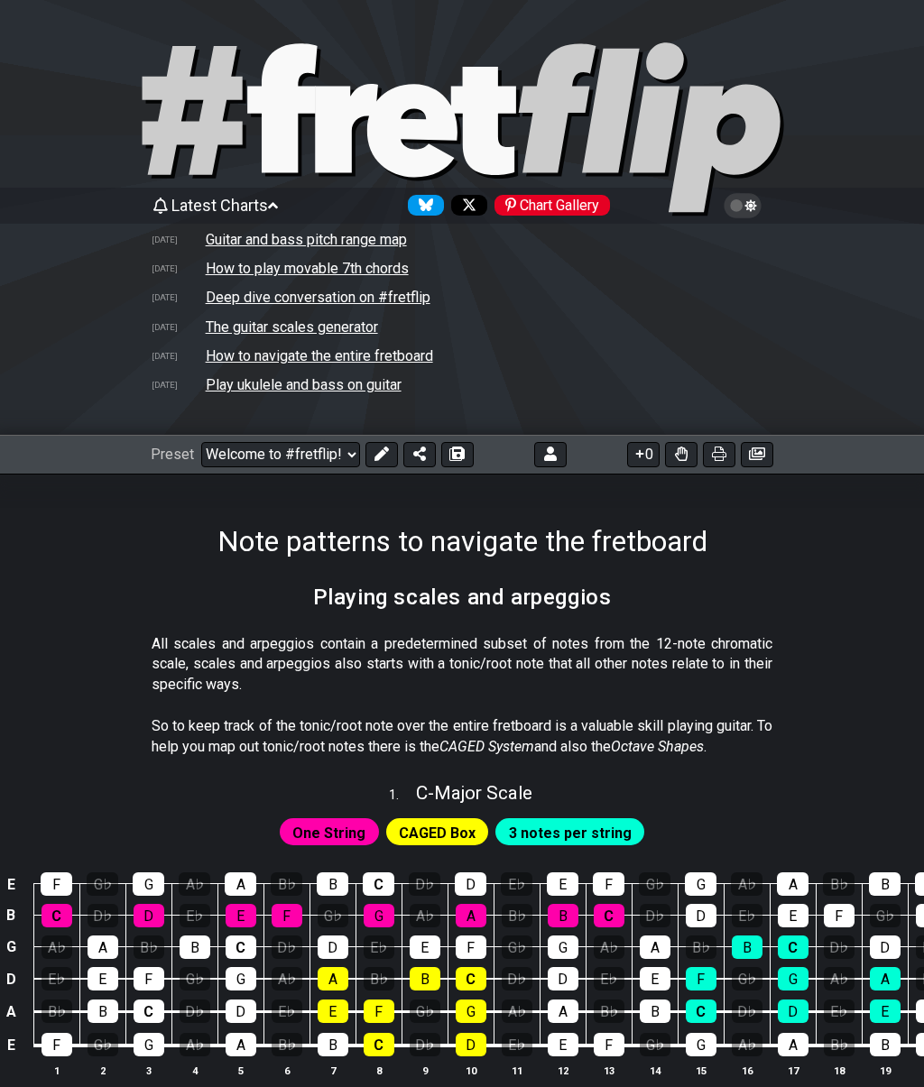
click at [237, 307] on td "Deep dive conversation on #fretflip" at bounding box center [318, 297] width 226 height 19
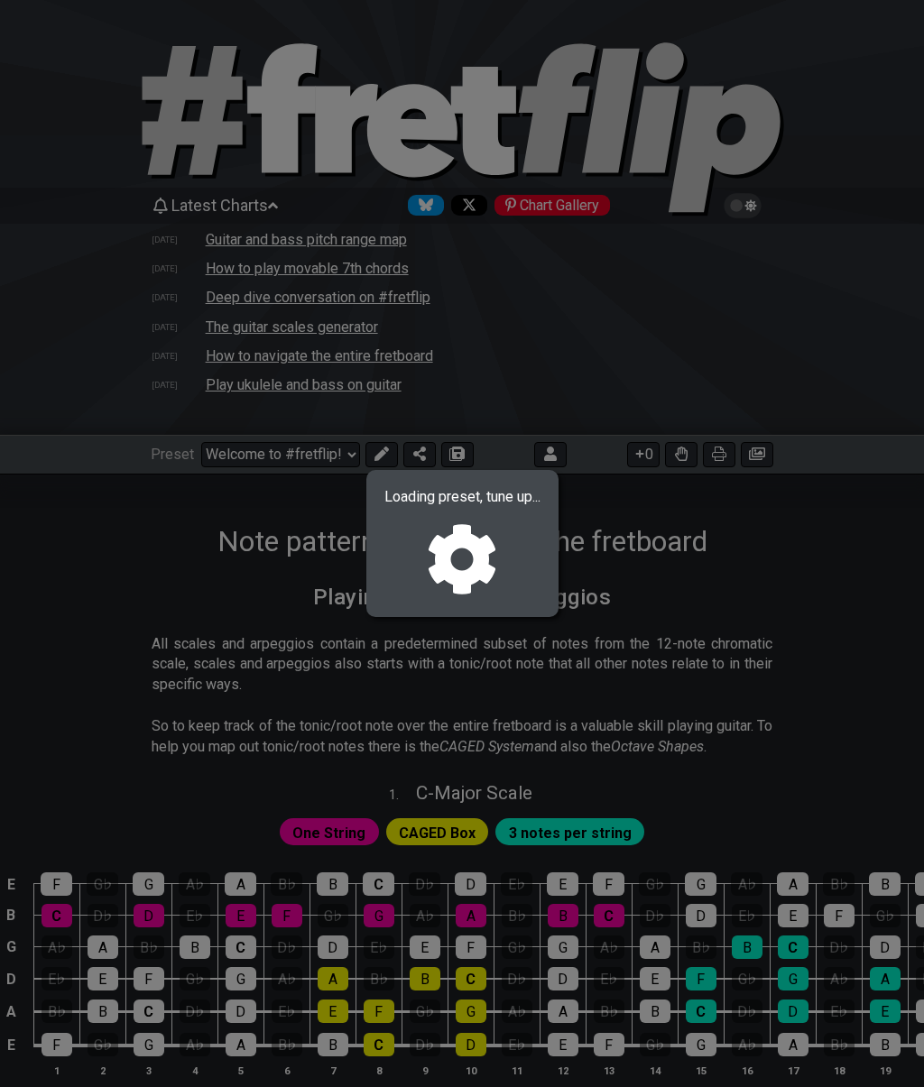
select select "C"
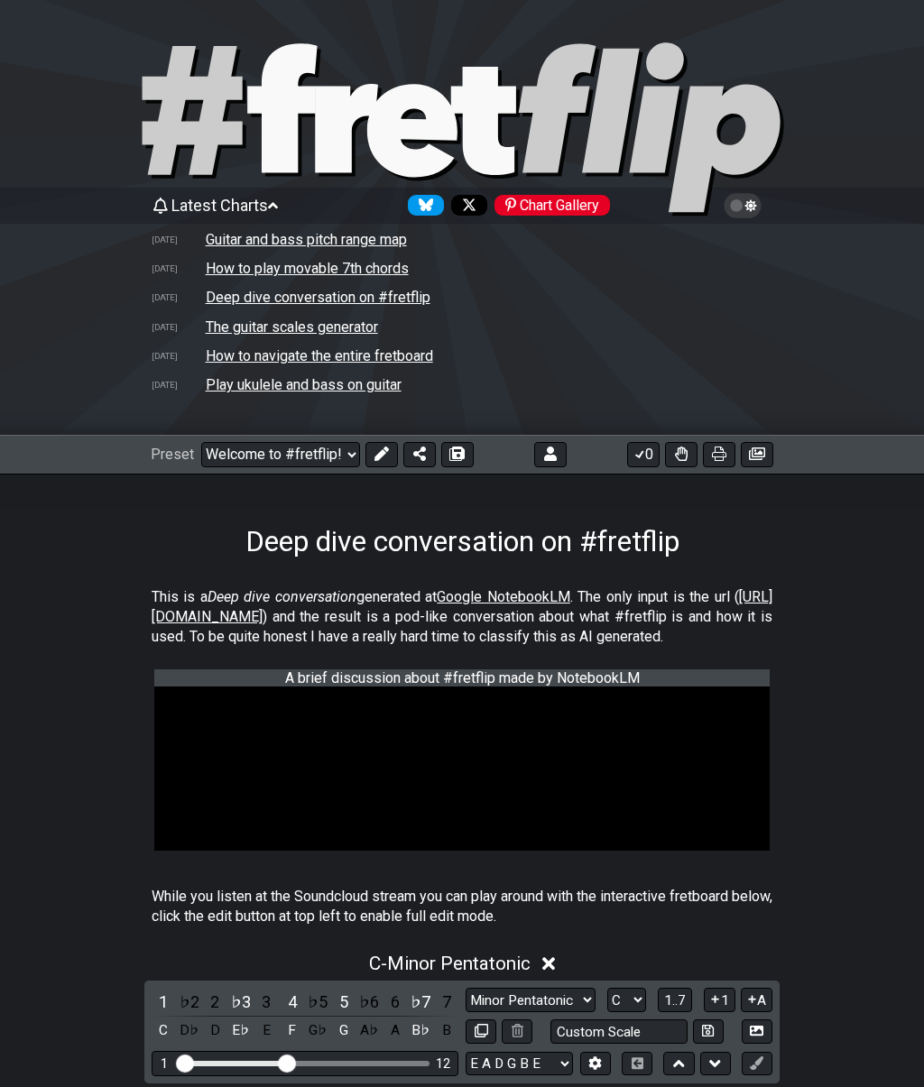
click at [189, 201] on span "Latest Charts" at bounding box center [219, 205] width 97 height 19
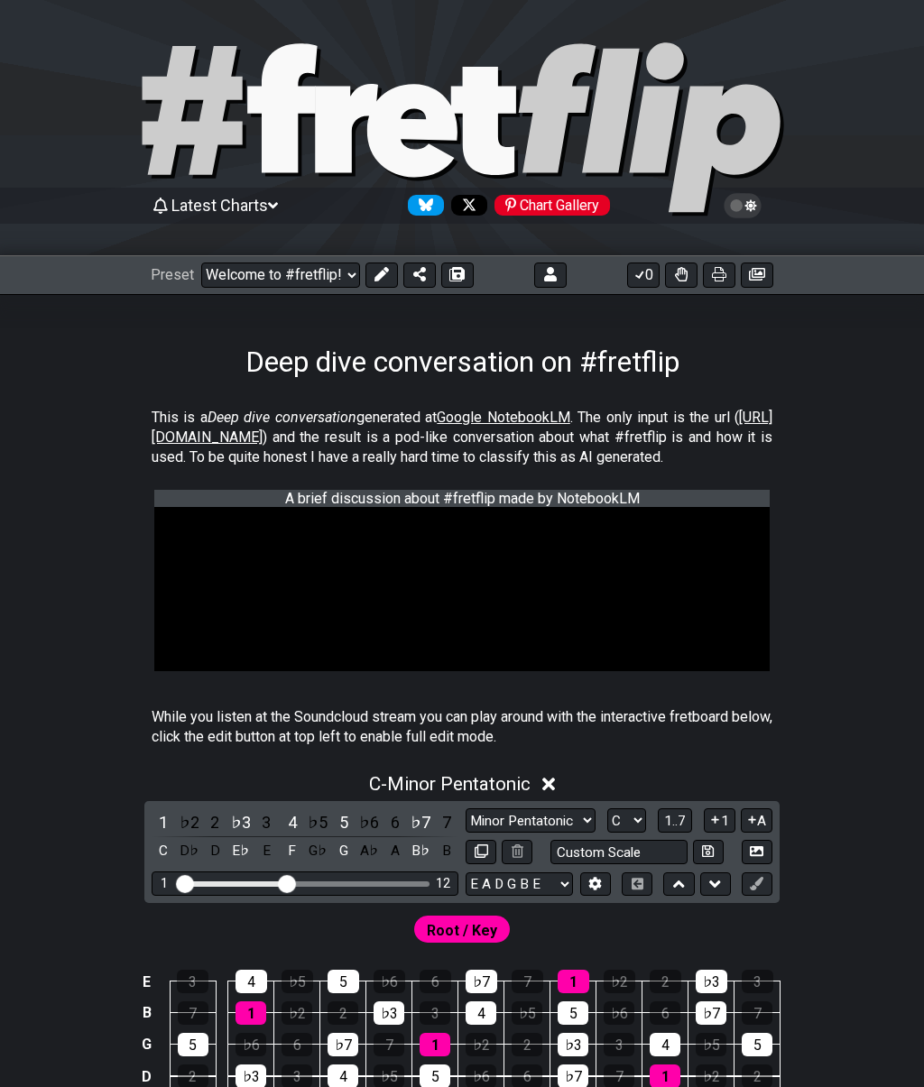
click at [265, 201] on span "Latest Charts" at bounding box center [219, 205] width 97 height 19
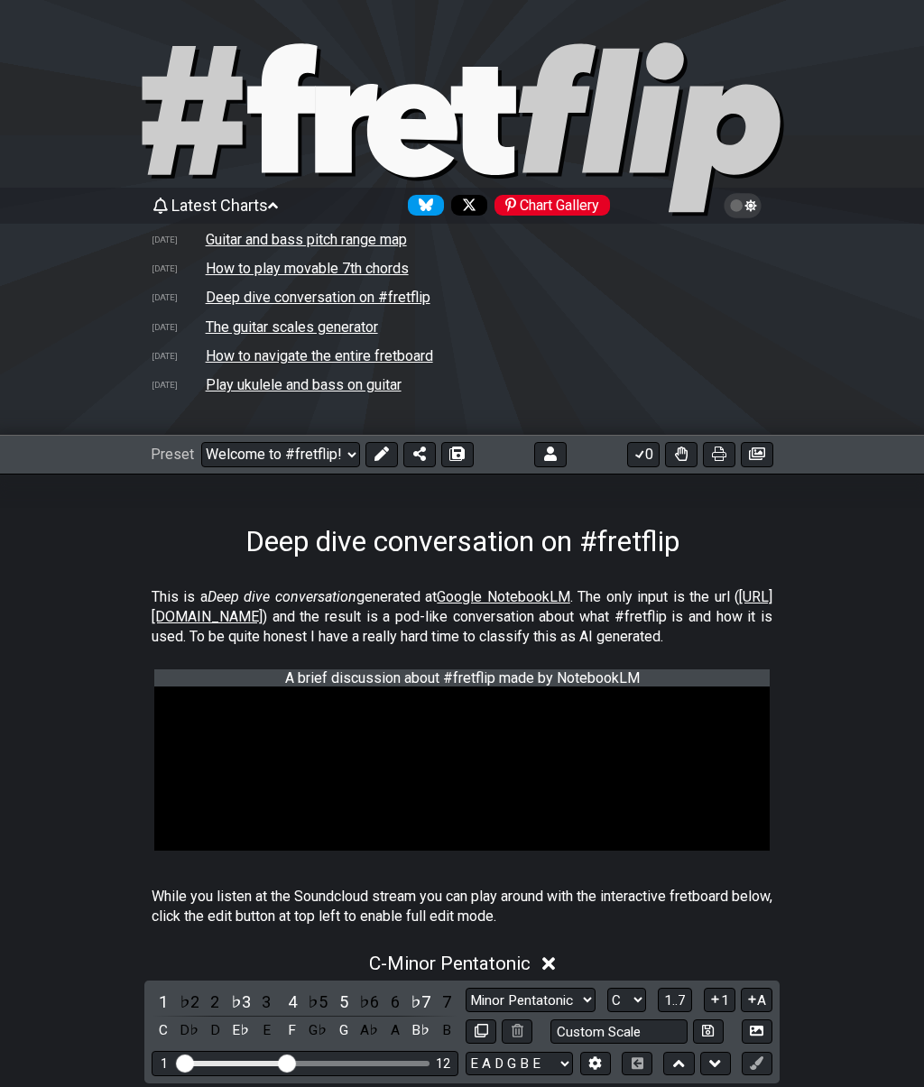
click at [207, 324] on td "The guitar scales generator" at bounding box center [292, 326] width 174 height 19
select select "/guitar-scales-generator"
select select "A"
